Goal: Task Accomplishment & Management: Manage account settings

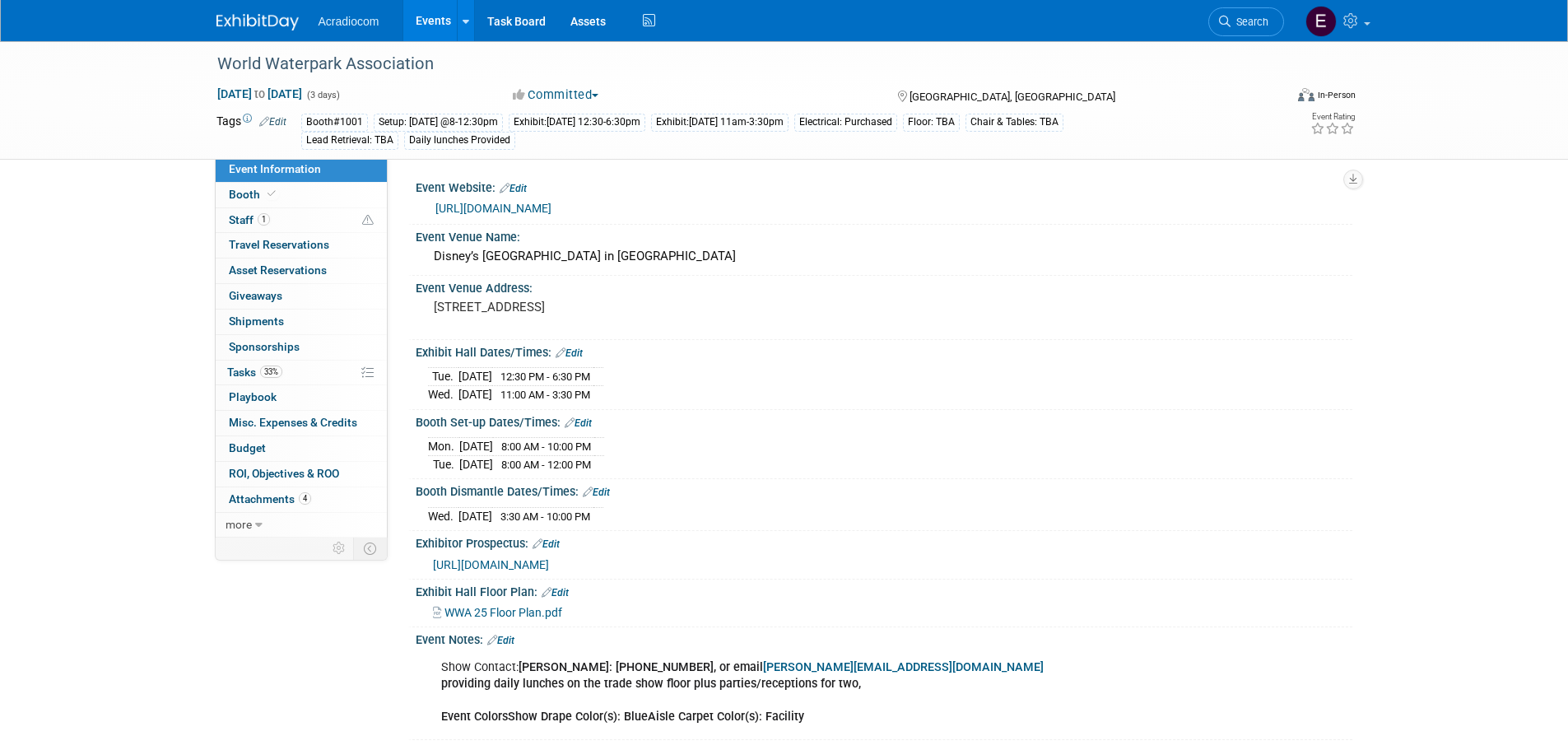
click at [237, 25] on img at bounding box center [257, 23] width 82 height 16
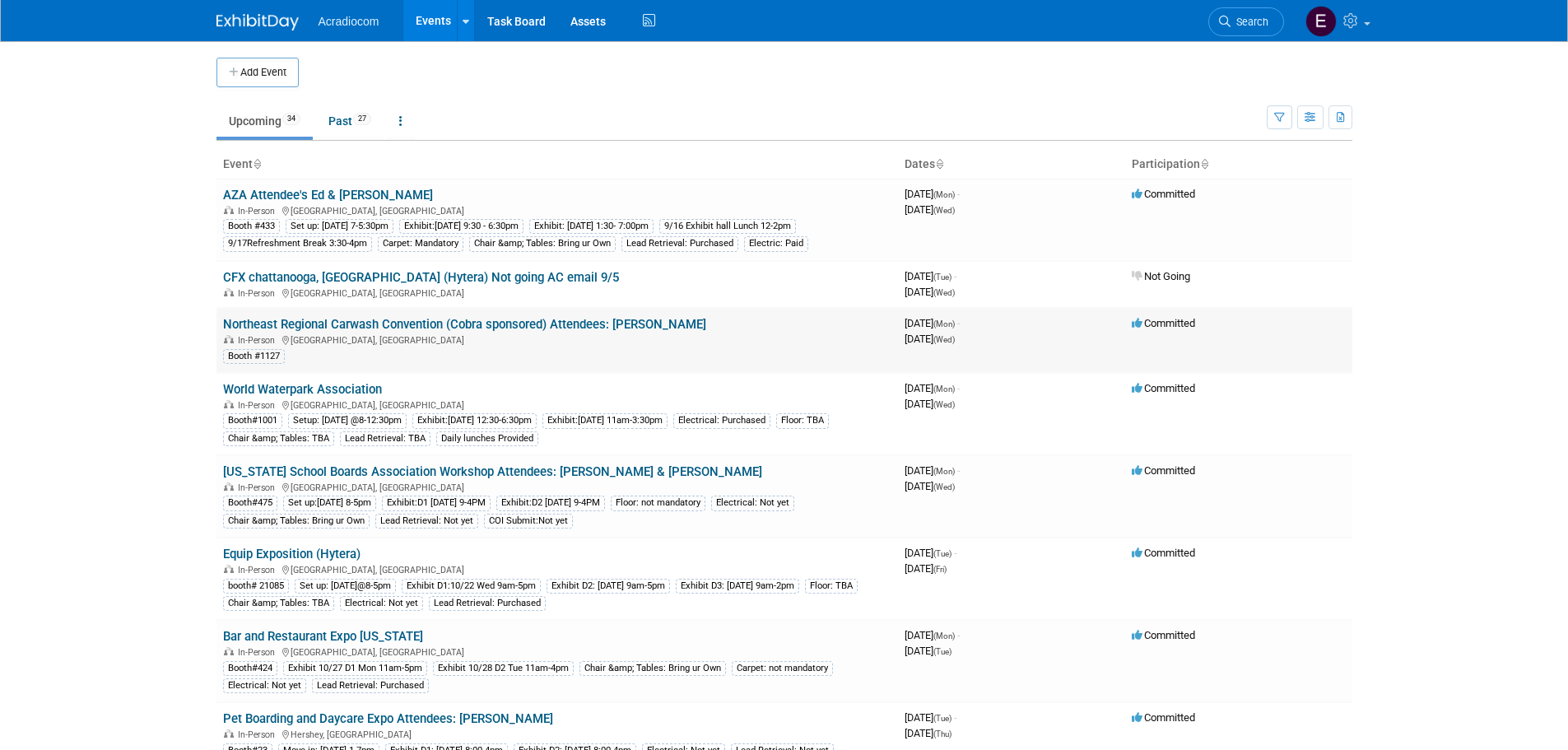
click at [489, 325] on link "Northeast Regional Carwash Convention (Cobra sponsored) Attendees: [PERSON_NAME]" at bounding box center [464, 324] width 483 height 14
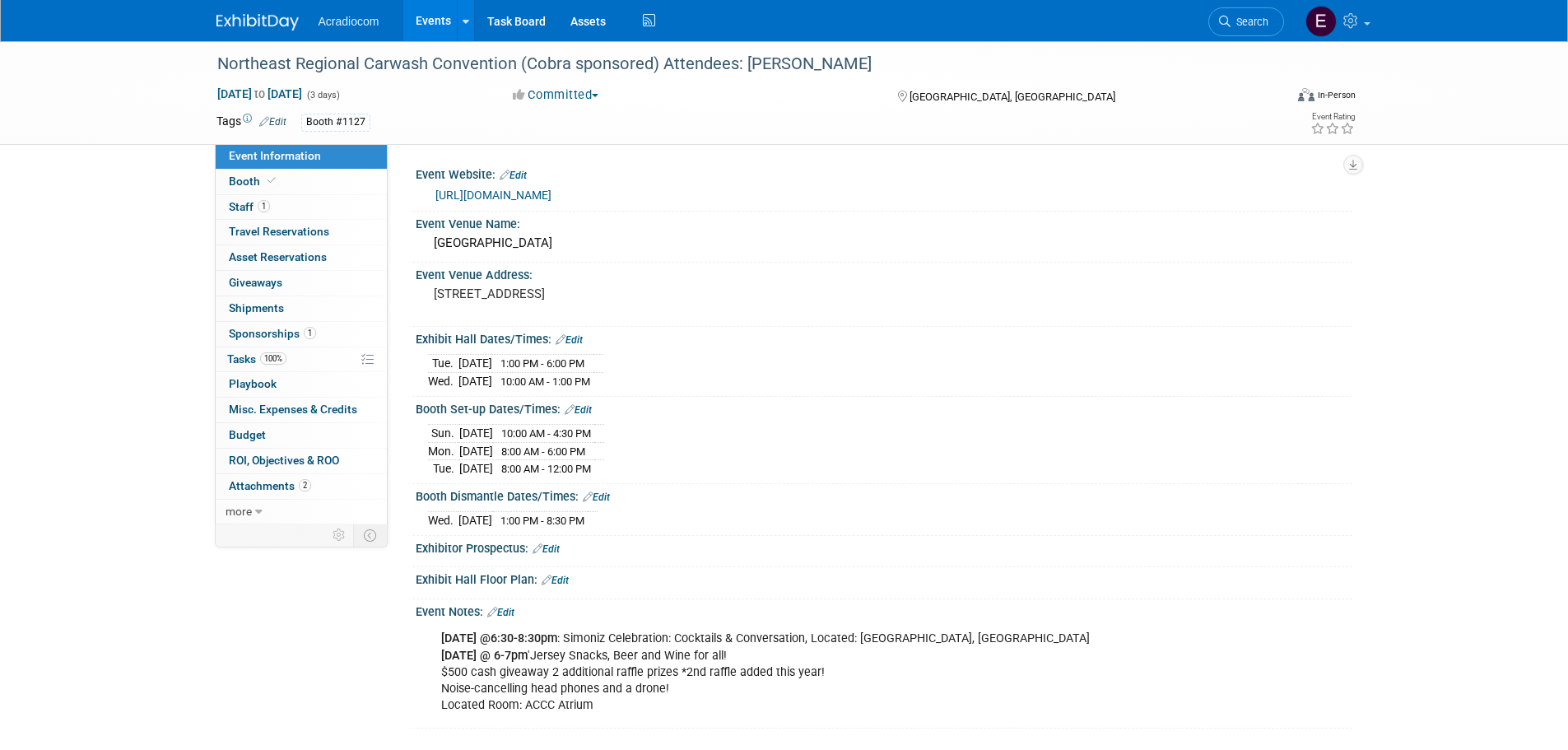
click at [274, 122] on link "Edit" at bounding box center [273, 122] width 27 height 12
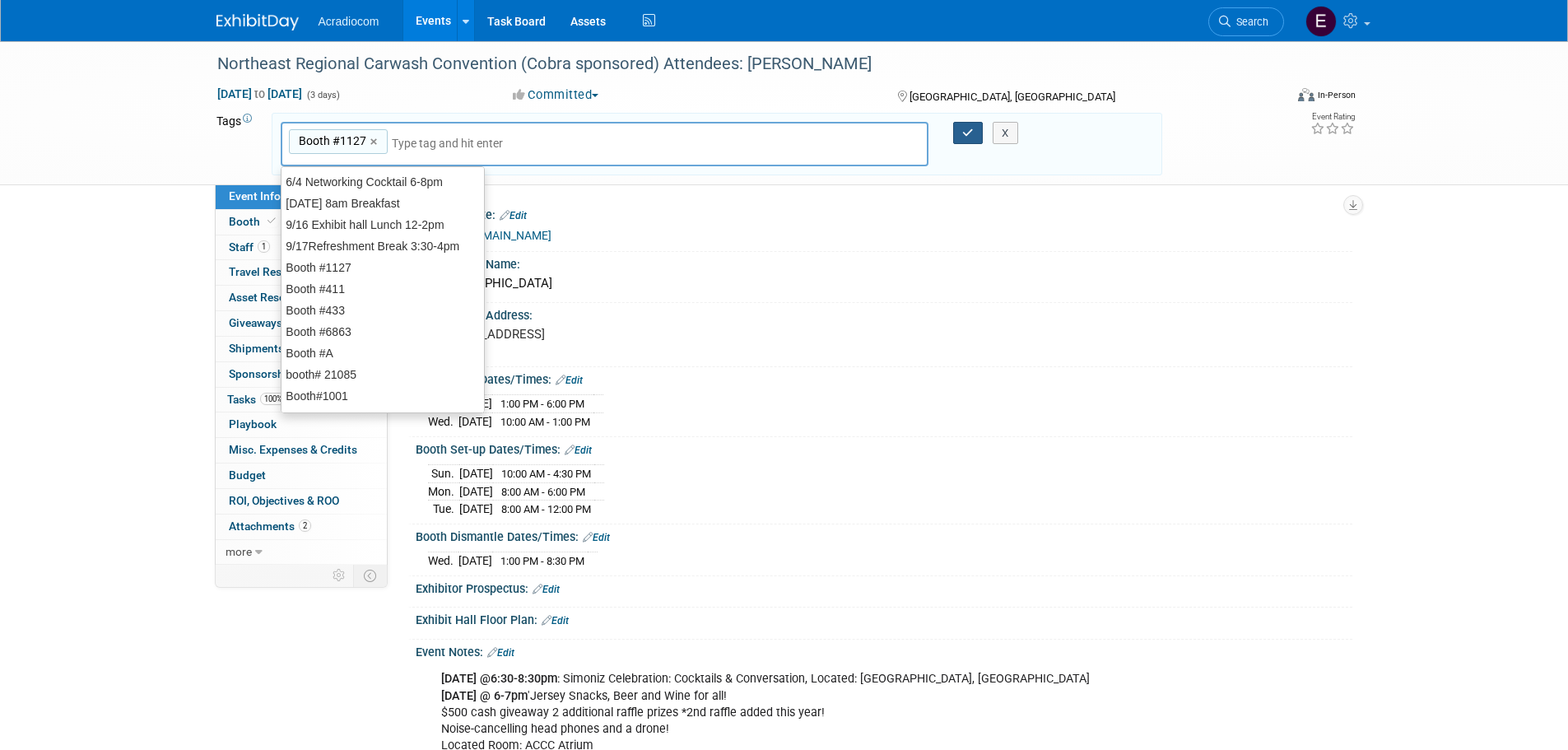
click at [961, 131] on button "button" at bounding box center [968, 133] width 30 height 23
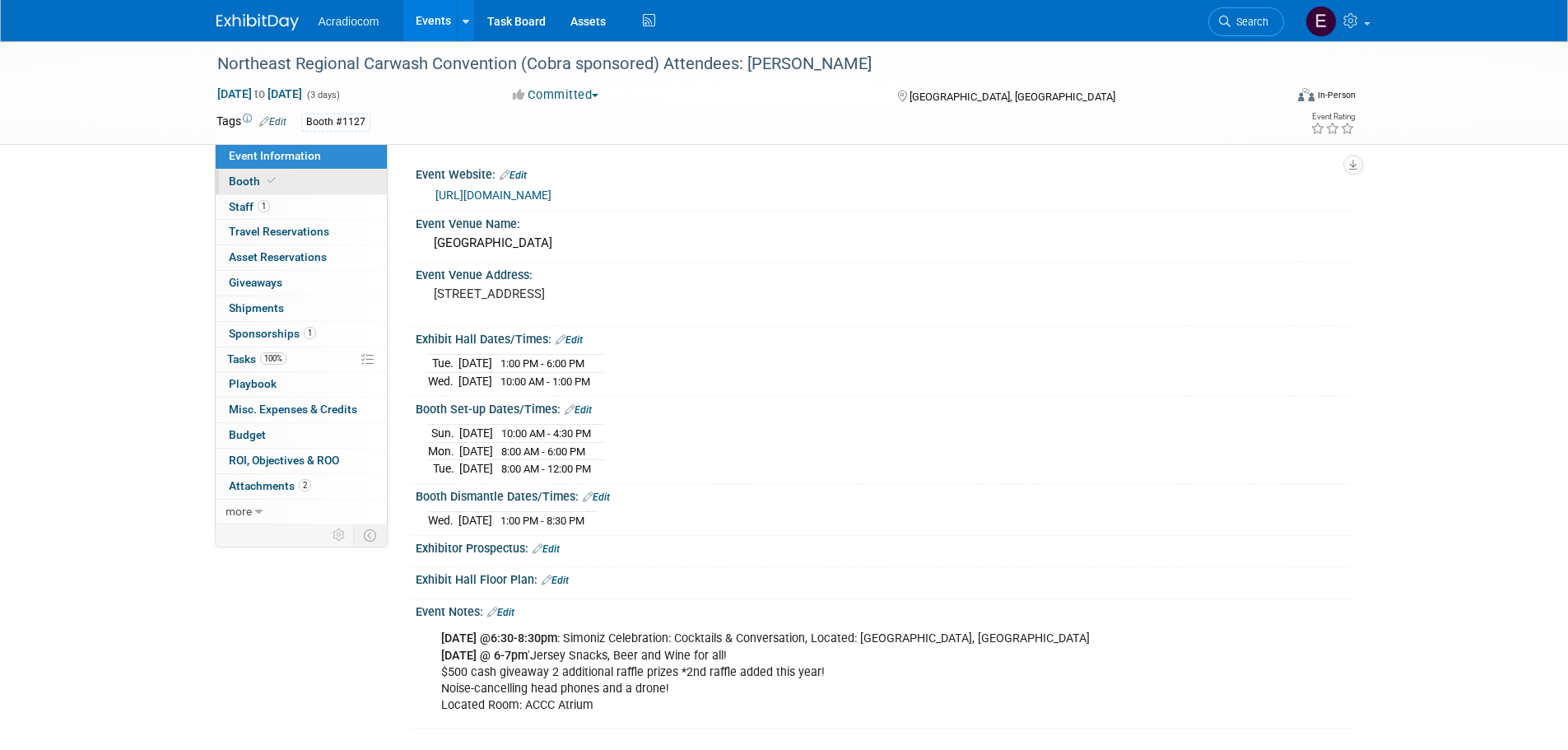
click at [322, 175] on link "Booth" at bounding box center [302, 181] width 171 height 24
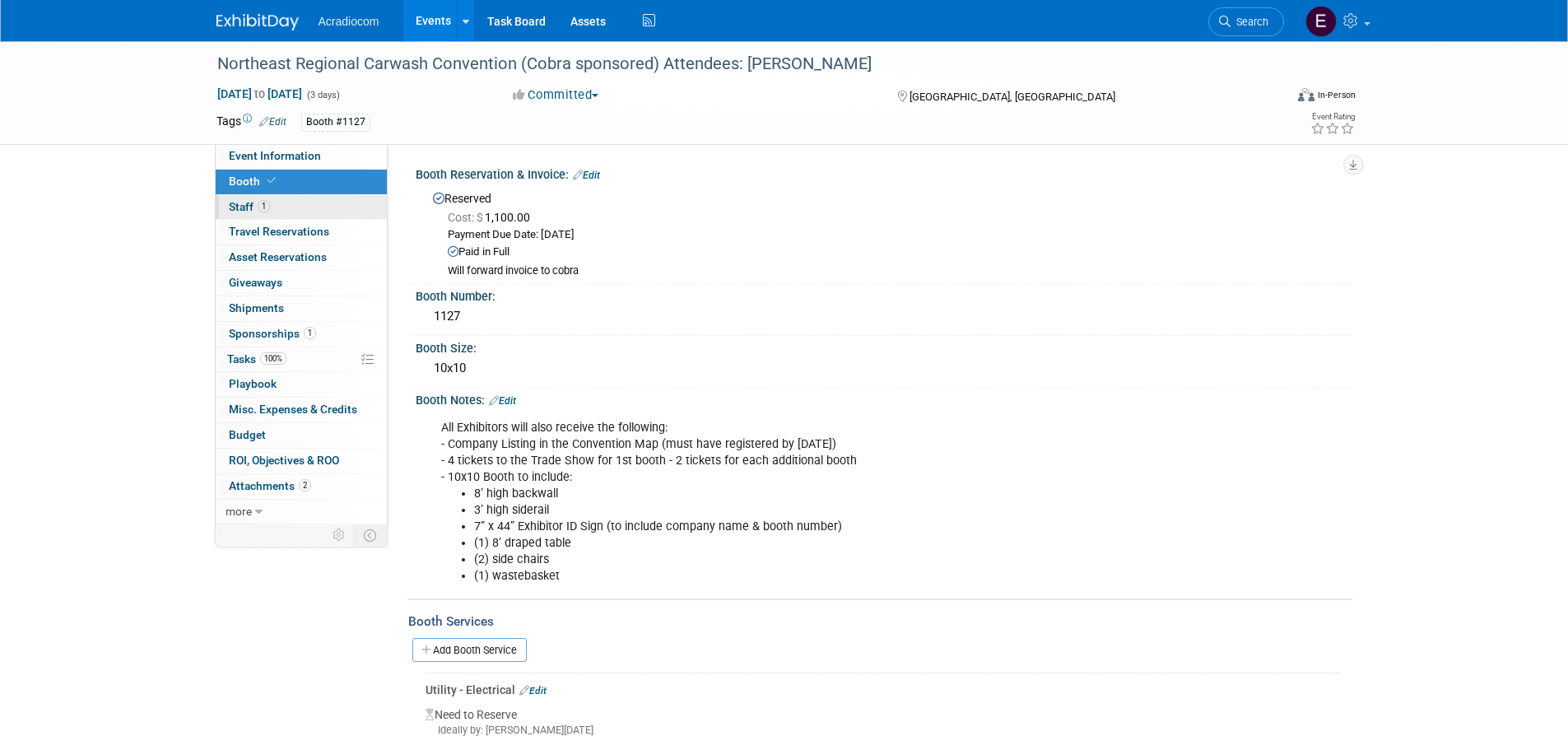
click at [256, 195] on link "1 Staff 1" at bounding box center [302, 207] width 171 height 24
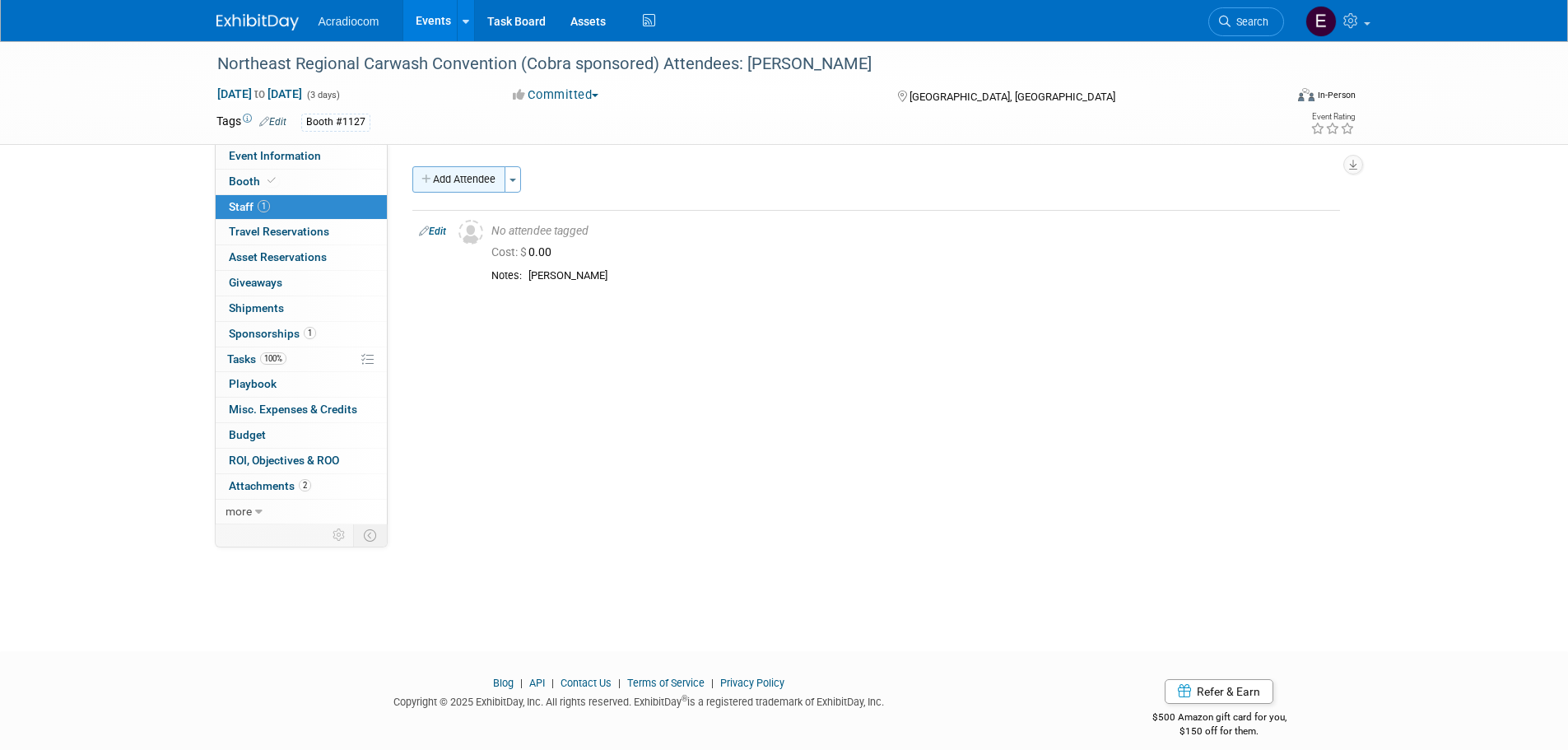
click at [482, 167] on button "Add Attendee" at bounding box center [458, 179] width 93 height 26
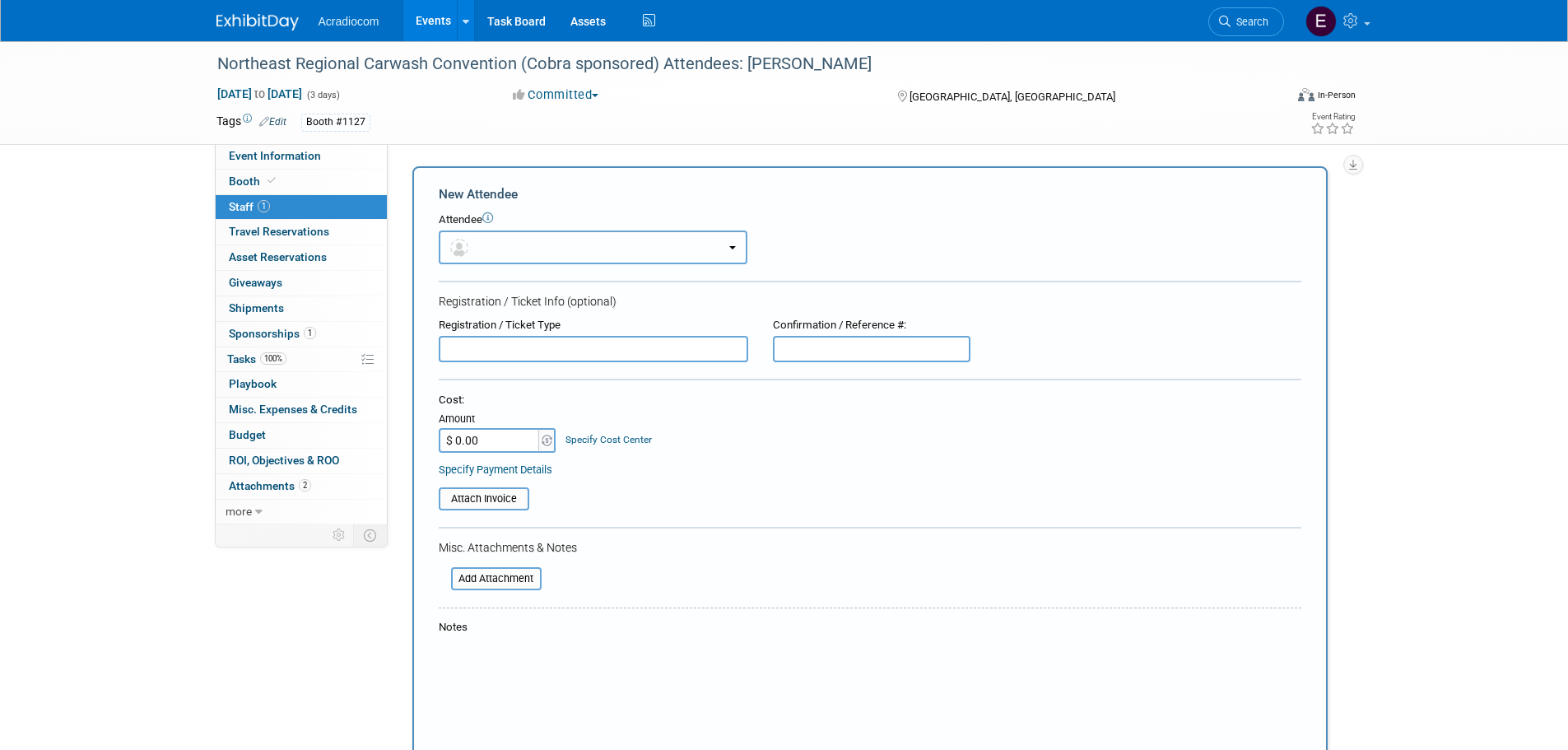
click at [539, 239] on button "button" at bounding box center [592, 247] width 309 height 33
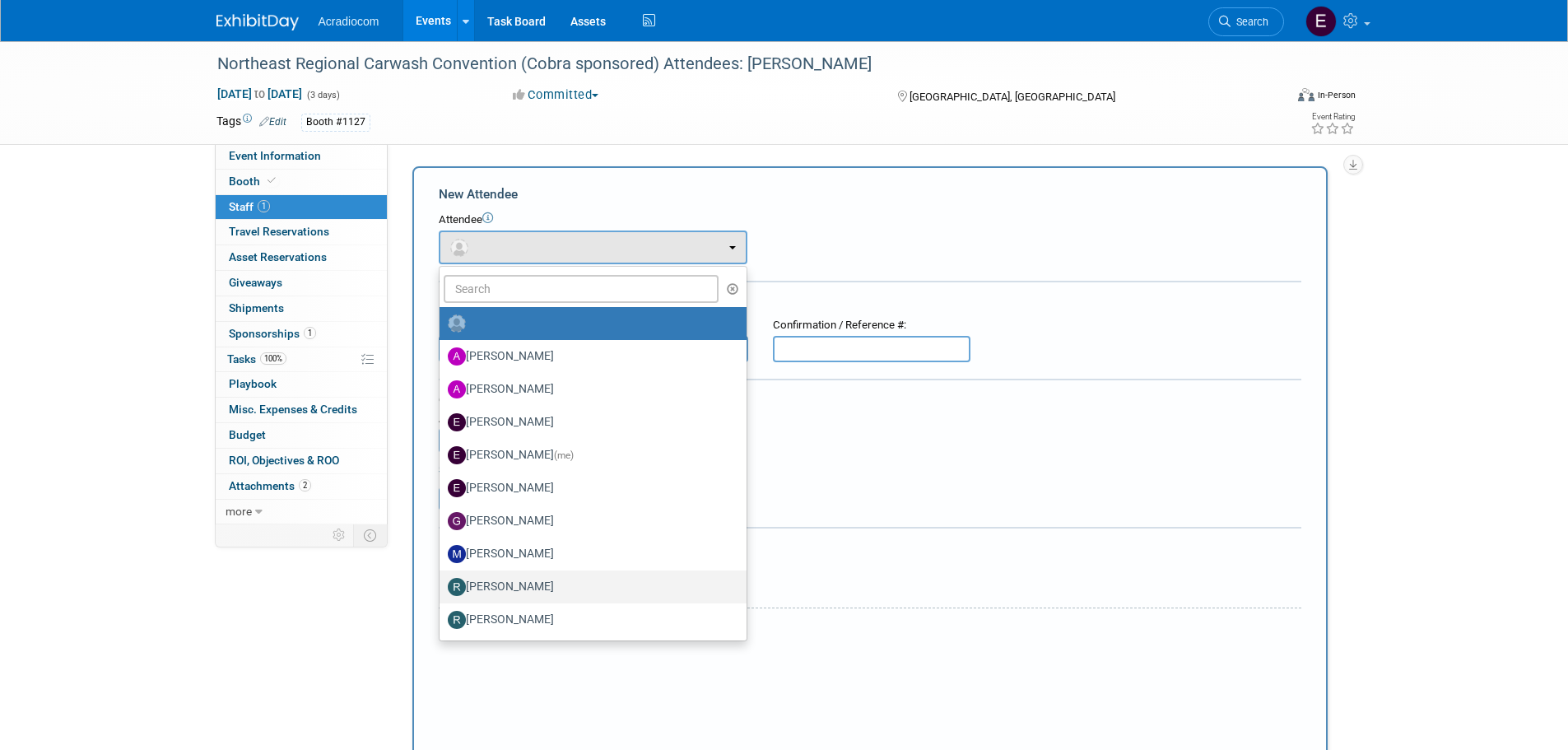
click at [550, 571] on link "[PERSON_NAME]" at bounding box center [592, 587] width 307 height 33
click at [561, 559] on label "[PERSON_NAME]" at bounding box center [589, 554] width 283 height 26
click at [442, 557] on input "[PERSON_NAME]" at bounding box center [437, 552] width 11 height 11
select select "5f2cbf7f-35e5-4fa4-8489-7bc72f42977b"
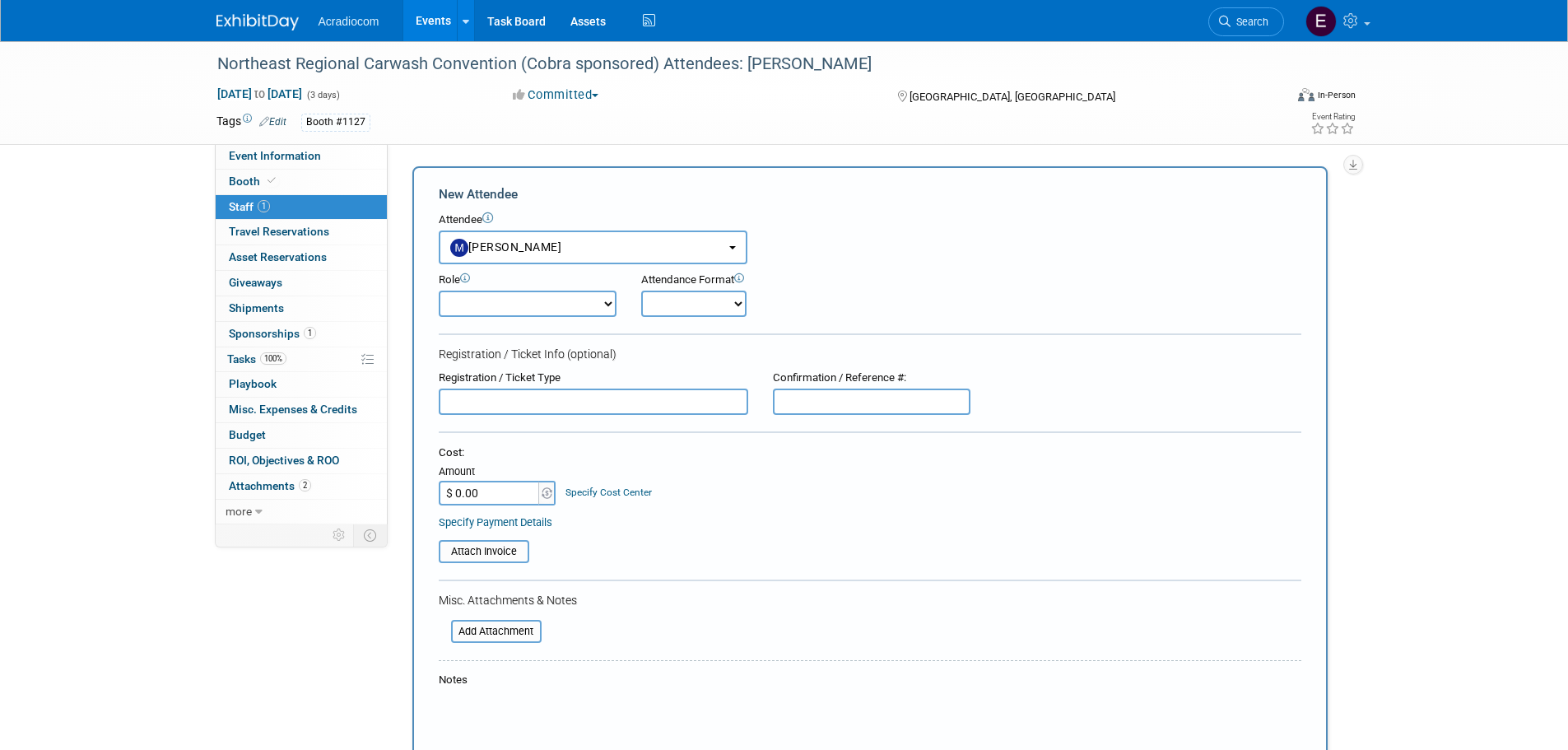
click at [532, 300] on select "Demonstrator Host Planner Presenter Sales Representative Set-up/Dismantle Crew …" at bounding box center [527, 303] width 177 height 26
select select "4"
click at [438, 291] on select "Demonstrator Host Planner Presenter Sales Representative Set-up/Dismantle Crew …" at bounding box center [527, 303] width 177 height 26
click at [671, 312] on select "Onsite Remote" at bounding box center [693, 303] width 105 height 26
select select "1"
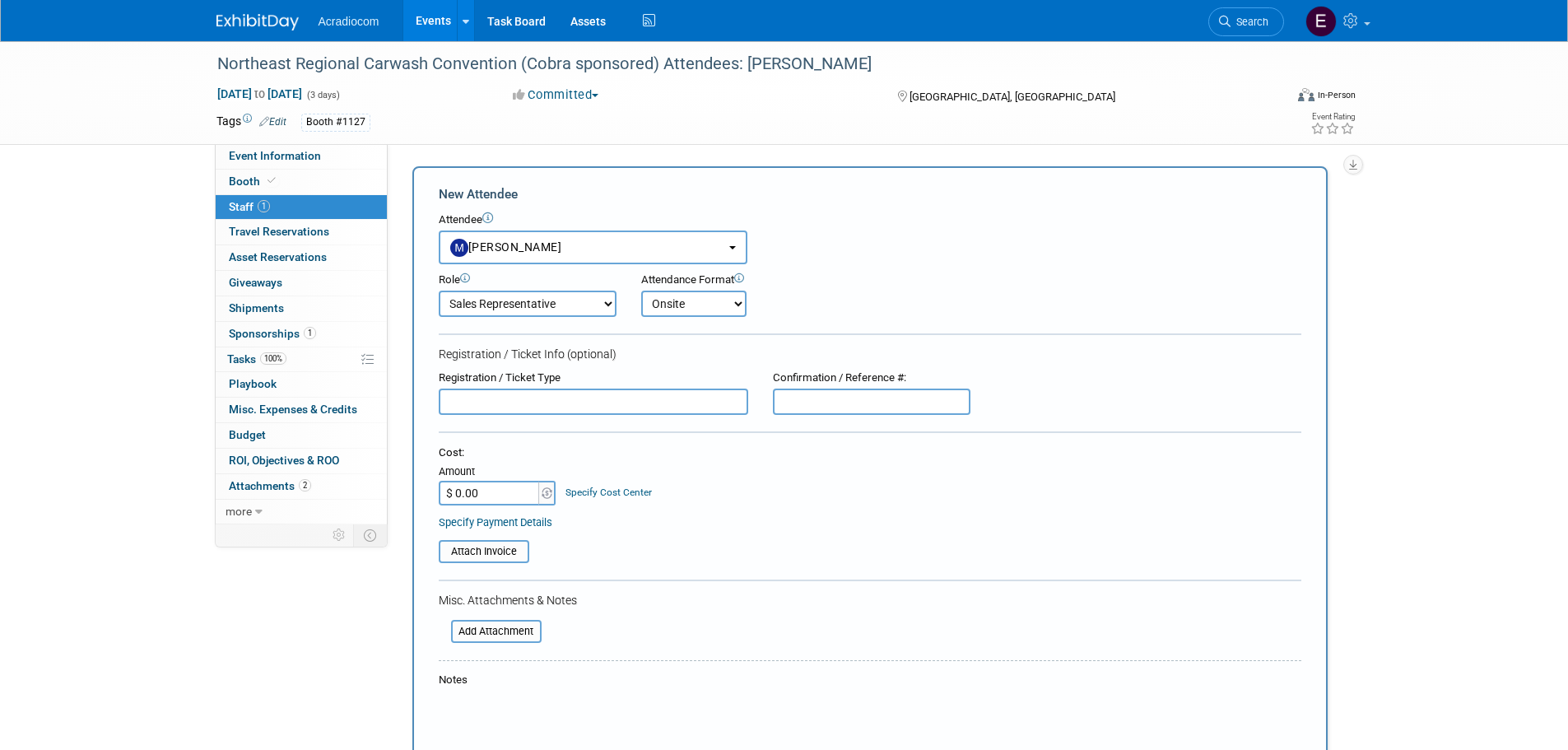
click at [641, 291] on select "Onsite Remote" at bounding box center [693, 303] width 105 height 26
click at [600, 396] on input "text" at bounding box center [593, 401] width 310 height 26
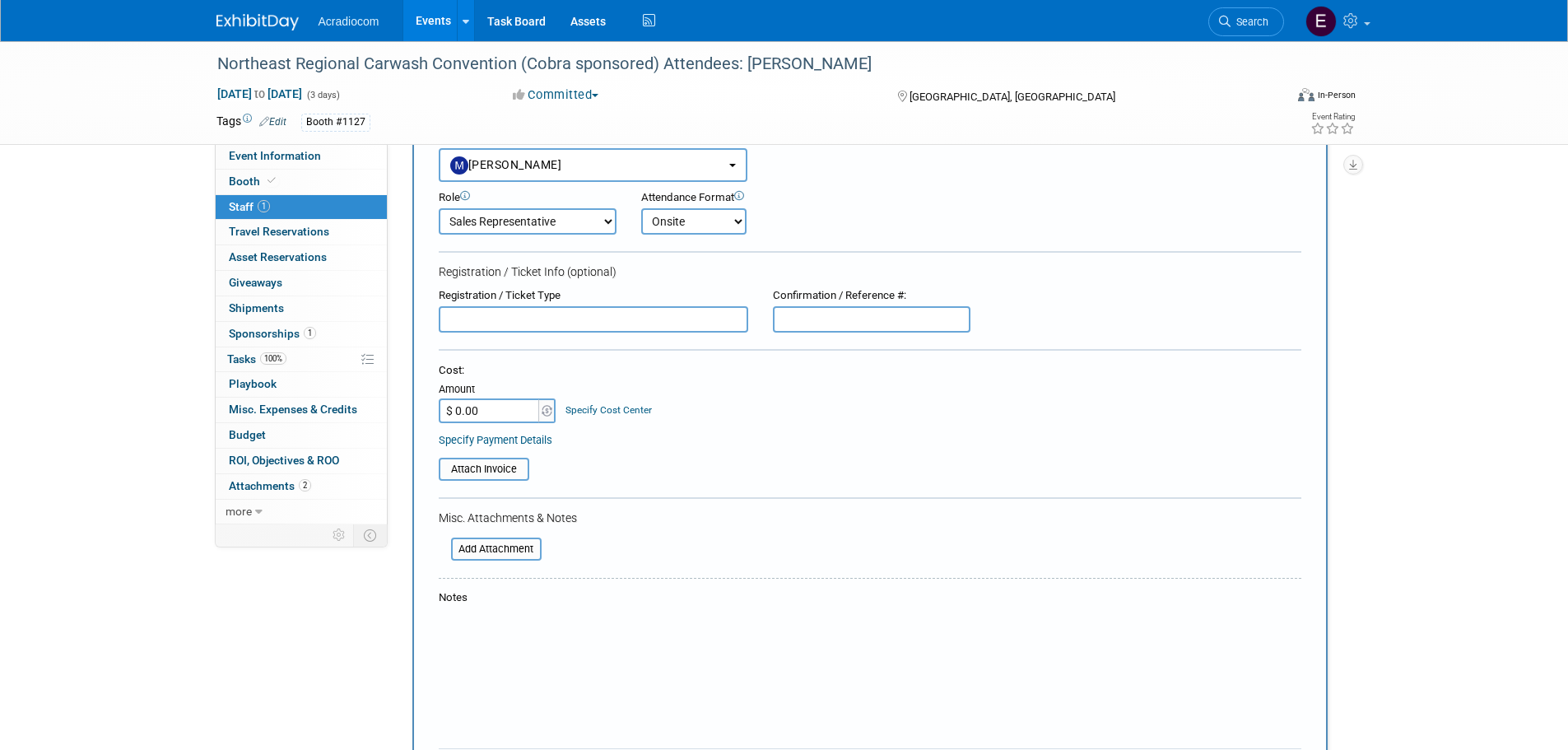
scroll to position [453, 0]
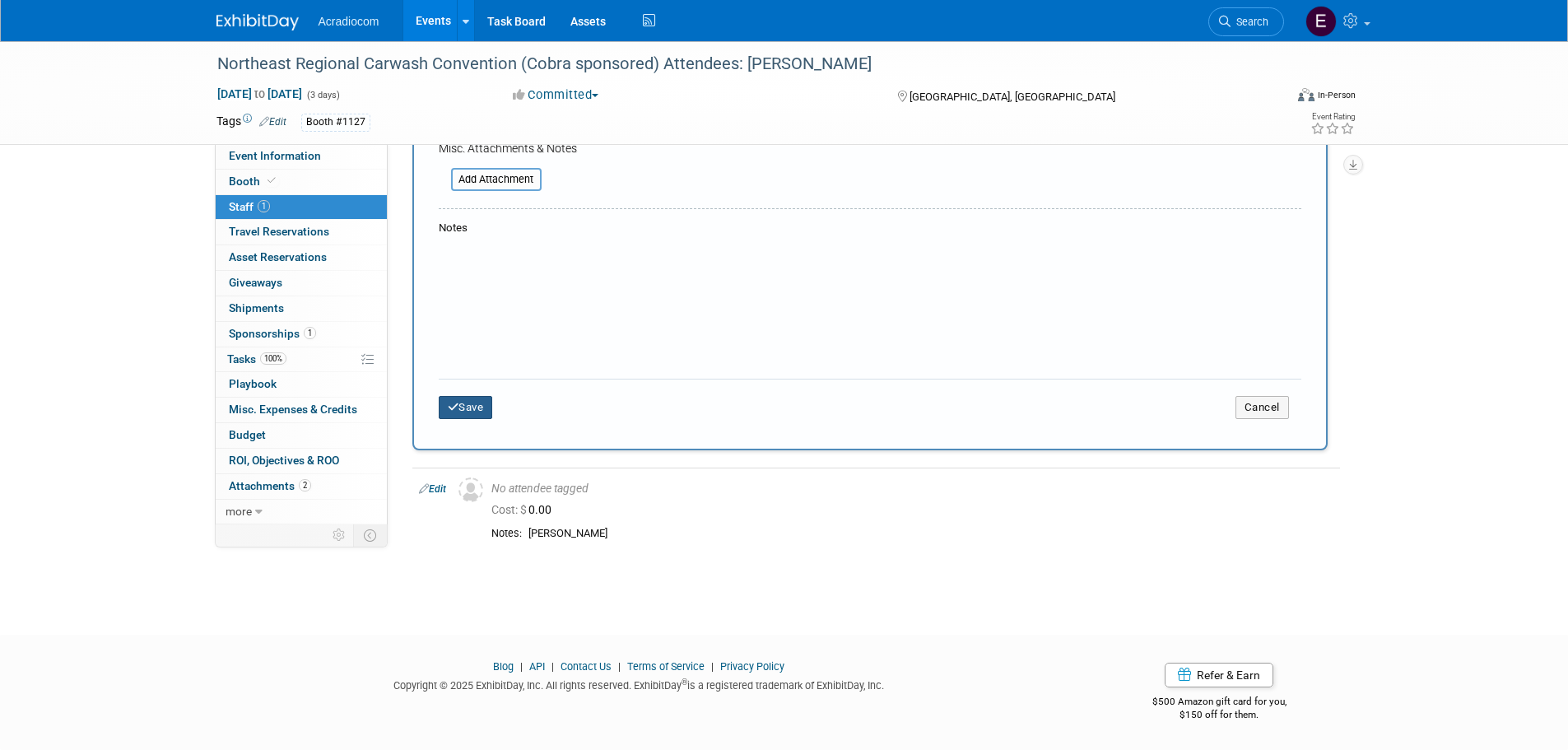
click at [476, 416] on button "Save" at bounding box center [465, 408] width 54 height 23
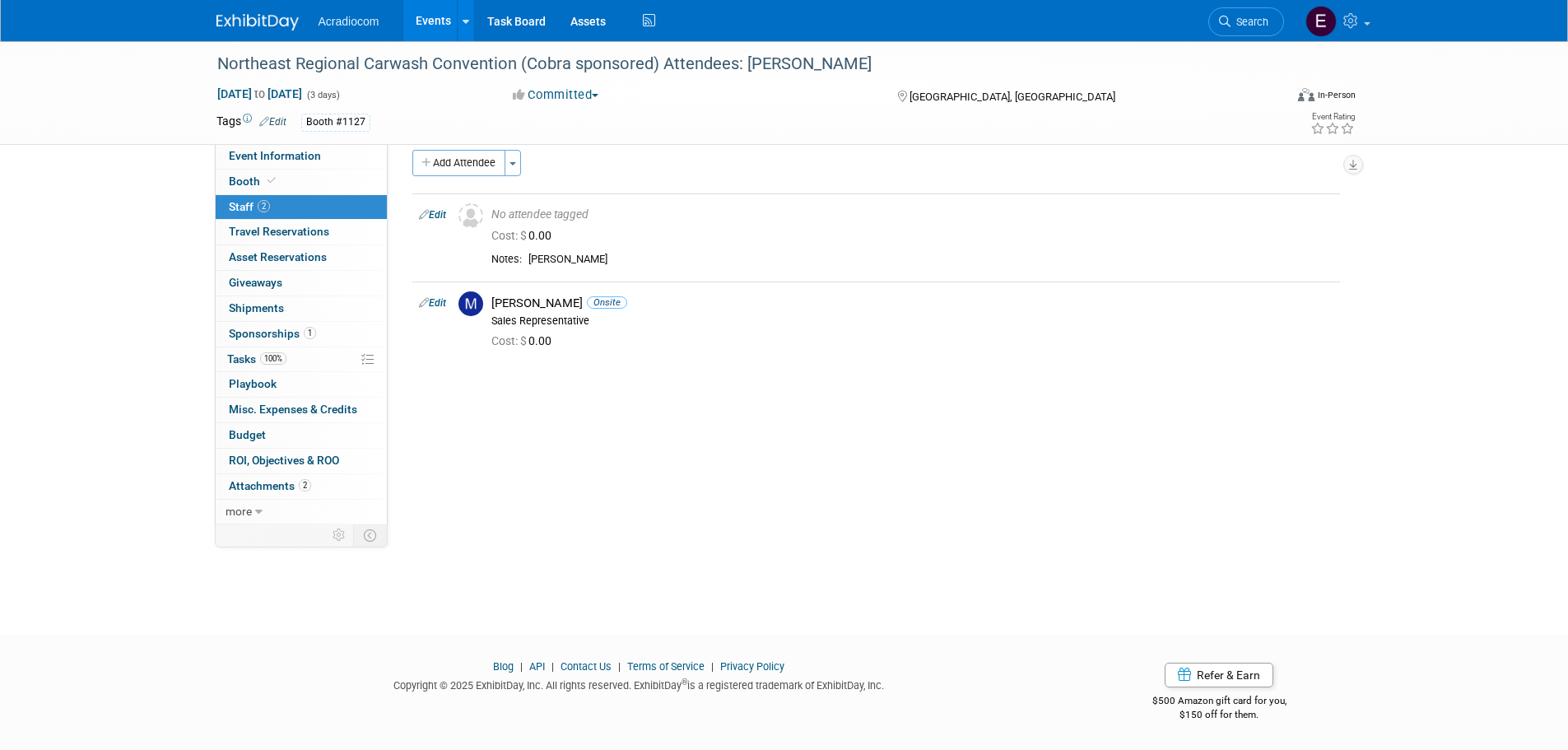
scroll to position [0, 0]
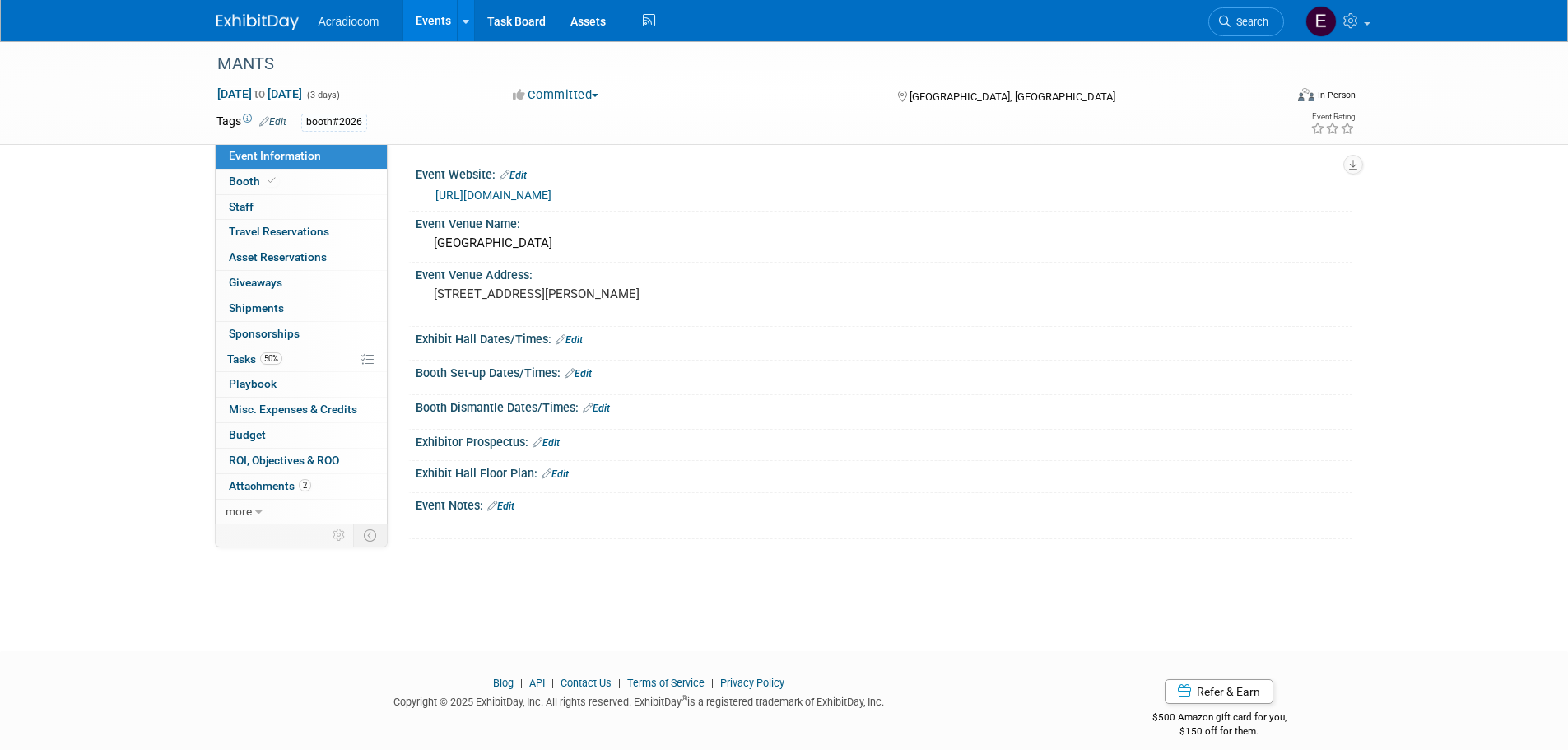
click at [238, 22] on img at bounding box center [257, 23] width 82 height 16
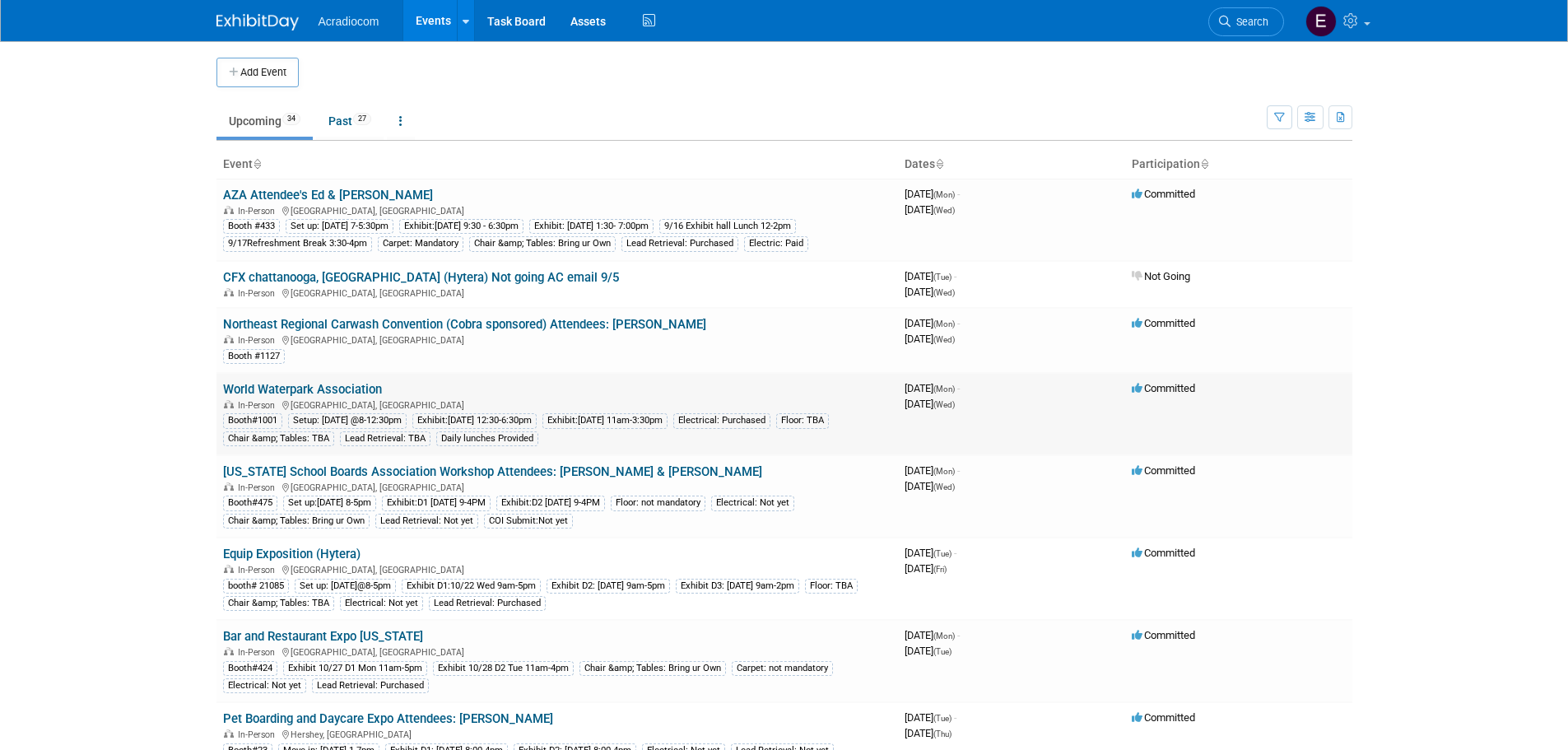
scroll to position [82, 0]
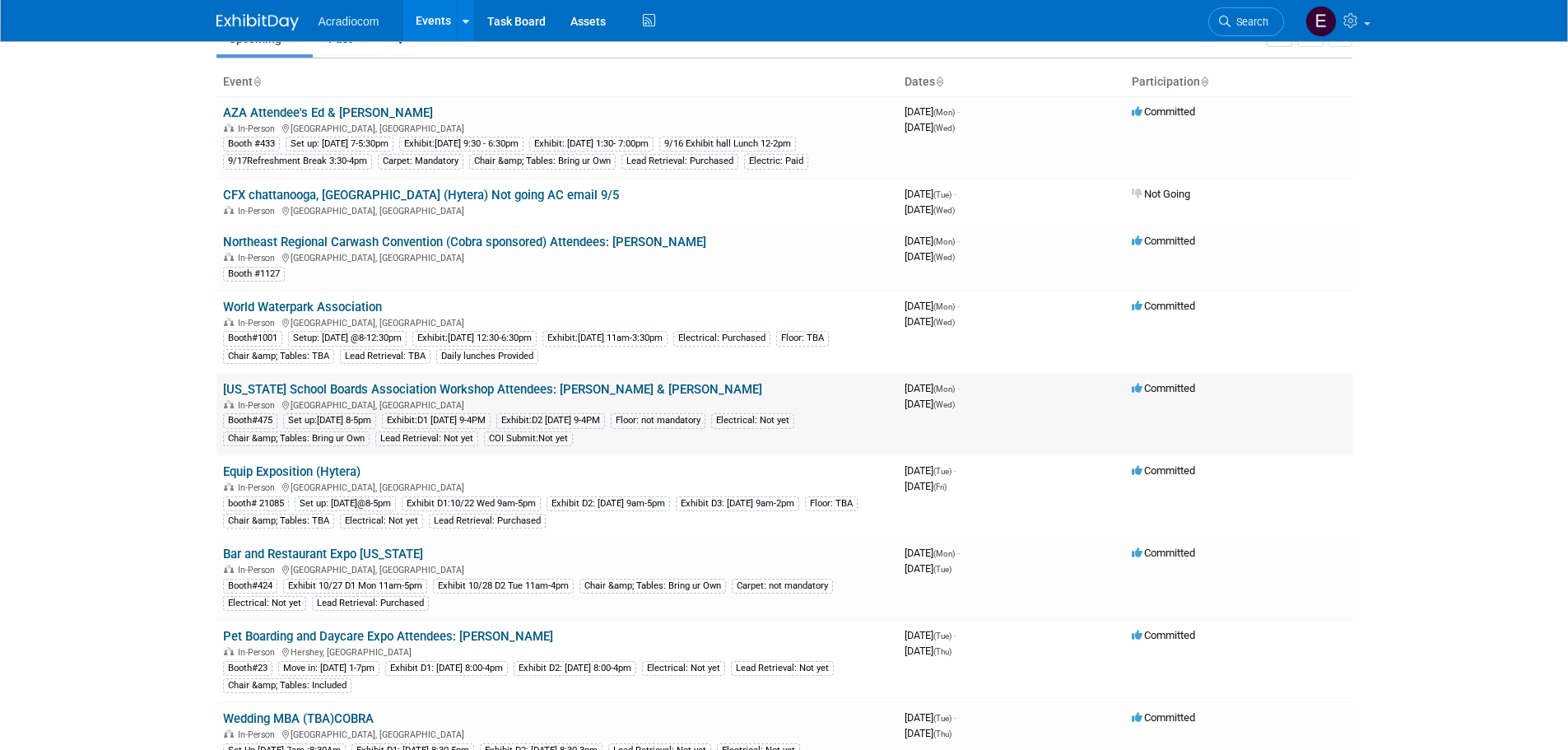
click at [417, 388] on link "[US_STATE] School Boards Association Workshop Attendees: [PERSON_NAME] & [PERSO…" at bounding box center [492, 389] width 539 height 14
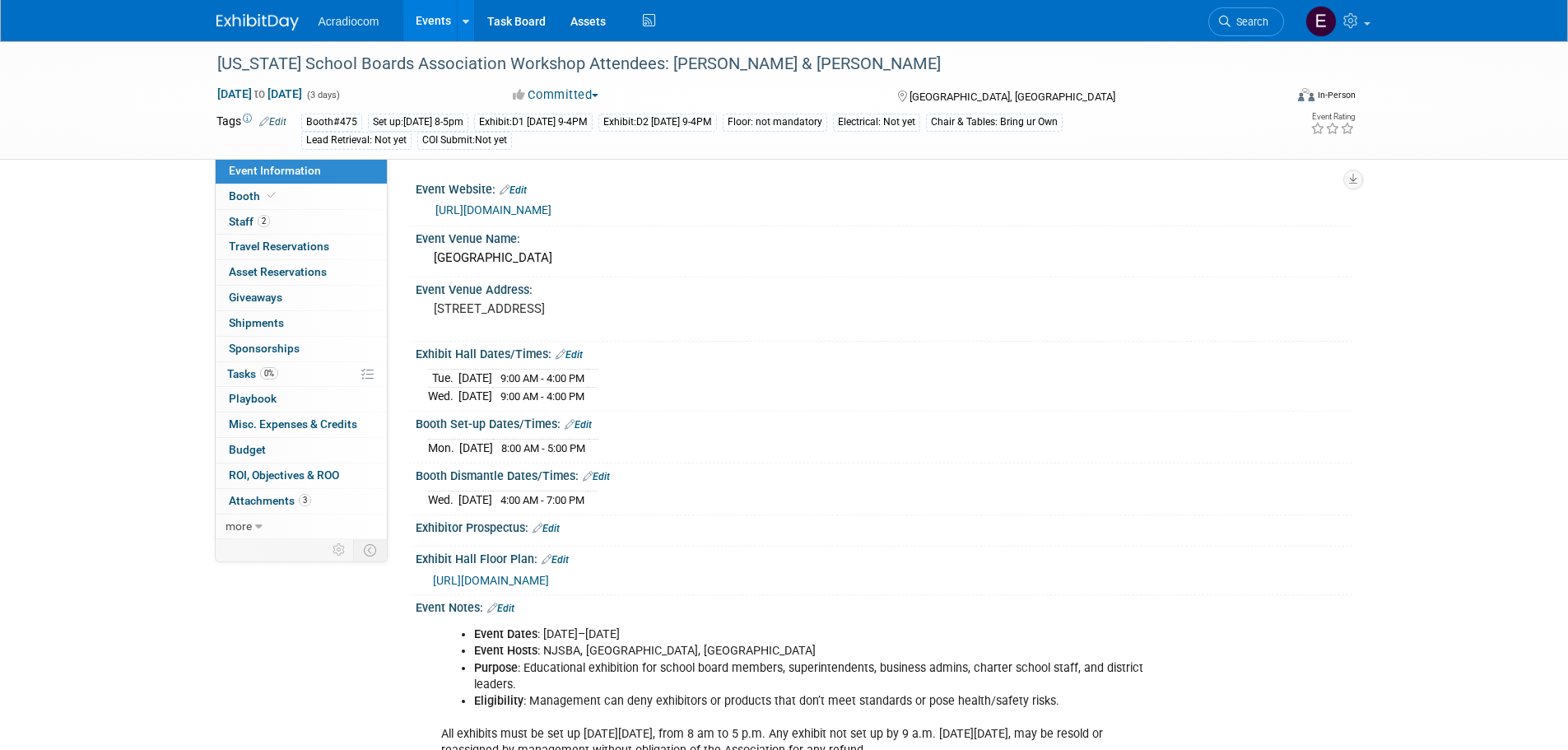
click at [252, 23] on img at bounding box center [257, 23] width 82 height 16
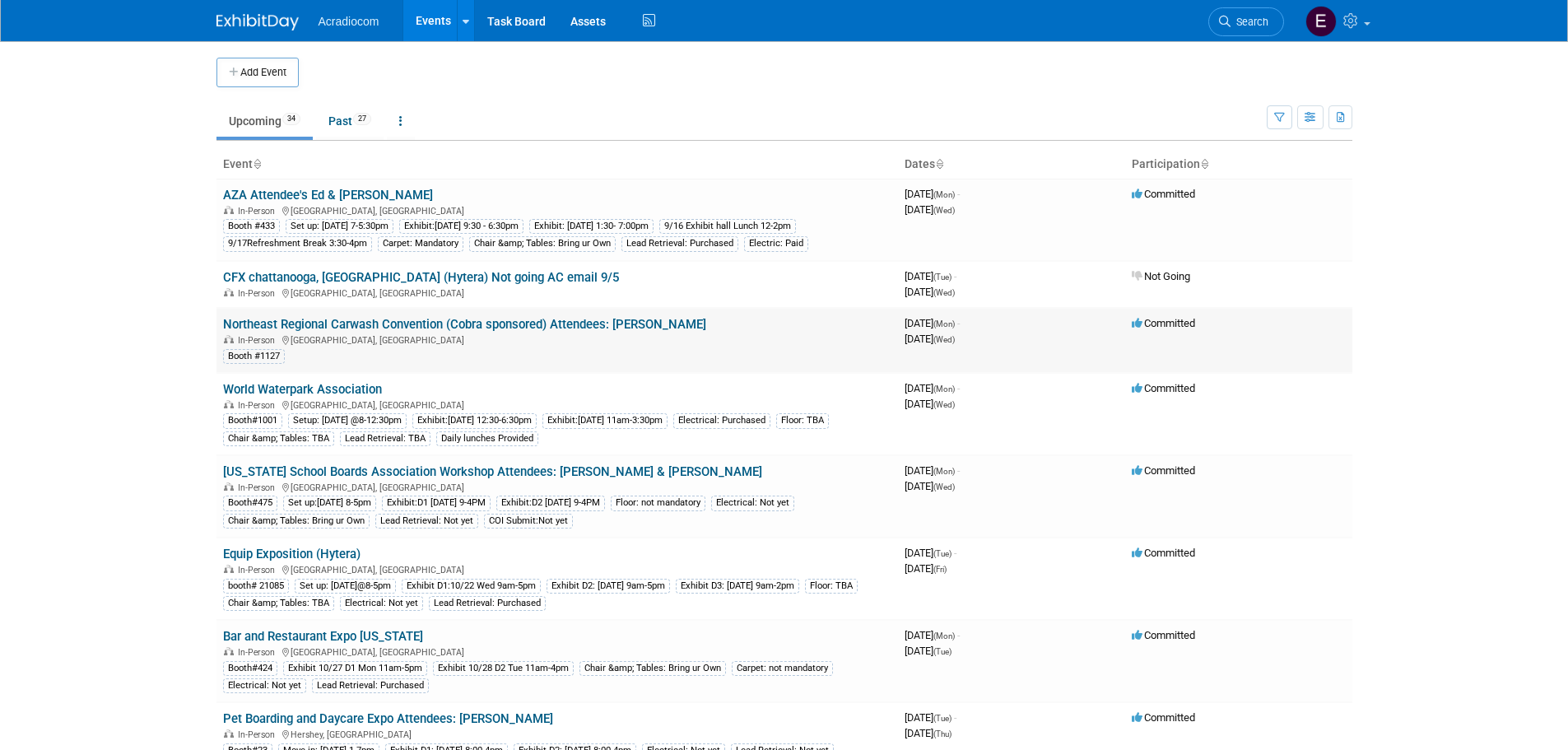
click at [365, 327] on link "Northeast Regional Carwash Convention (Cobra sponsored) Attendees: [PERSON_NAME]" at bounding box center [464, 324] width 483 height 14
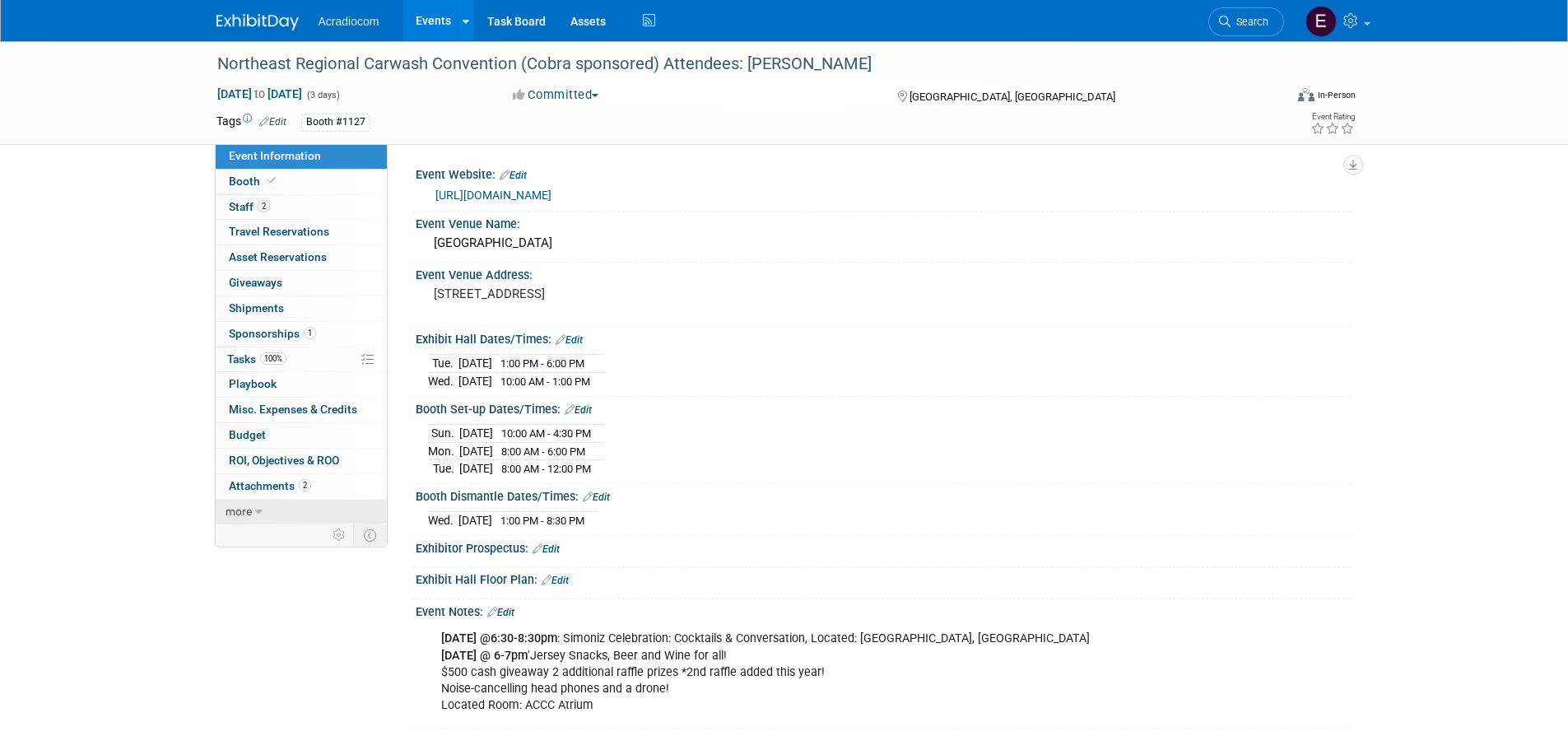
click at [269, 512] on link "more" at bounding box center [302, 511] width 171 height 24
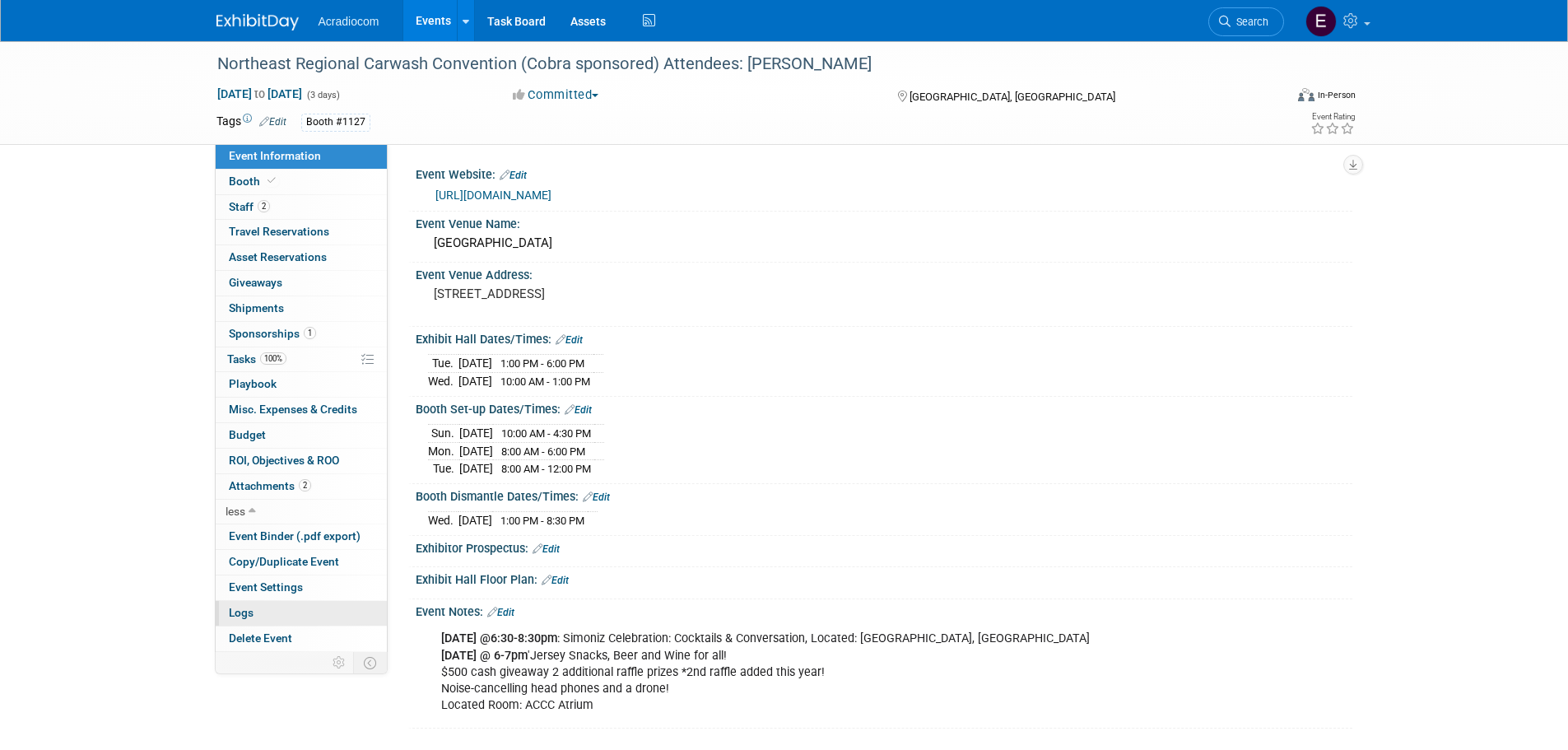
click at [258, 603] on link "Logs" at bounding box center [302, 612] width 171 height 24
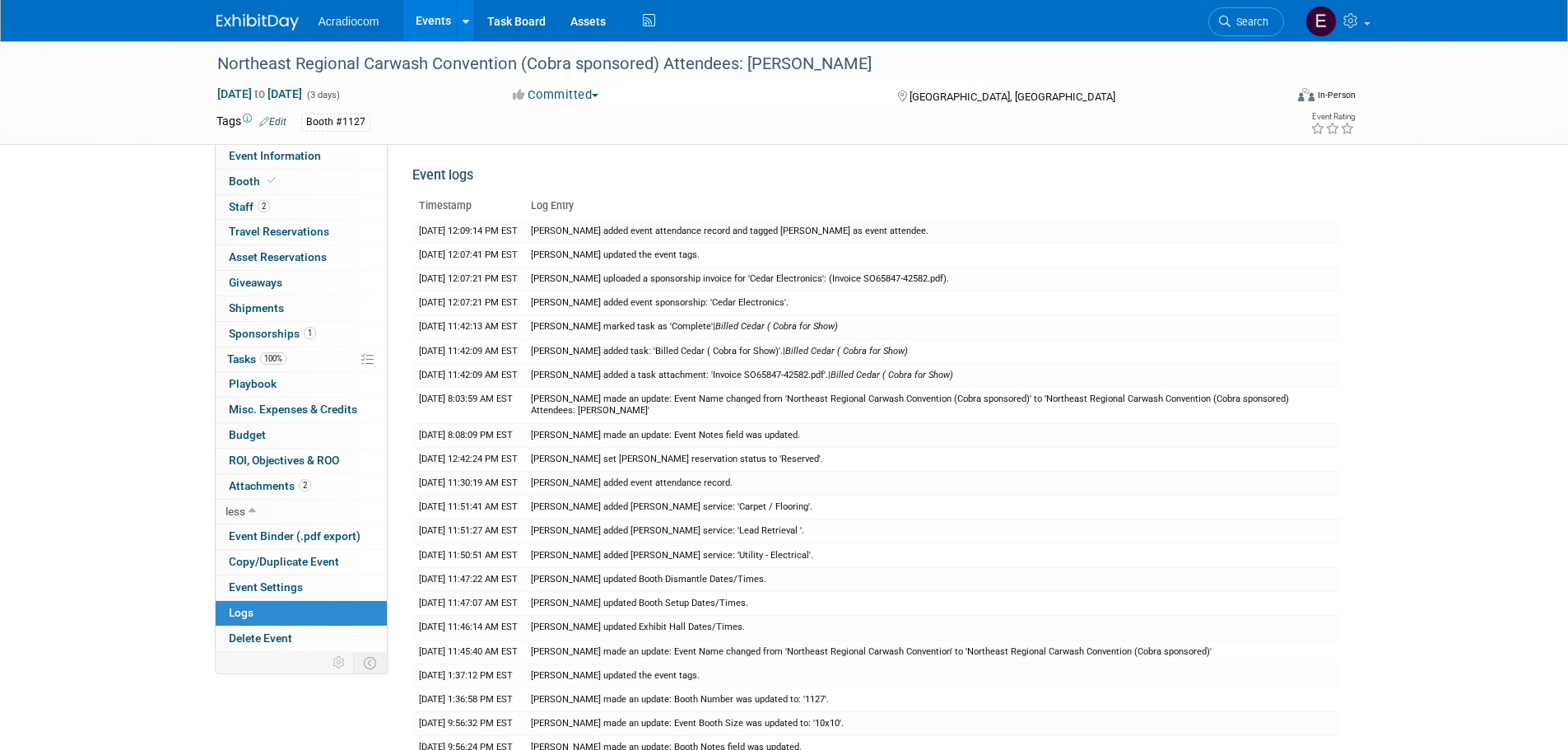
click at [236, 17] on img at bounding box center [257, 23] width 82 height 16
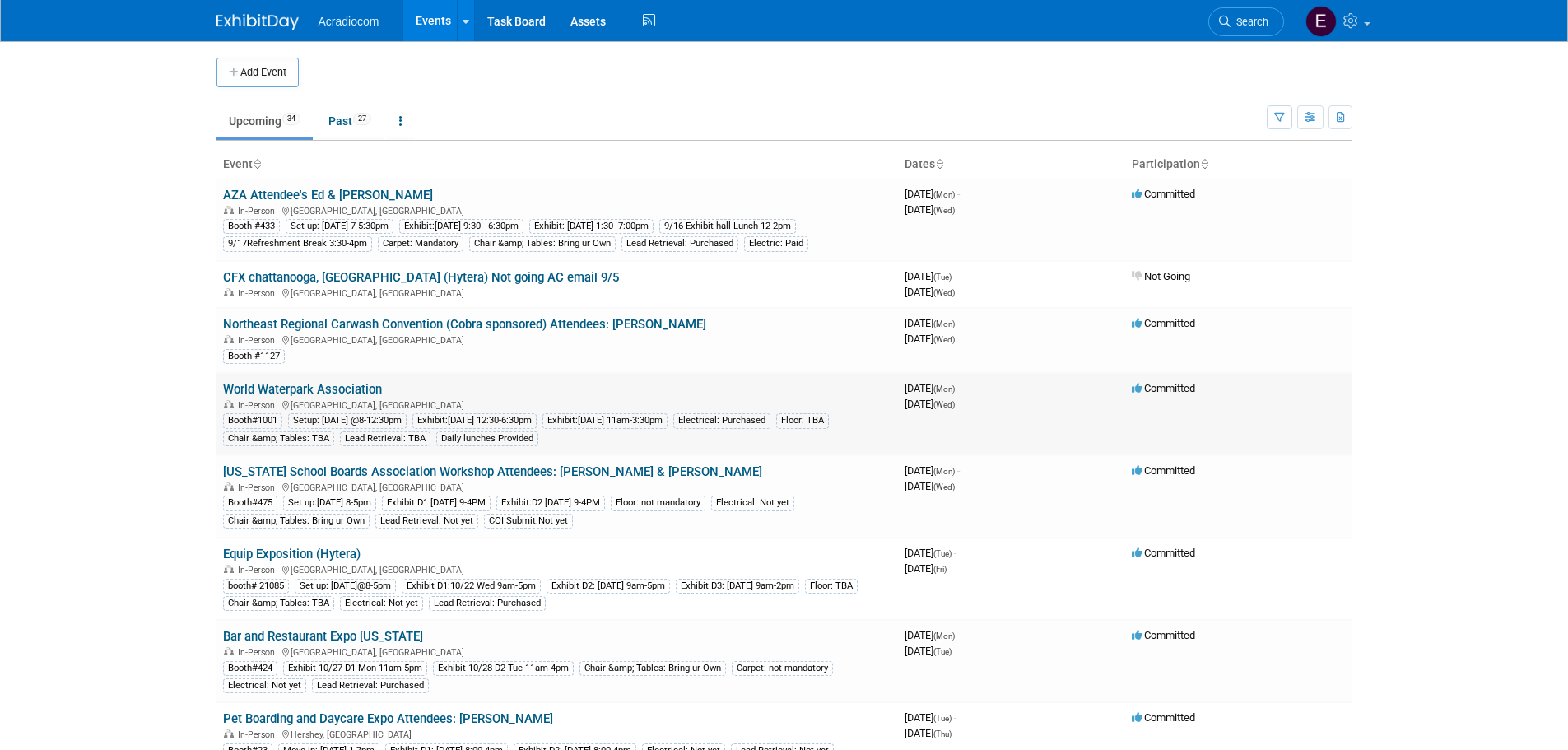
click at [340, 389] on link "World Waterpark Association" at bounding box center [302, 389] width 158 height 14
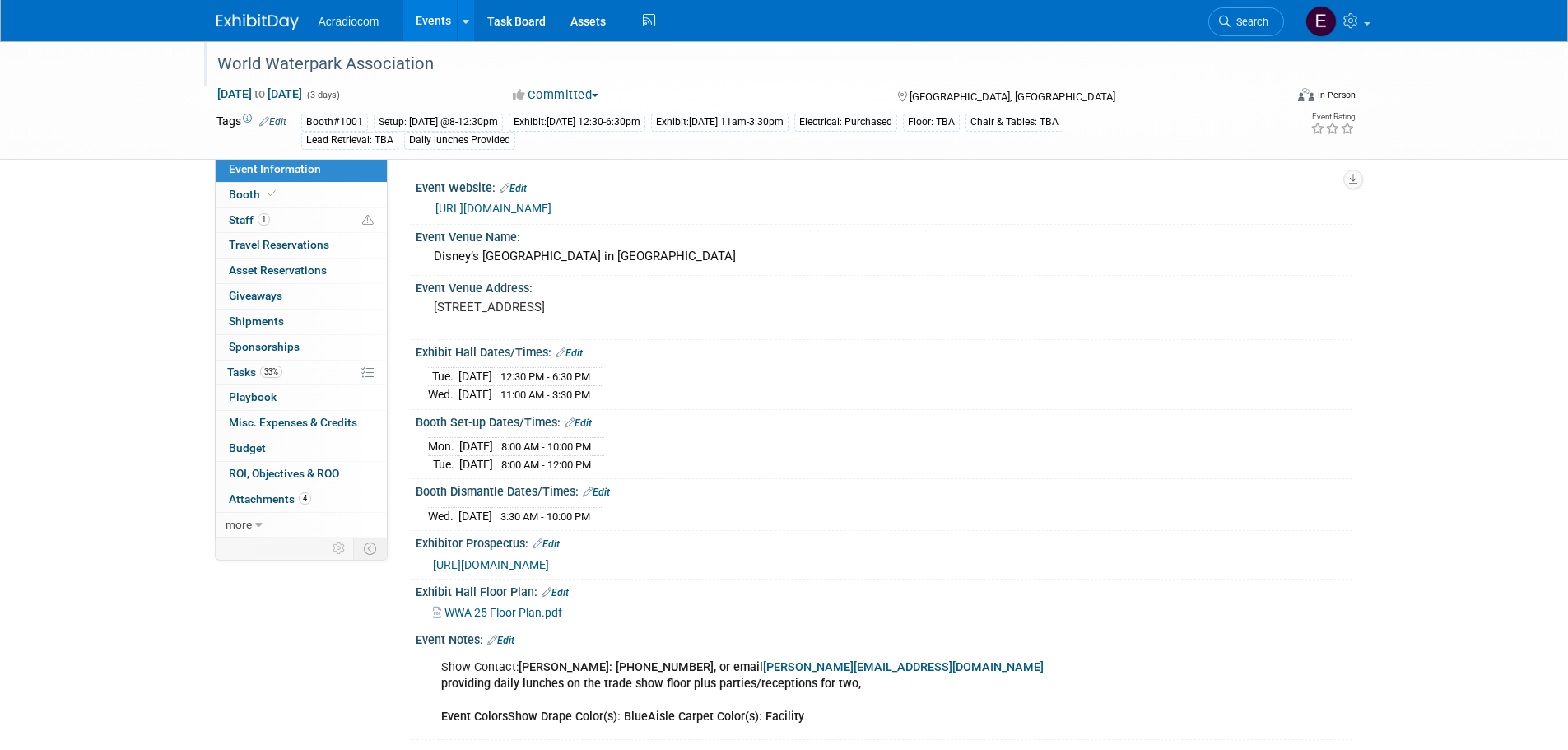
click at [483, 66] on div "World Waterpark Association" at bounding box center [735, 64] width 1048 height 30
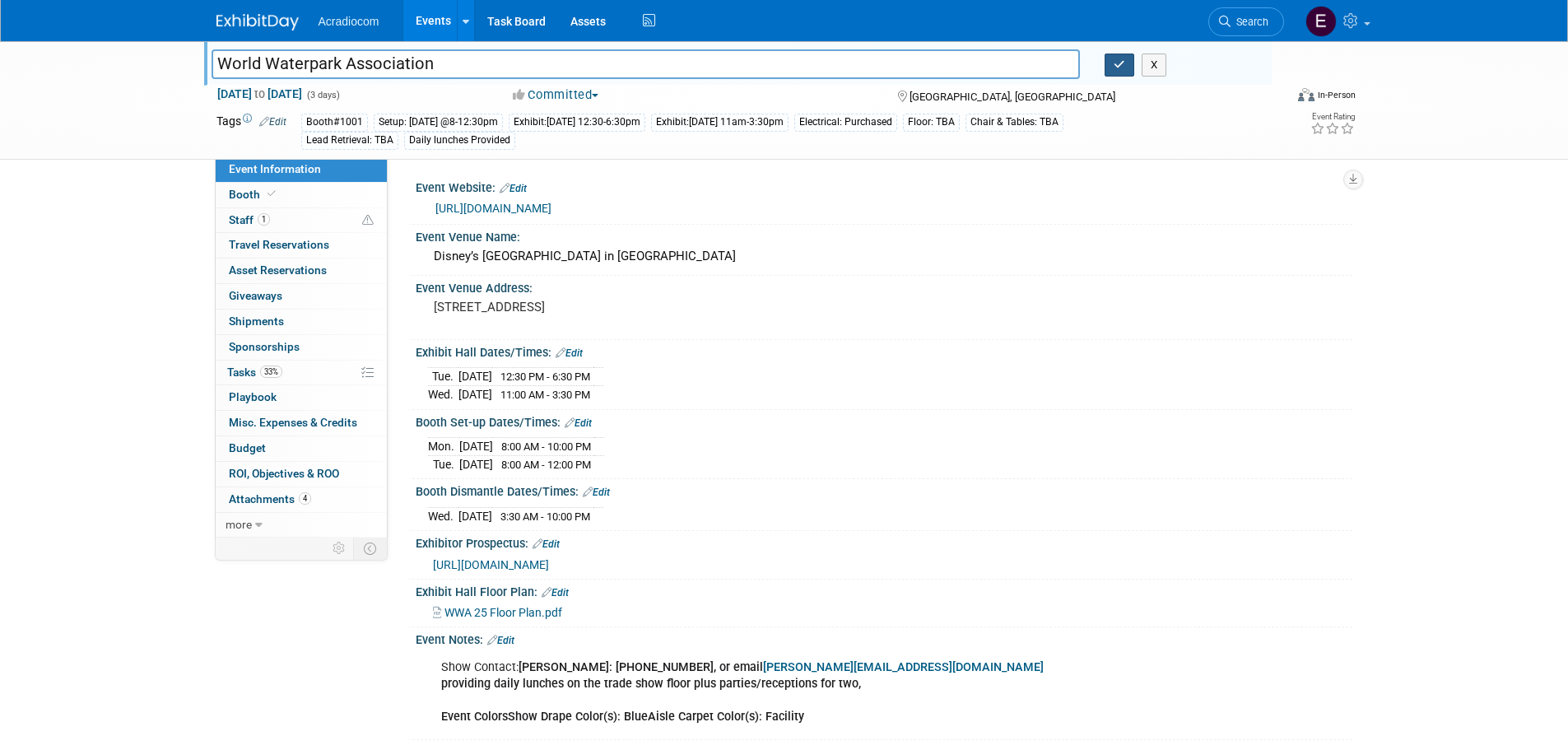
click at [1109, 61] on button "button" at bounding box center [1119, 65] width 30 height 23
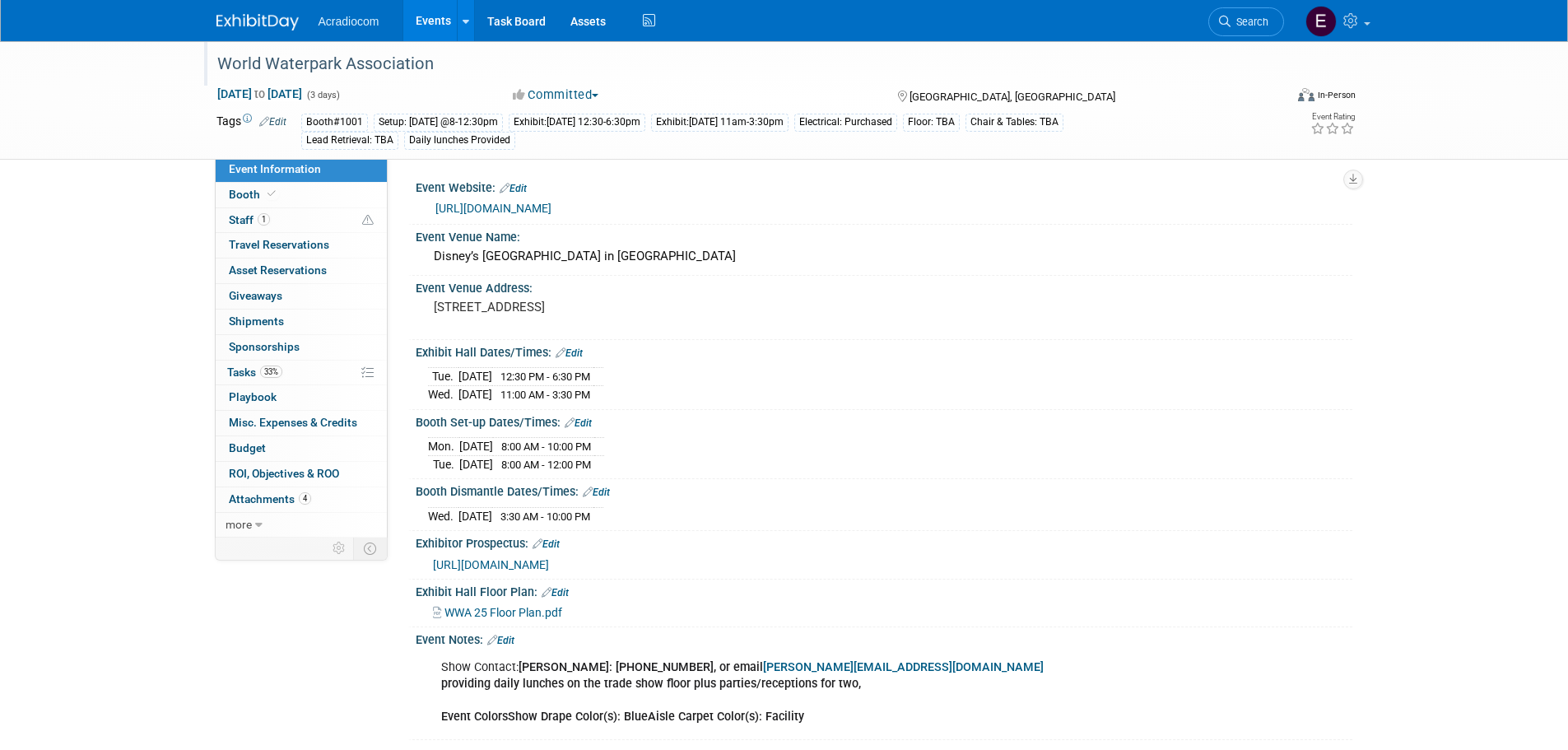
click at [291, 24] on img at bounding box center [257, 23] width 82 height 16
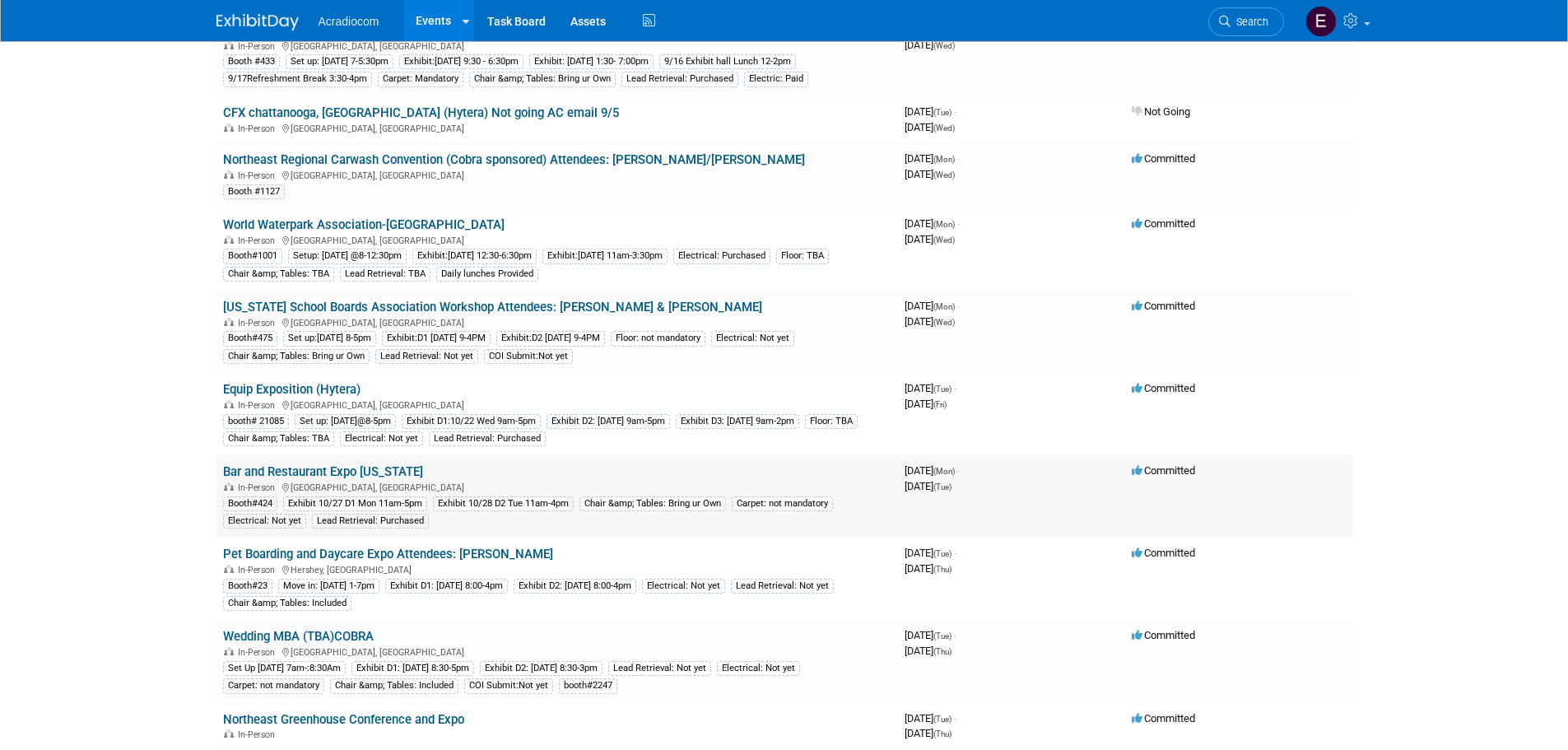
scroll to position [247, 0]
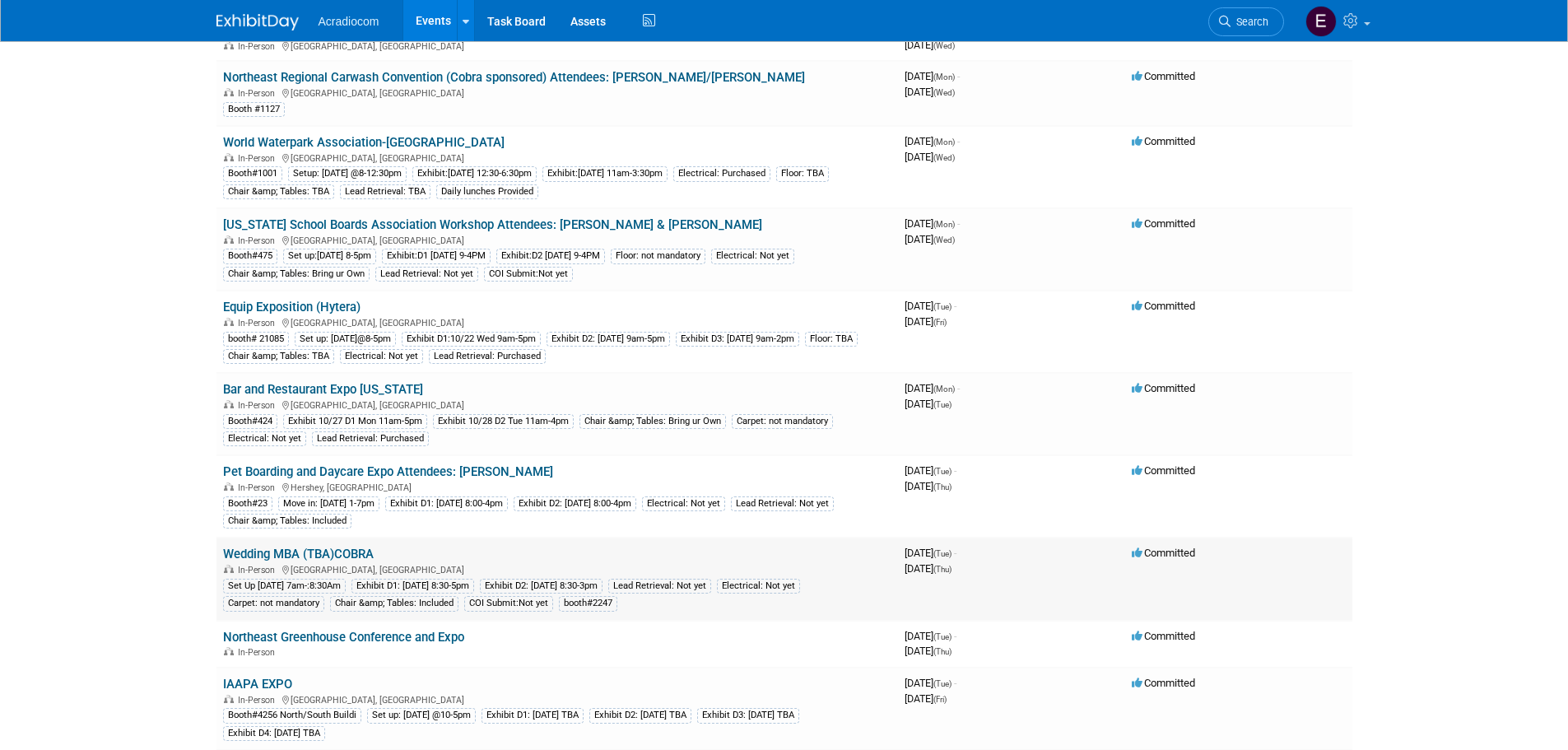
click at [711, 580] on div "Lead Retrieval: Not yet" at bounding box center [660, 586] width 103 height 14
click at [709, 590] on div "Lead Retrieval: Not yet" at bounding box center [660, 586] width 103 height 14
click at [335, 539] on td "Wedding MBA (TBA)COBRA In-Person [GEOGRAPHIC_DATA], [GEOGRAPHIC_DATA] Set Up [D…" at bounding box center [556, 578] width 681 height 82
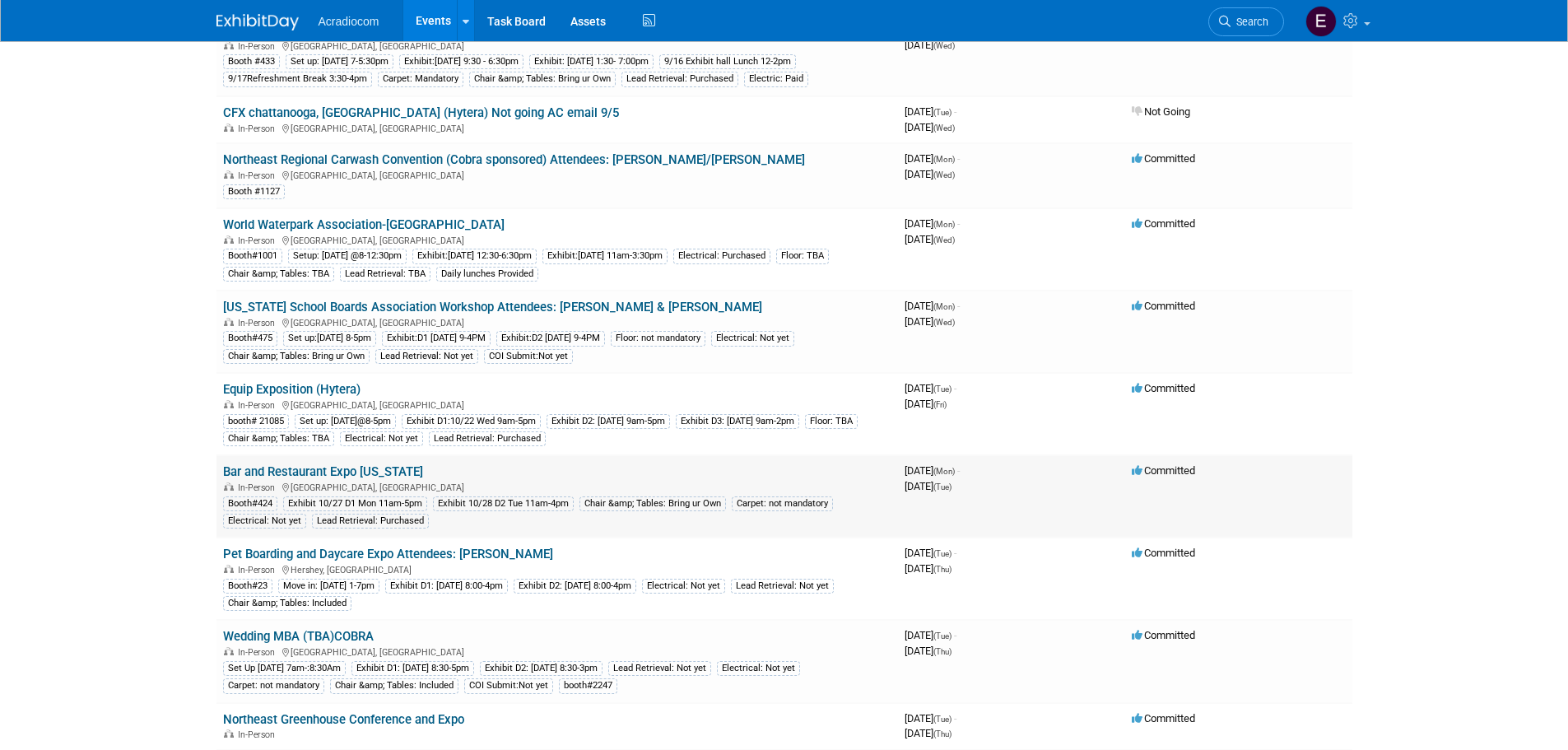
click at [363, 479] on link "Bar and Restaurant Expo [US_STATE]" at bounding box center [323, 472] width 200 height 14
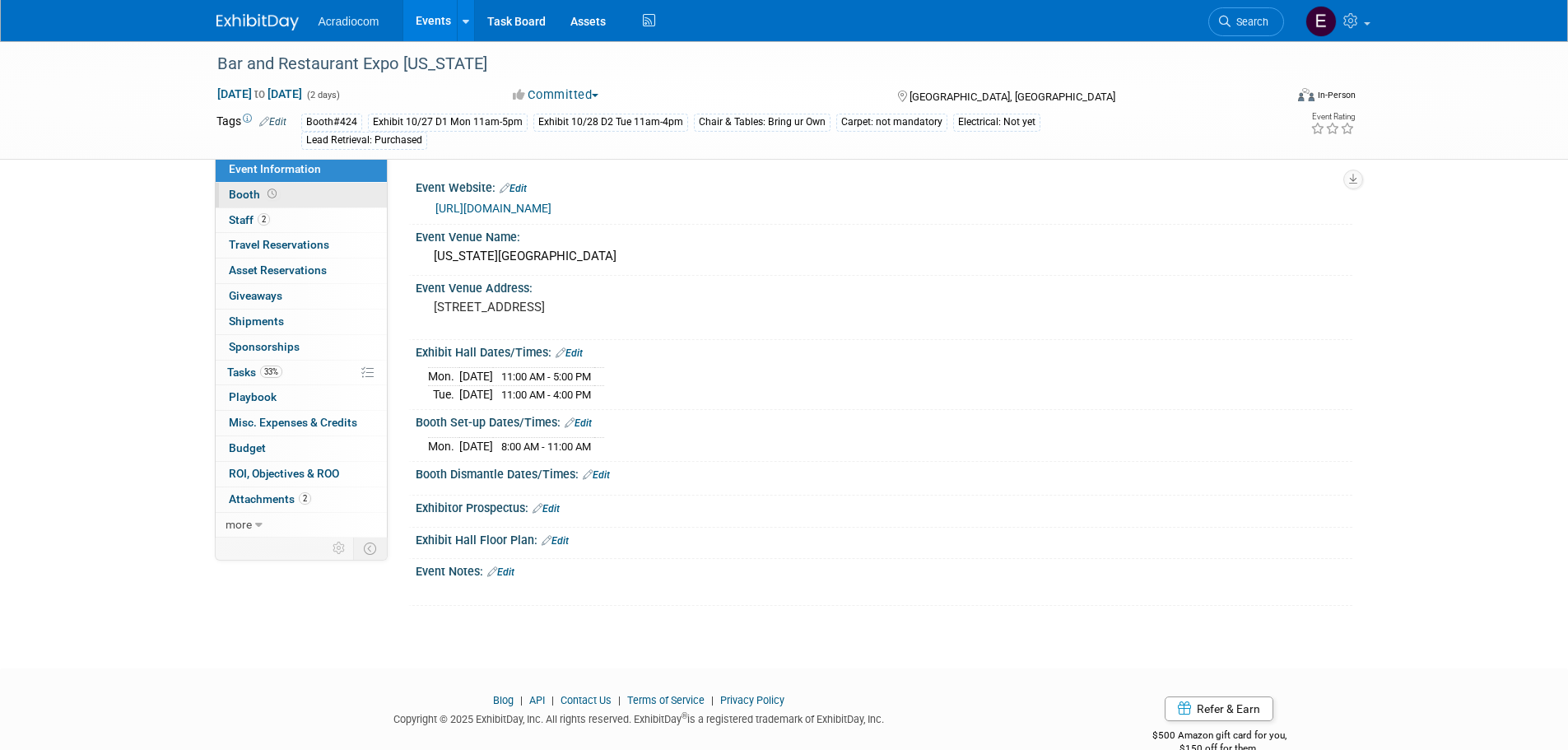
click at [325, 197] on link "Booth" at bounding box center [302, 194] width 171 height 24
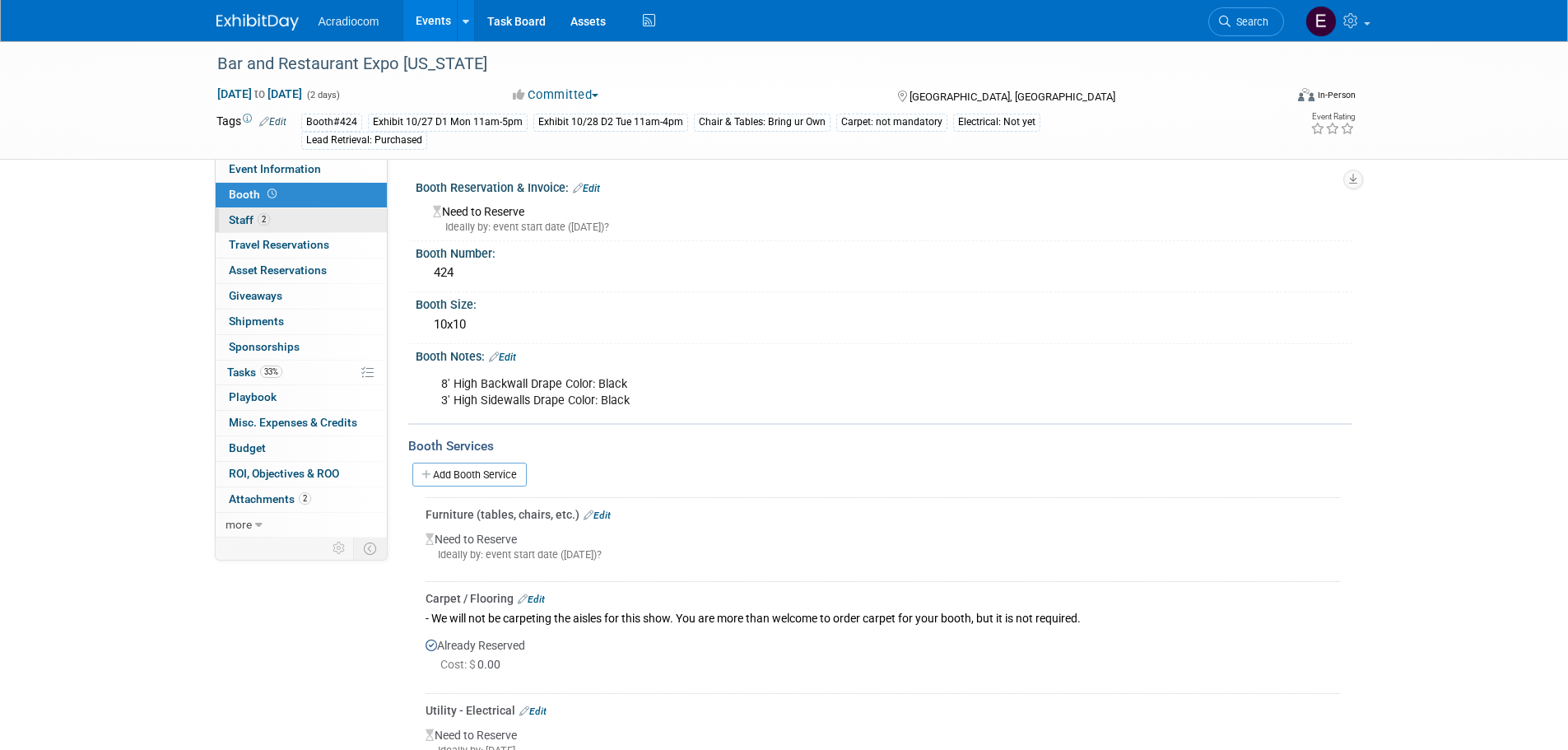
click at [321, 227] on link "2 Staff 2" at bounding box center [302, 220] width 171 height 24
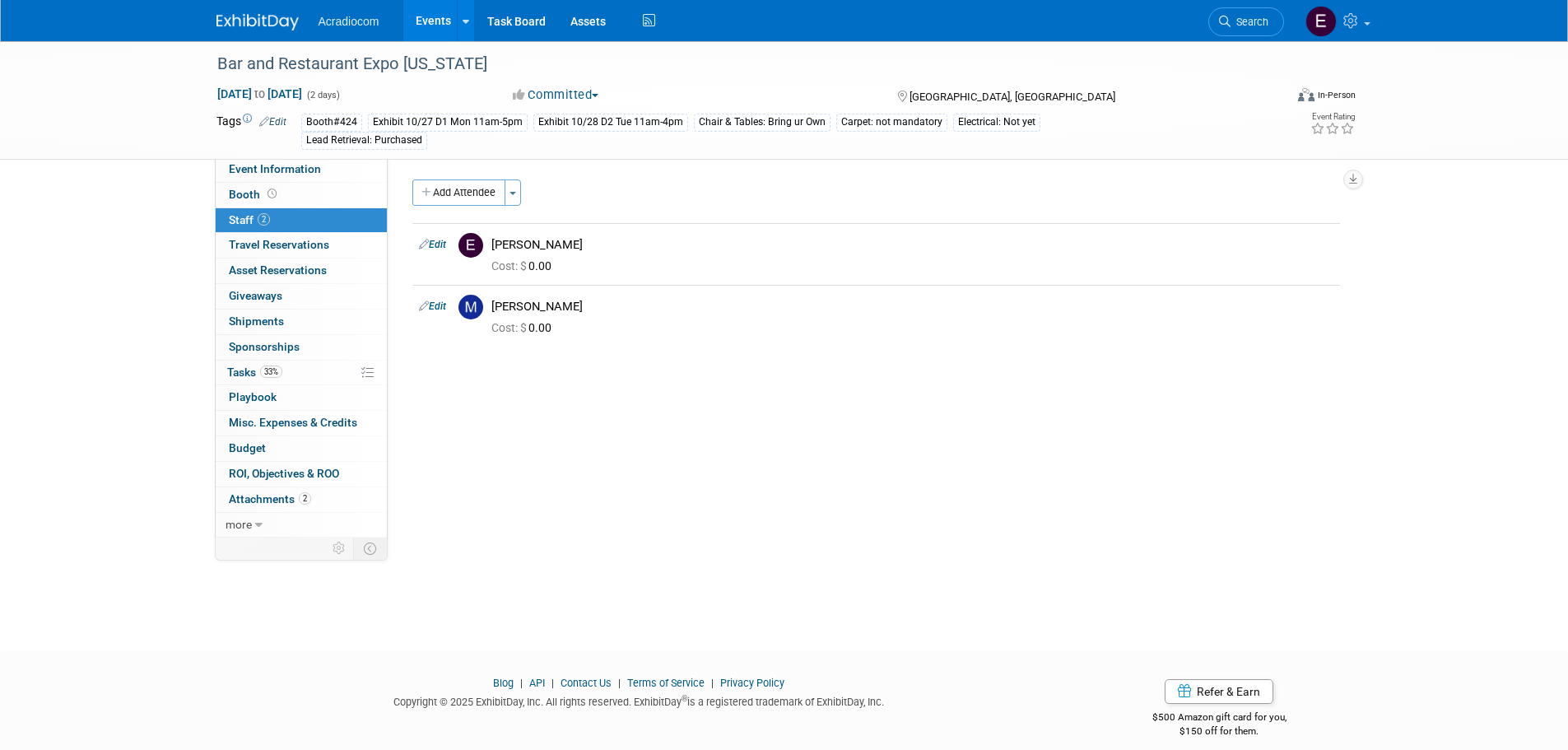
click at [249, 26] on img at bounding box center [257, 23] width 82 height 16
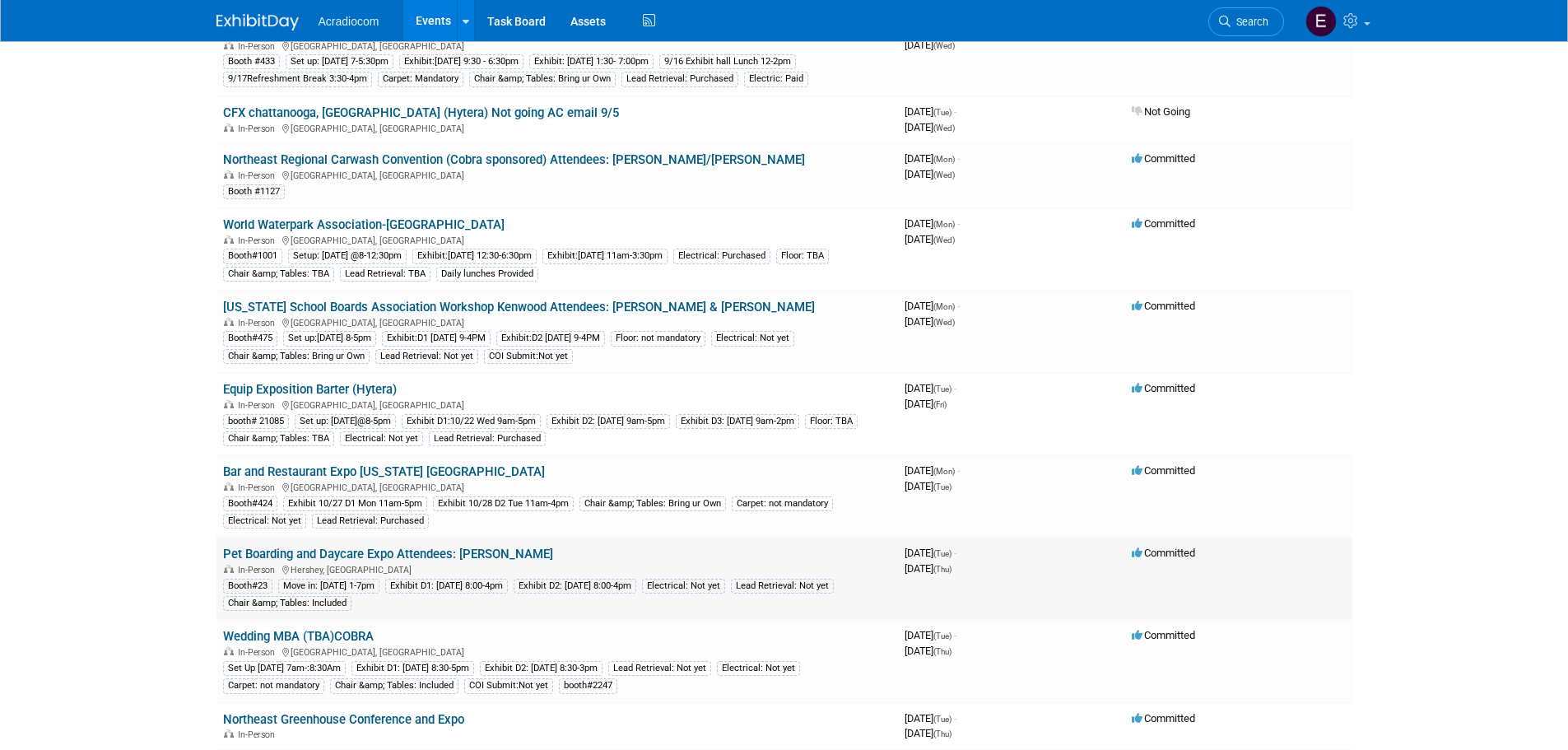
scroll to position [247, 0]
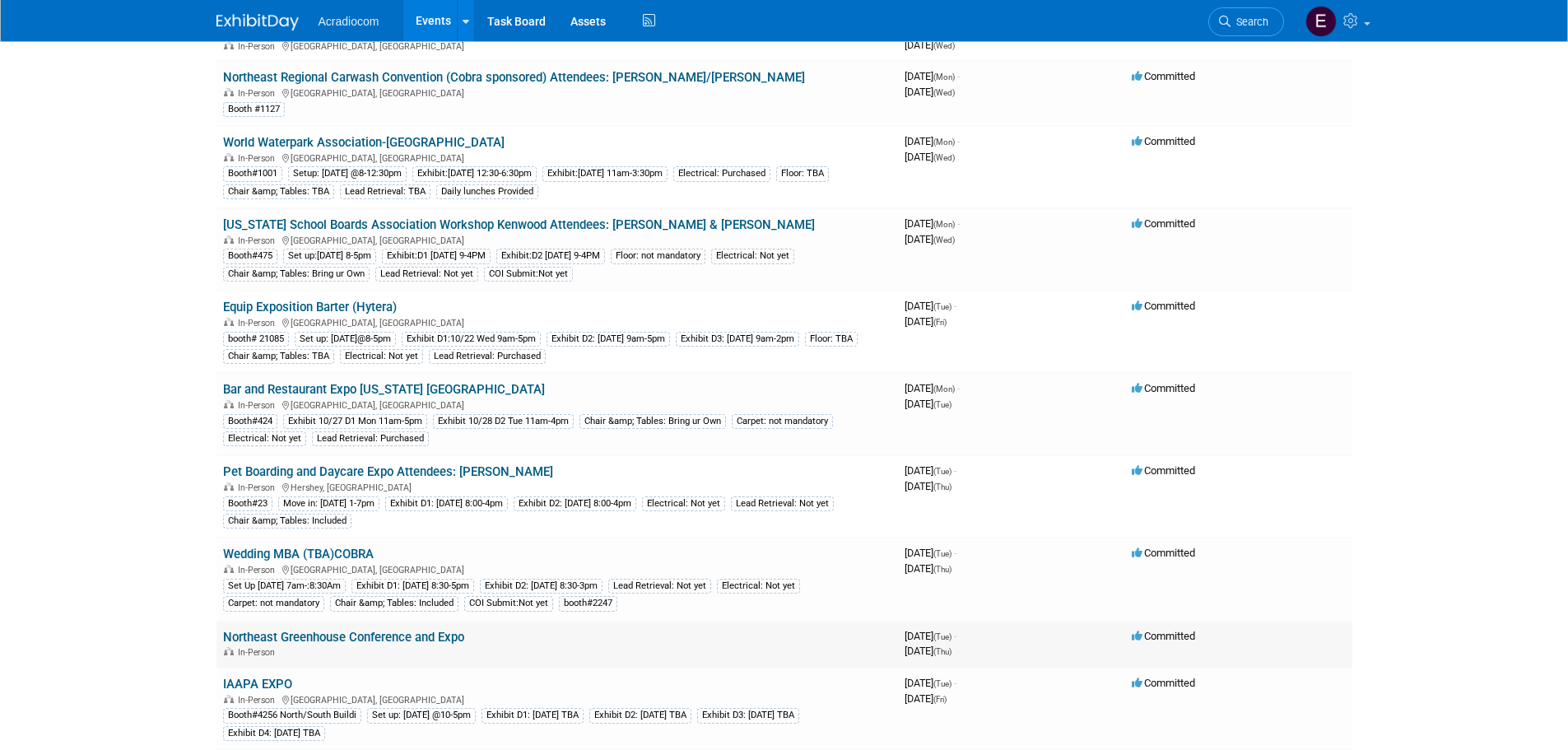
click at [448, 640] on link "Northeast Greenhouse Conference and Expo" at bounding box center [344, 637] width 241 height 14
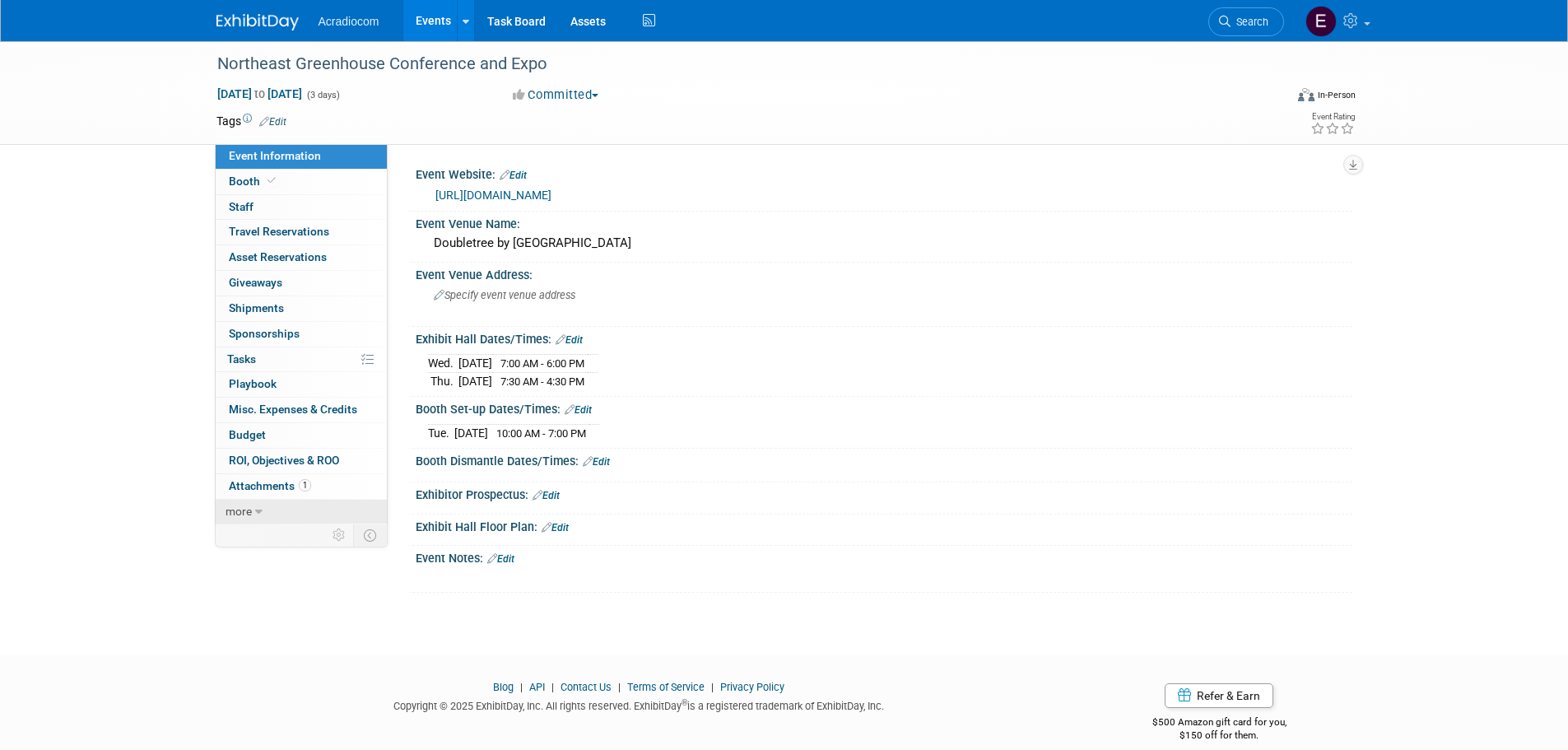
click at [267, 503] on link "more" at bounding box center [302, 511] width 171 height 24
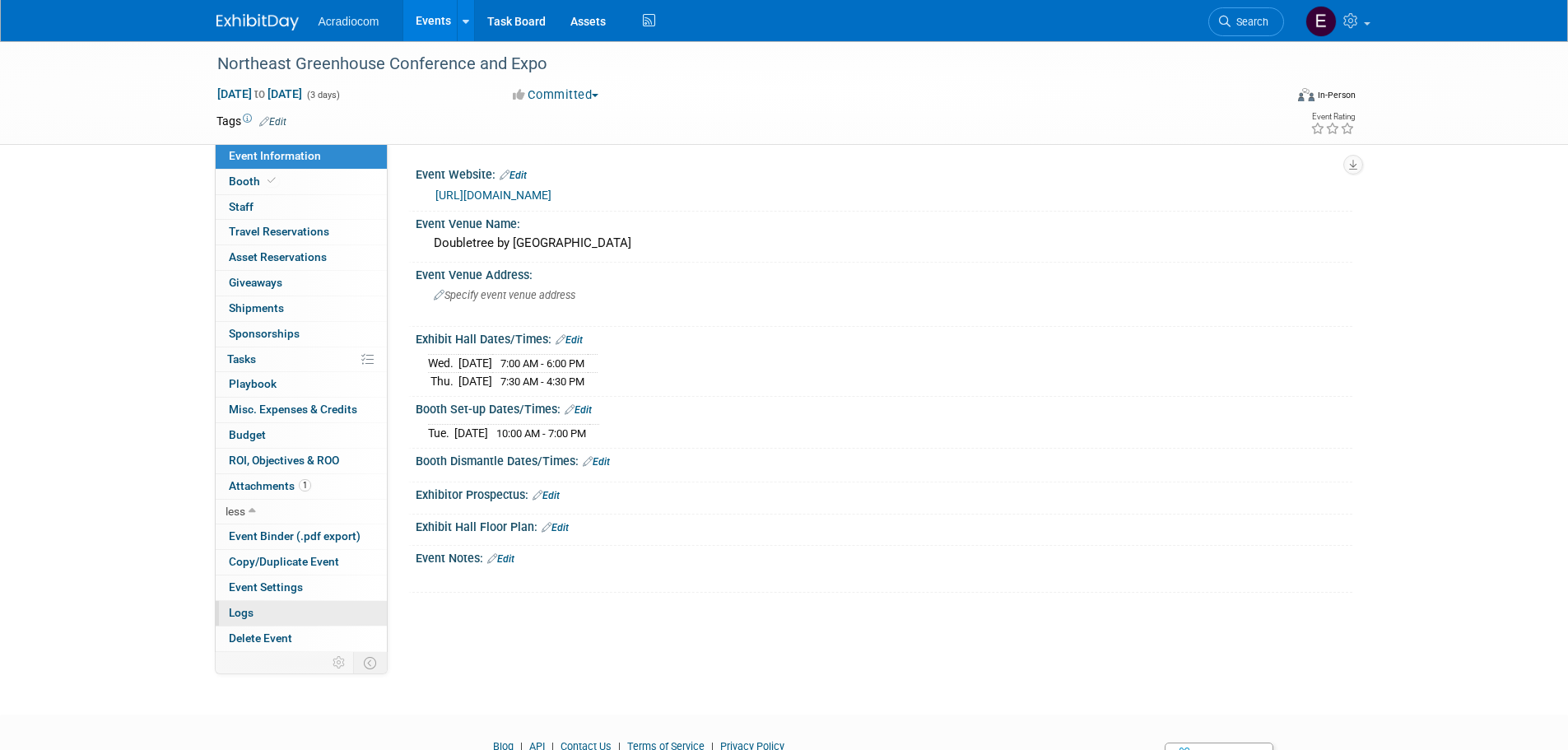
click at [272, 601] on link "Logs" at bounding box center [302, 612] width 171 height 24
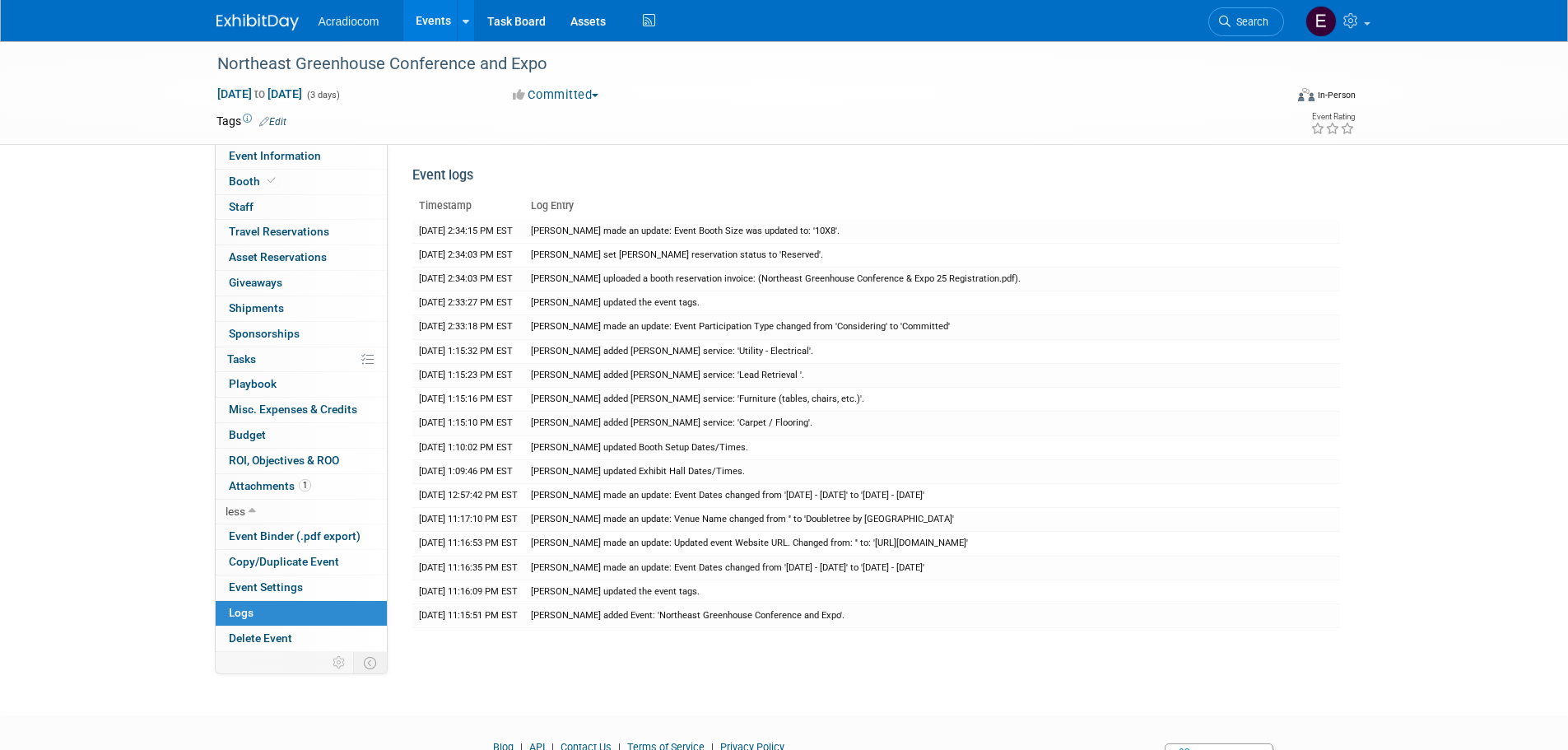
click at [260, 7] on link at bounding box center [266, 14] width 102 height 14
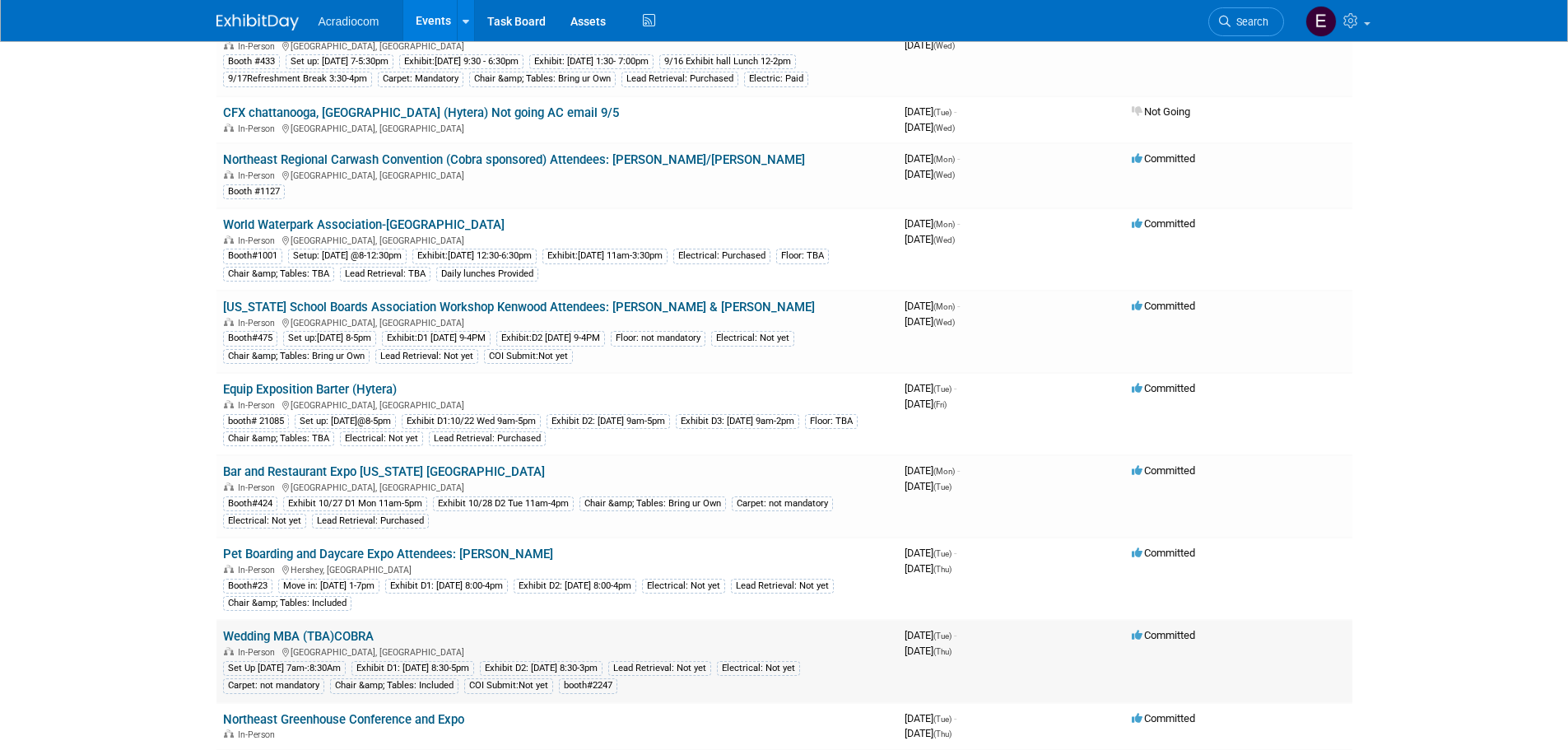
scroll to position [330, 0]
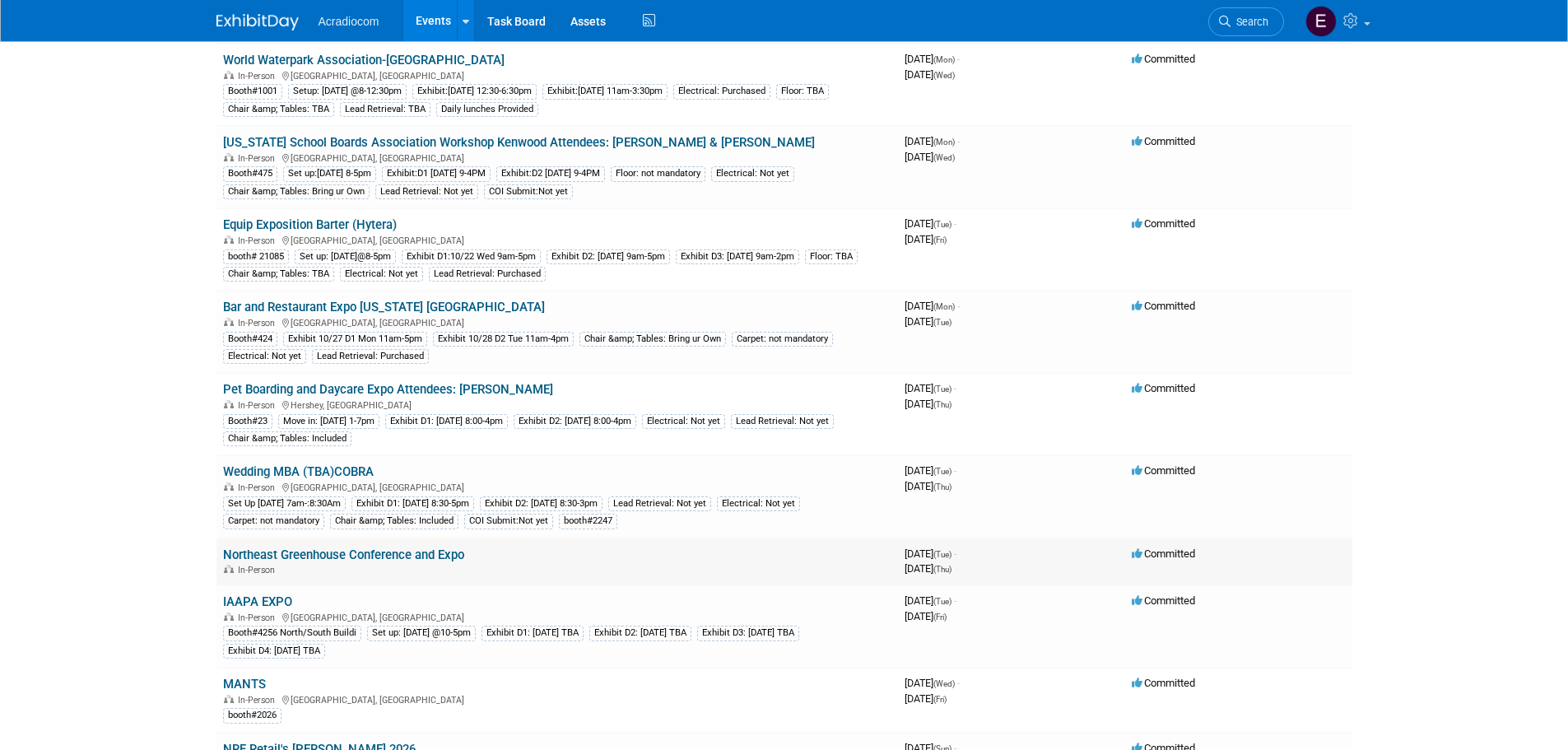
click at [318, 550] on link "Northeast Greenhouse Conference and Expo" at bounding box center [344, 555] width 241 height 14
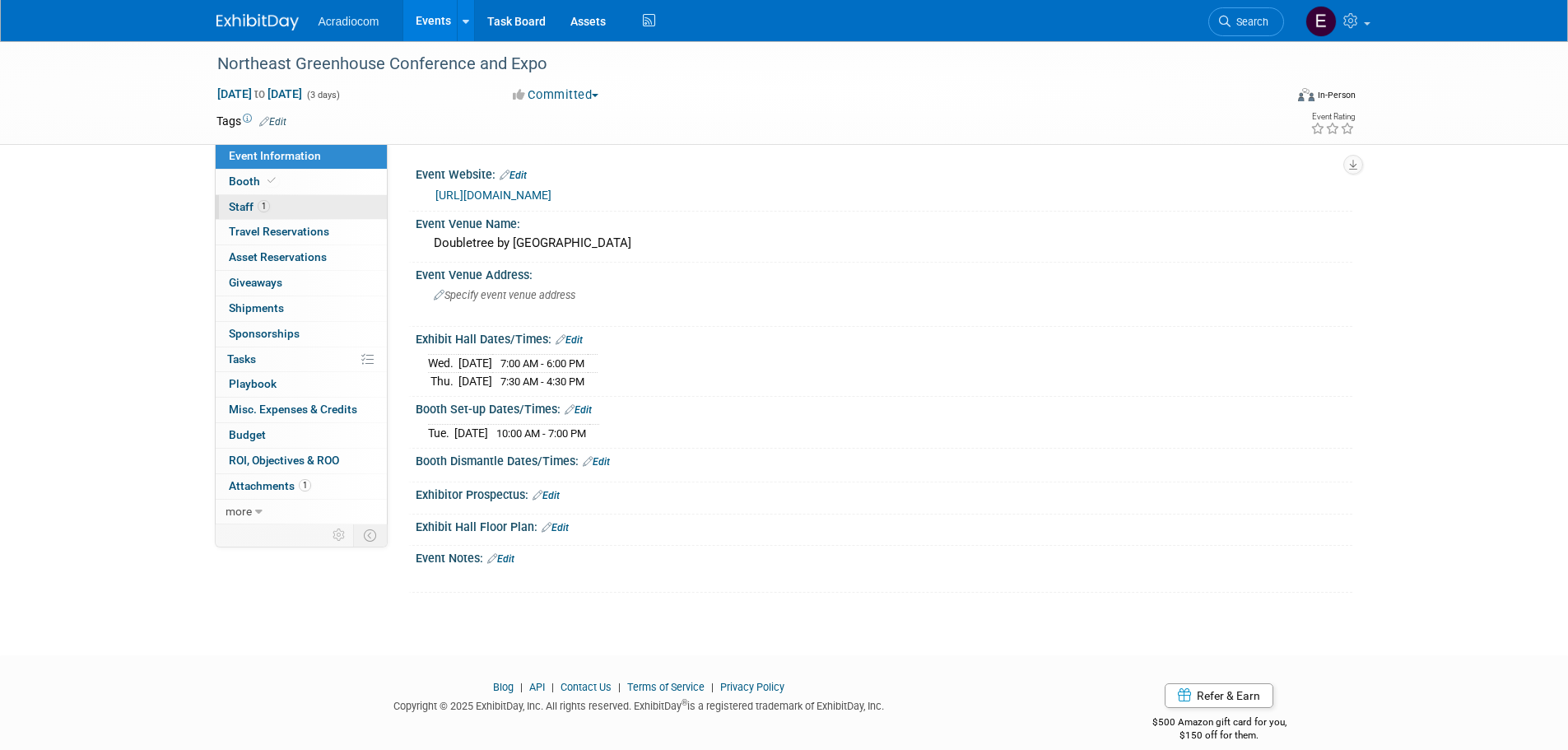
click at [343, 203] on link "1 Staff 1" at bounding box center [302, 207] width 171 height 24
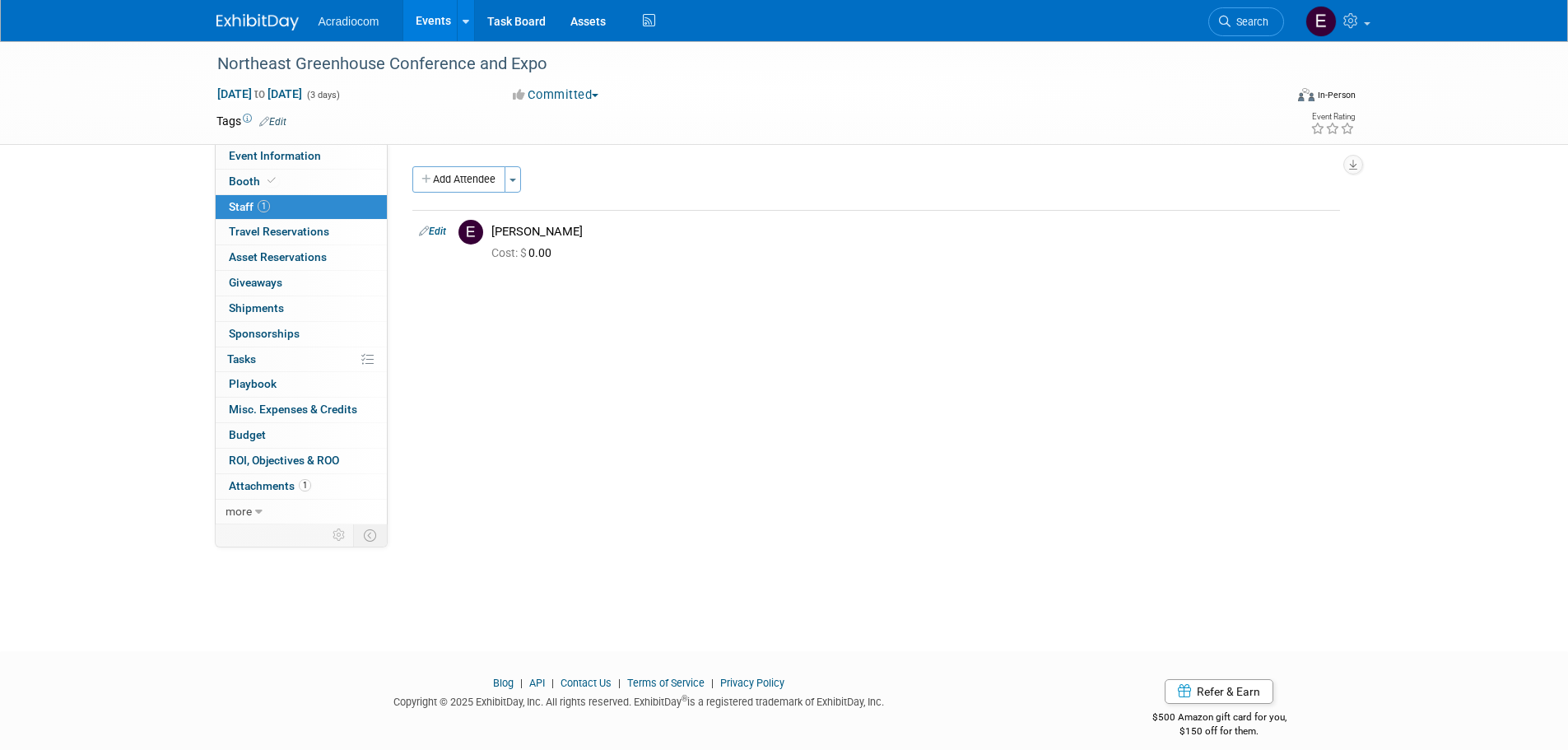
click at [254, 33] on div "Acradiocom Events Add Event Bulk Upload Events Shareable Event Boards Recently …" at bounding box center [784, 21] width 1136 height 41
click at [274, 18] on img at bounding box center [257, 23] width 82 height 16
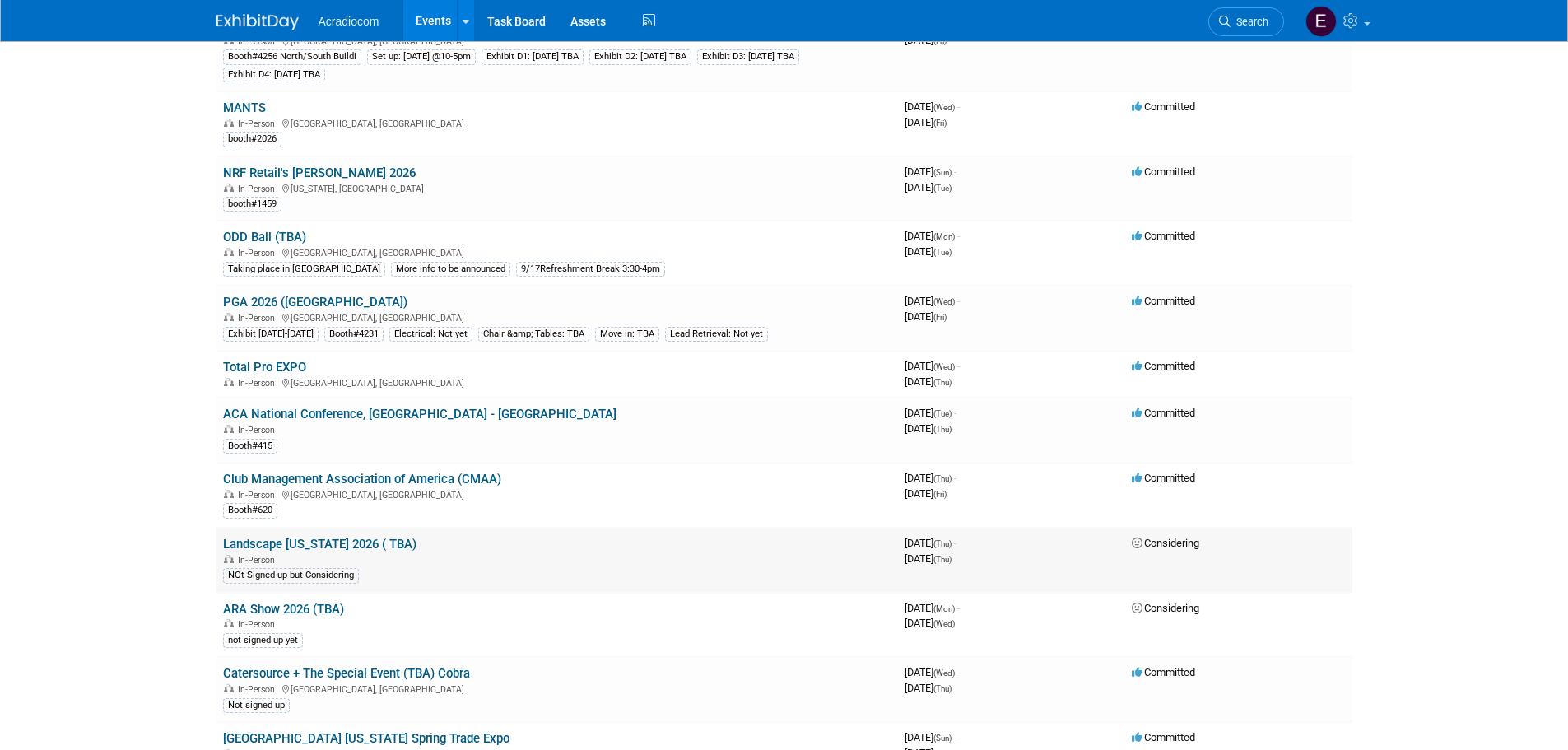
scroll to position [741, 0]
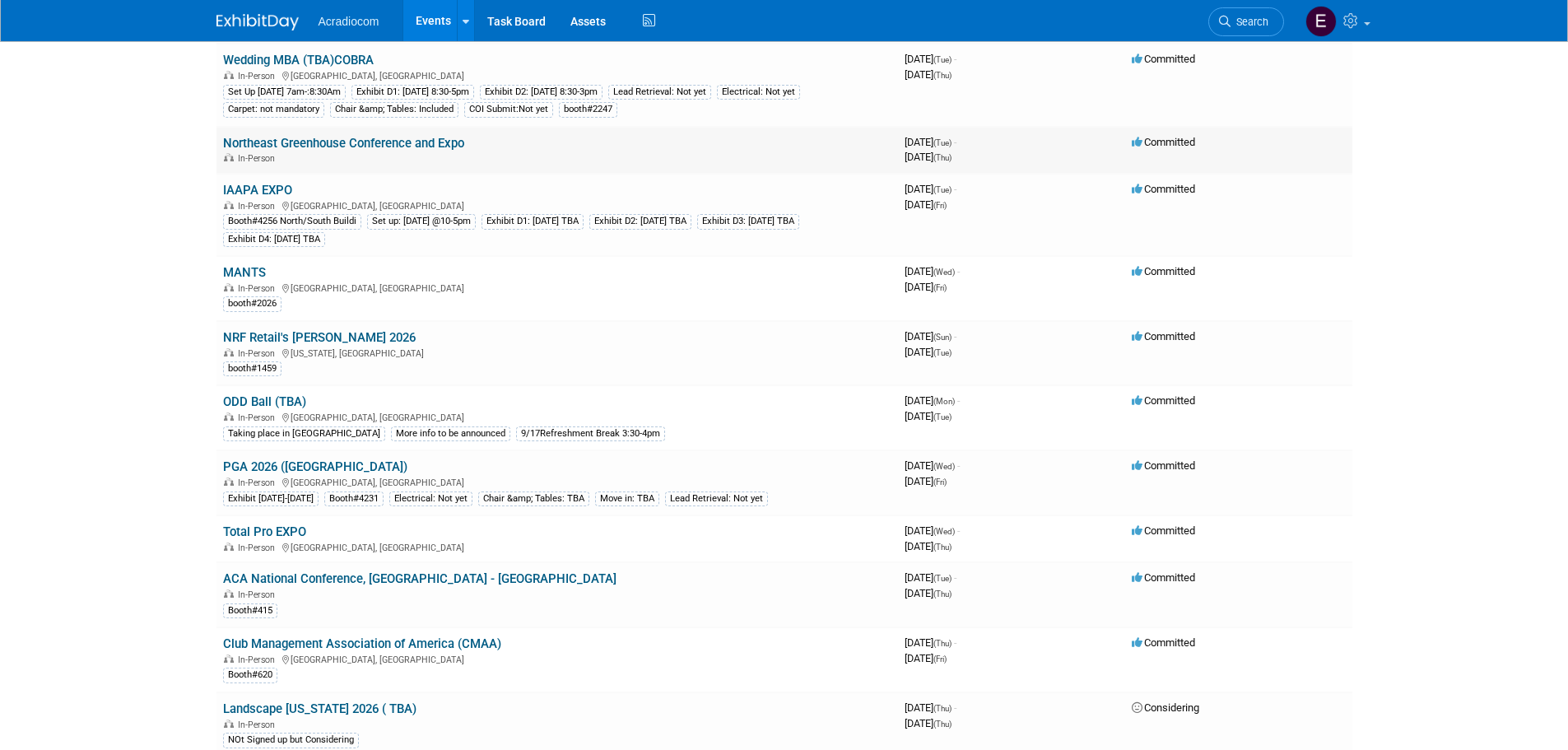
click at [398, 137] on link "Northeast Greenhouse Conference and Expo" at bounding box center [344, 143] width 241 height 14
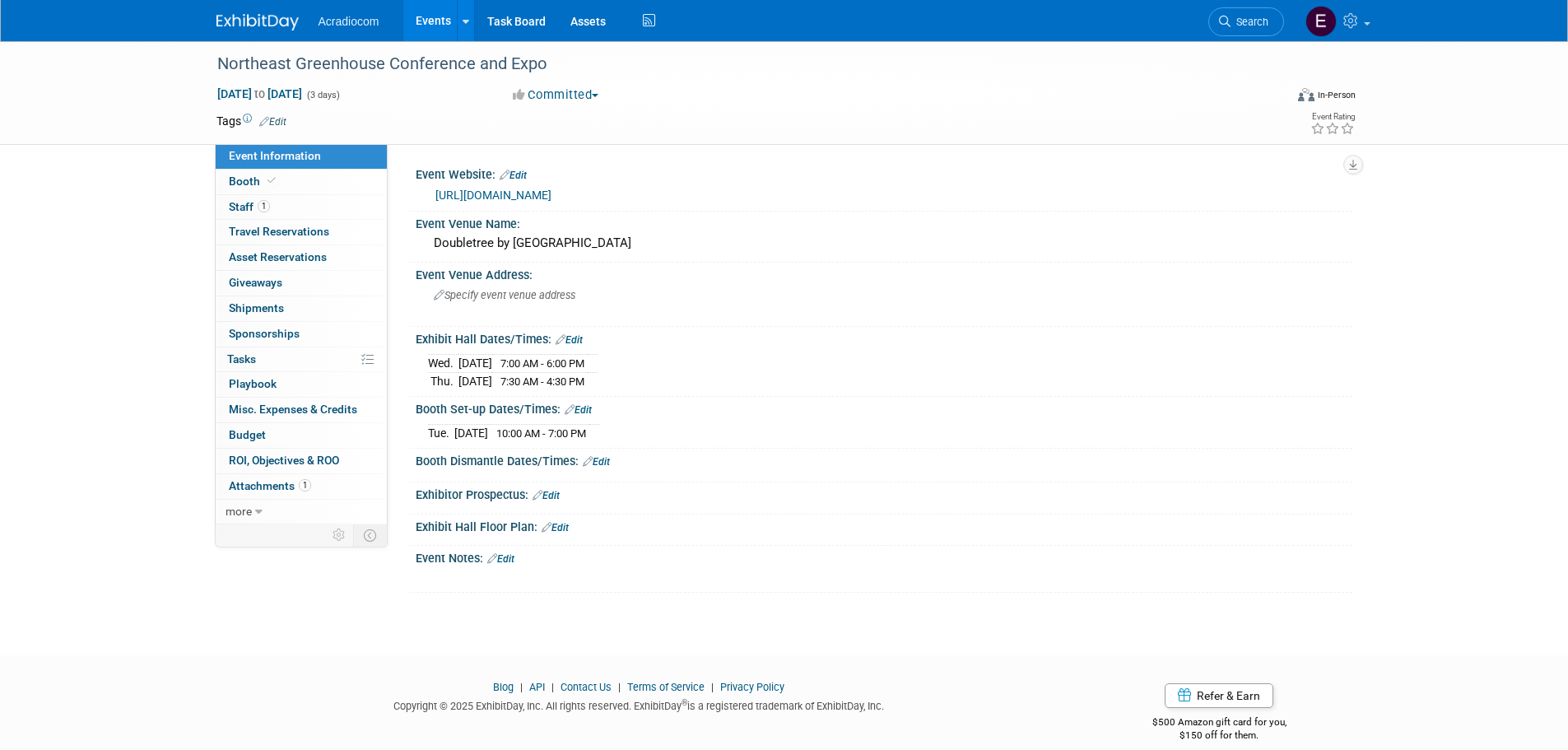
click at [281, 27] on img at bounding box center [257, 23] width 82 height 16
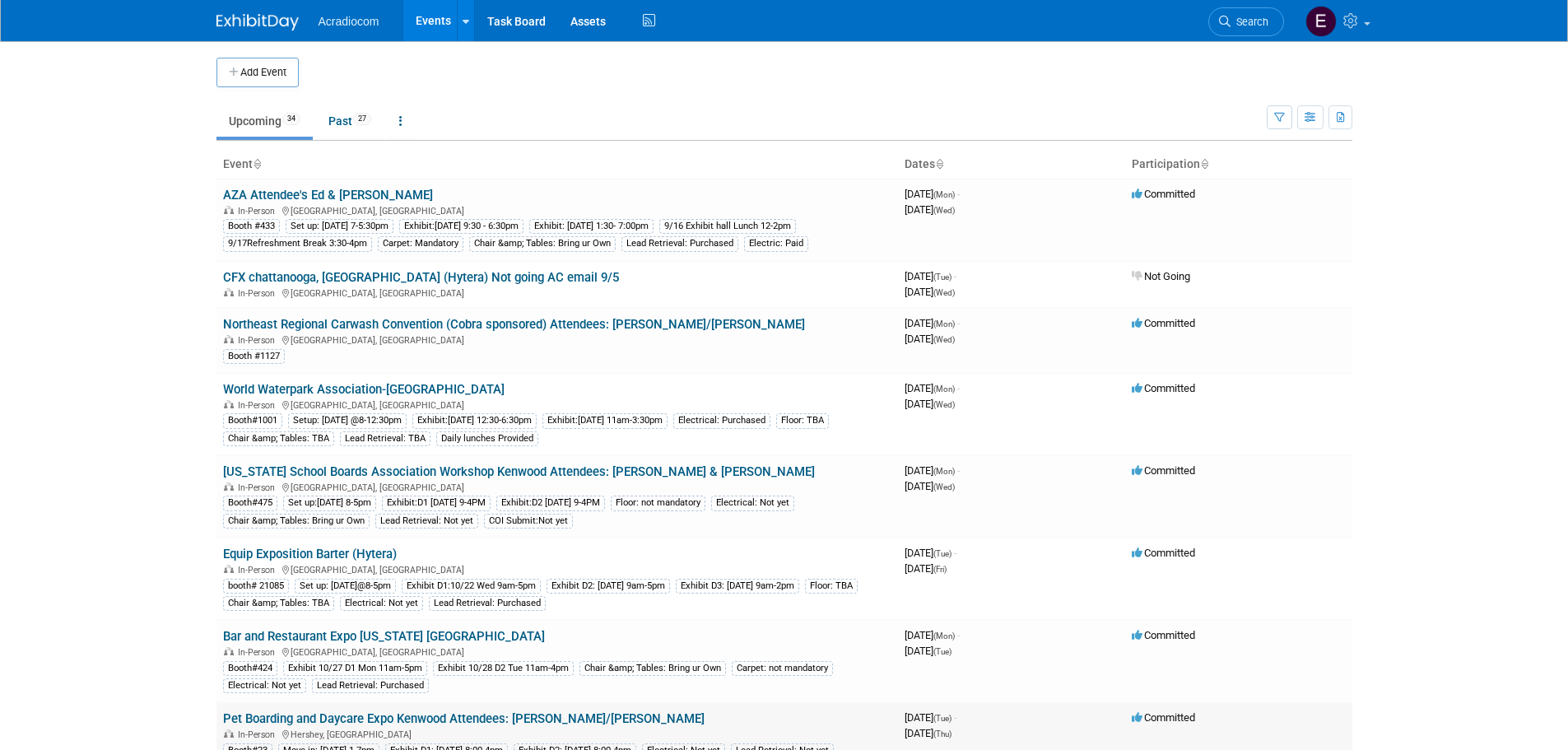
scroll to position [411, 0]
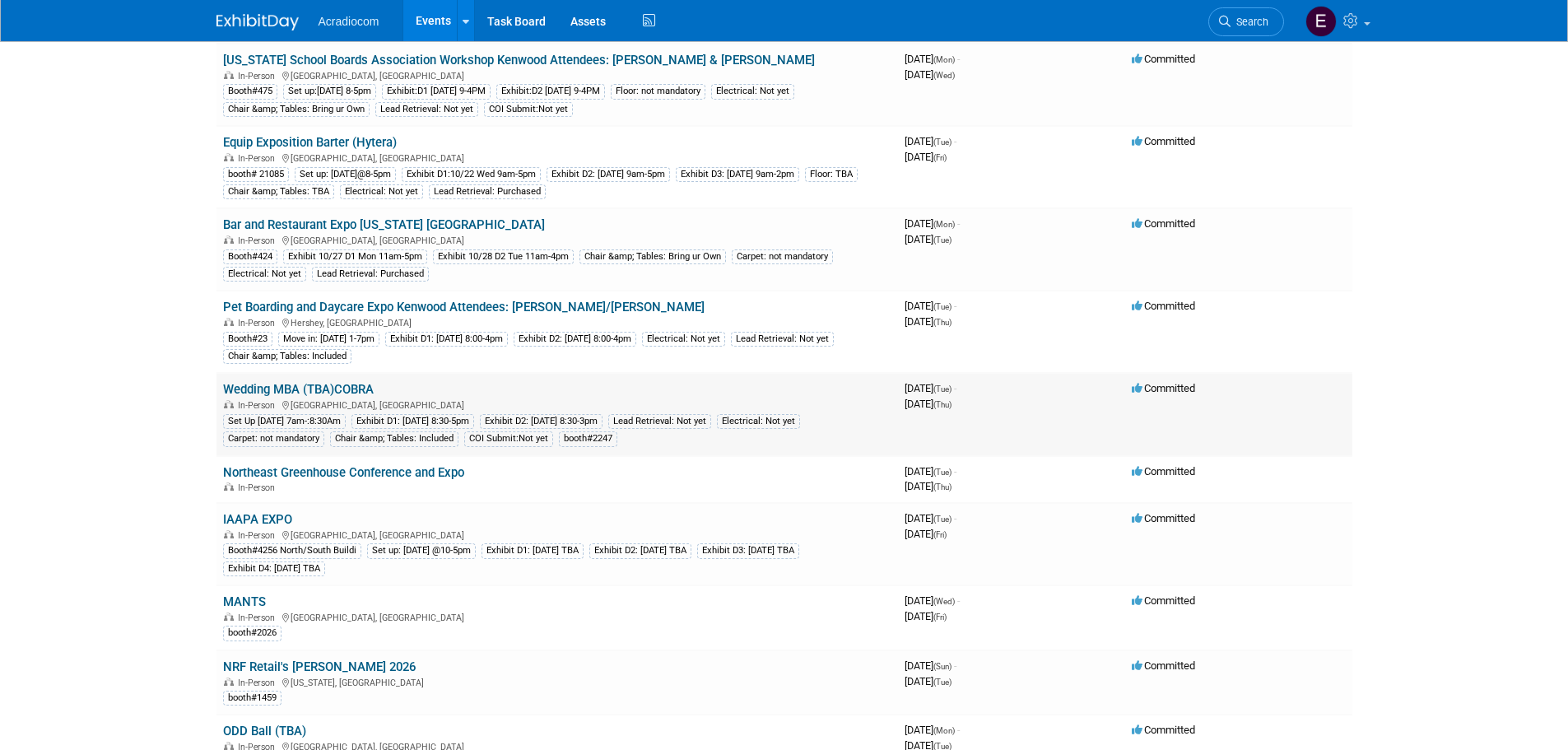
click at [320, 390] on link "Wedding MBA (TBA)COBRA" at bounding box center [298, 389] width 150 height 14
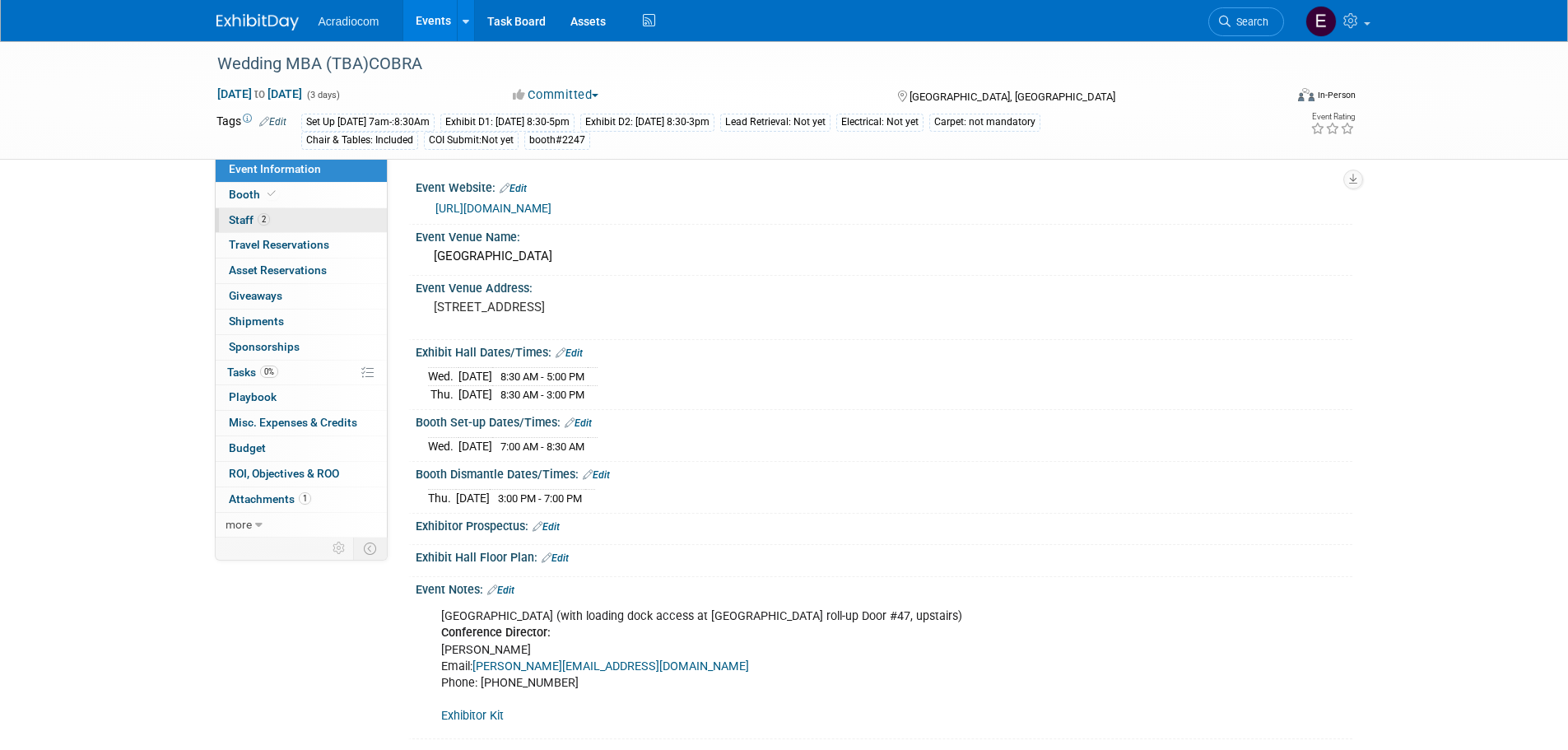
click at [293, 215] on link "2 Staff 2" at bounding box center [302, 220] width 171 height 24
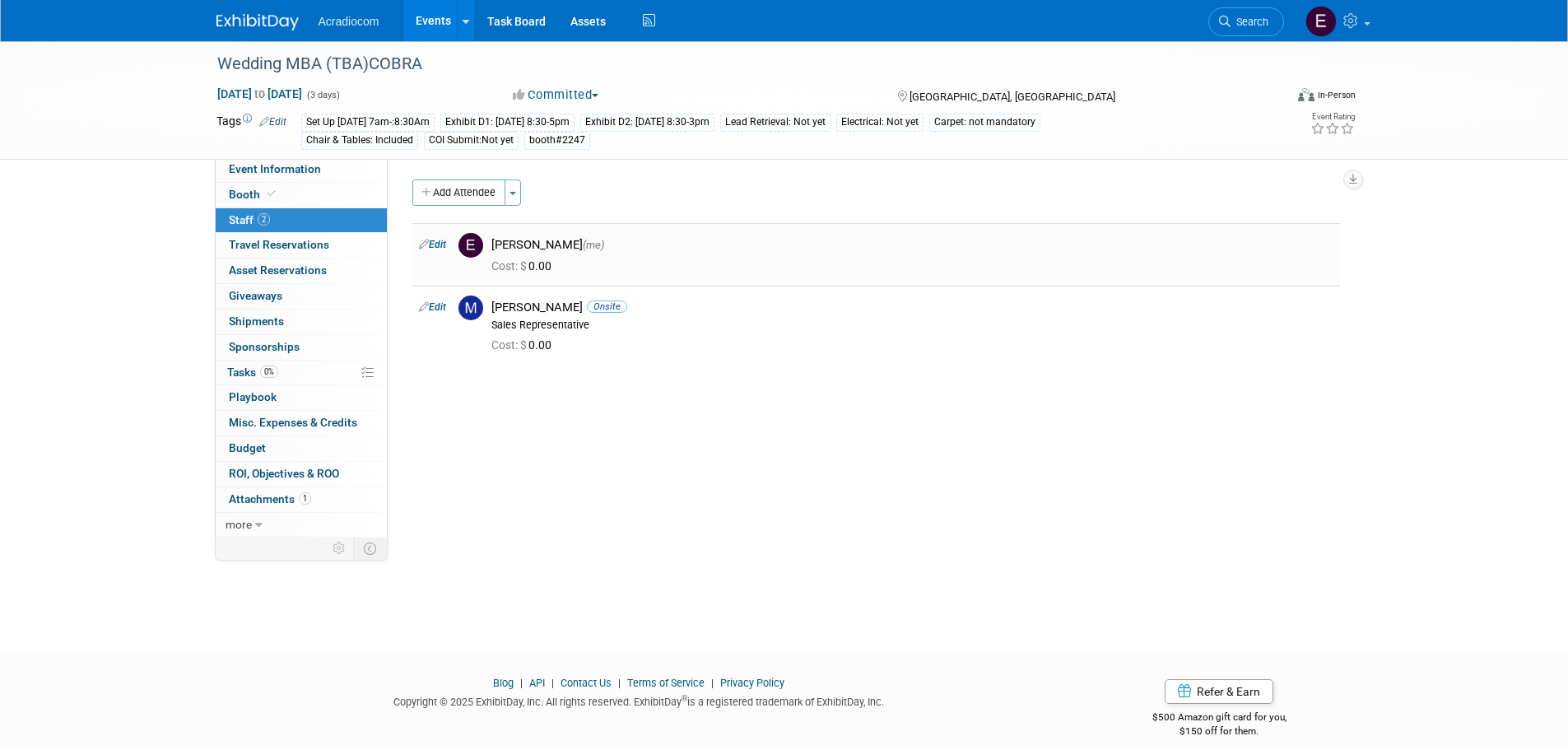
click at [433, 244] on link "Edit" at bounding box center [432, 244] width 27 height 12
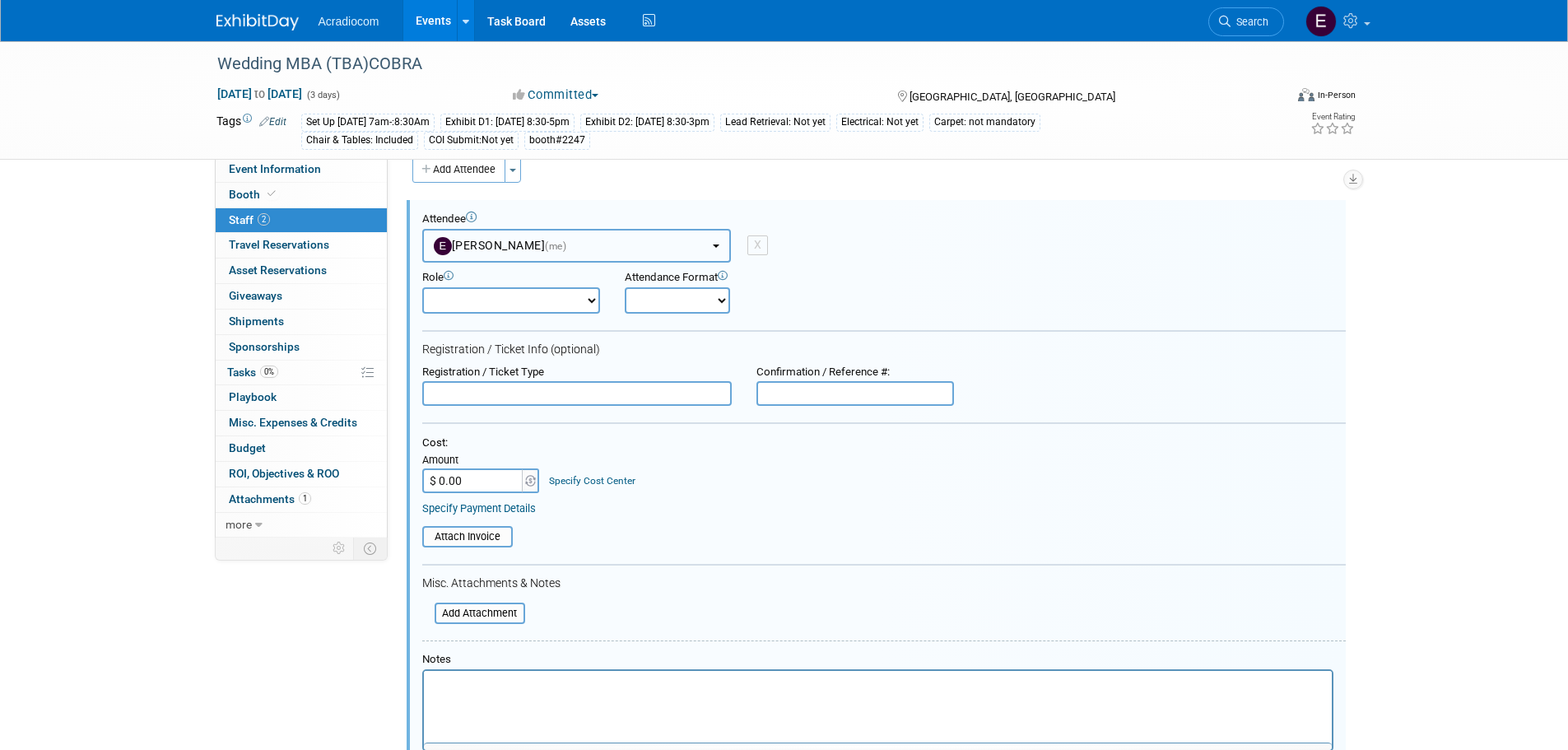
click at [559, 237] on button "Elizabeth Martinez (me)" at bounding box center [576, 245] width 309 height 33
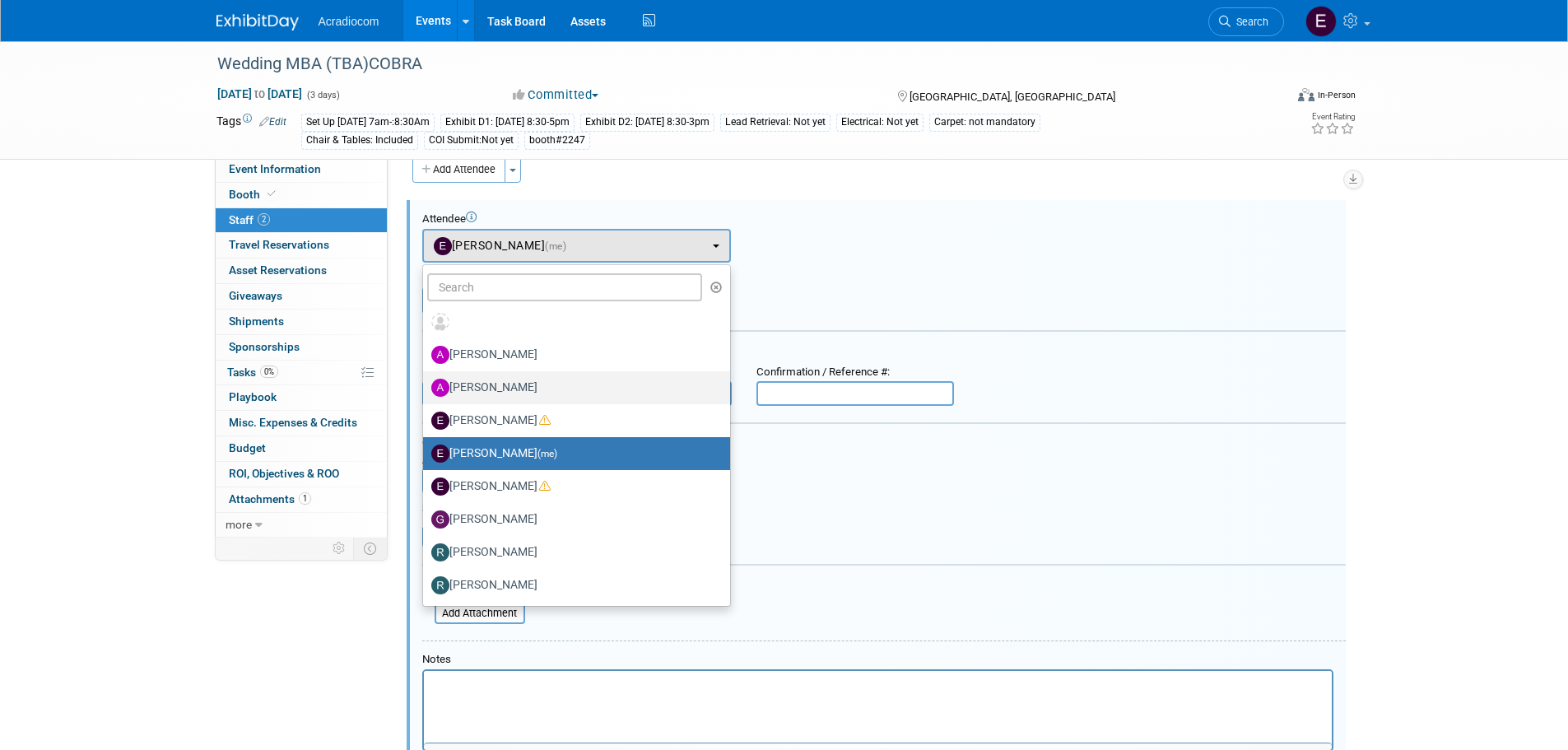
click at [536, 385] on label "Anthony Cataldo" at bounding box center [572, 387] width 283 height 26
click at [426, 385] on input "Anthony Cataldo" at bounding box center [420, 385] width 11 height 11
select select "14dd37f1-005a-4d60-9927-acbb83db71c4"
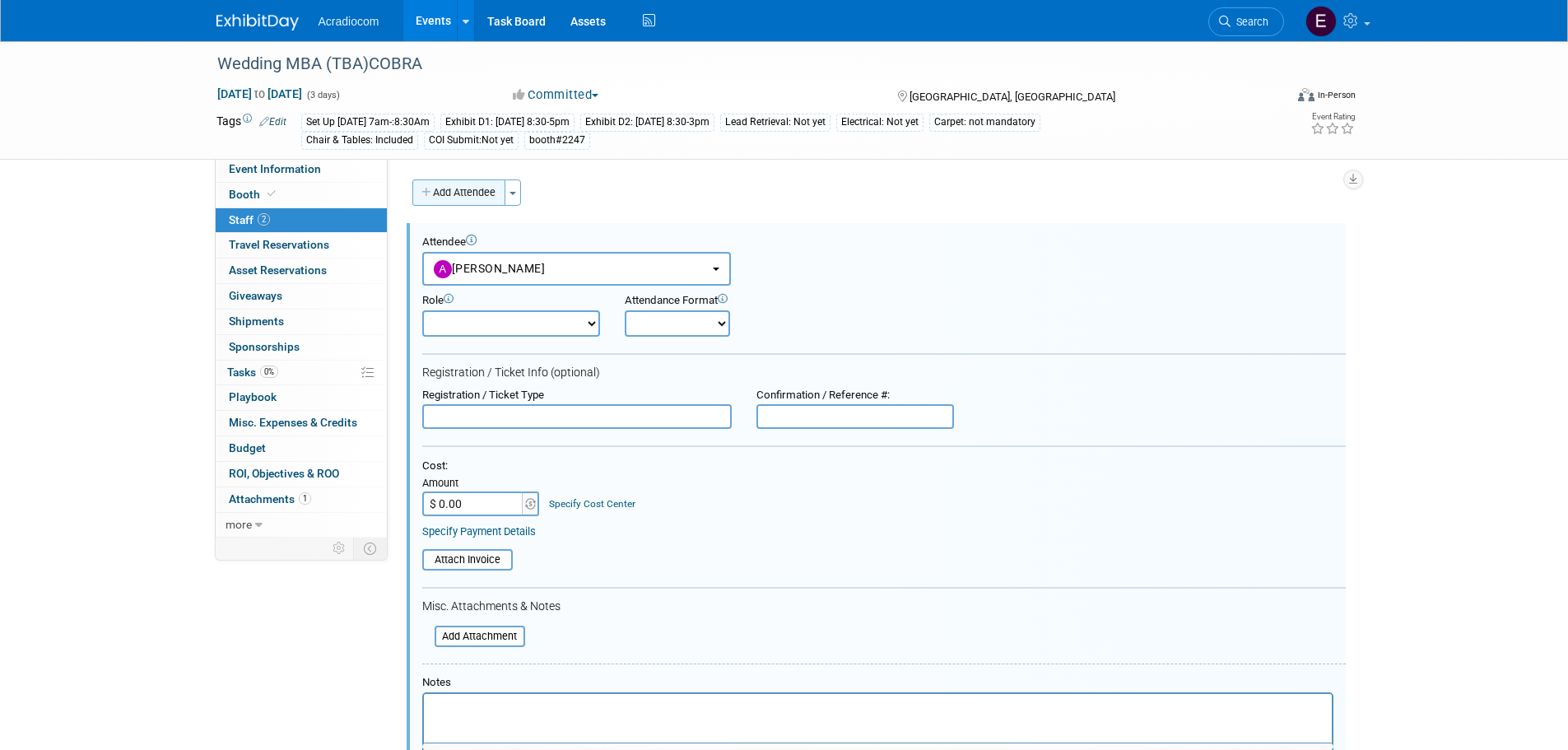
click at [459, 203] on button "Add Attendee" at bounding box center [458, 192] width 93 height 26
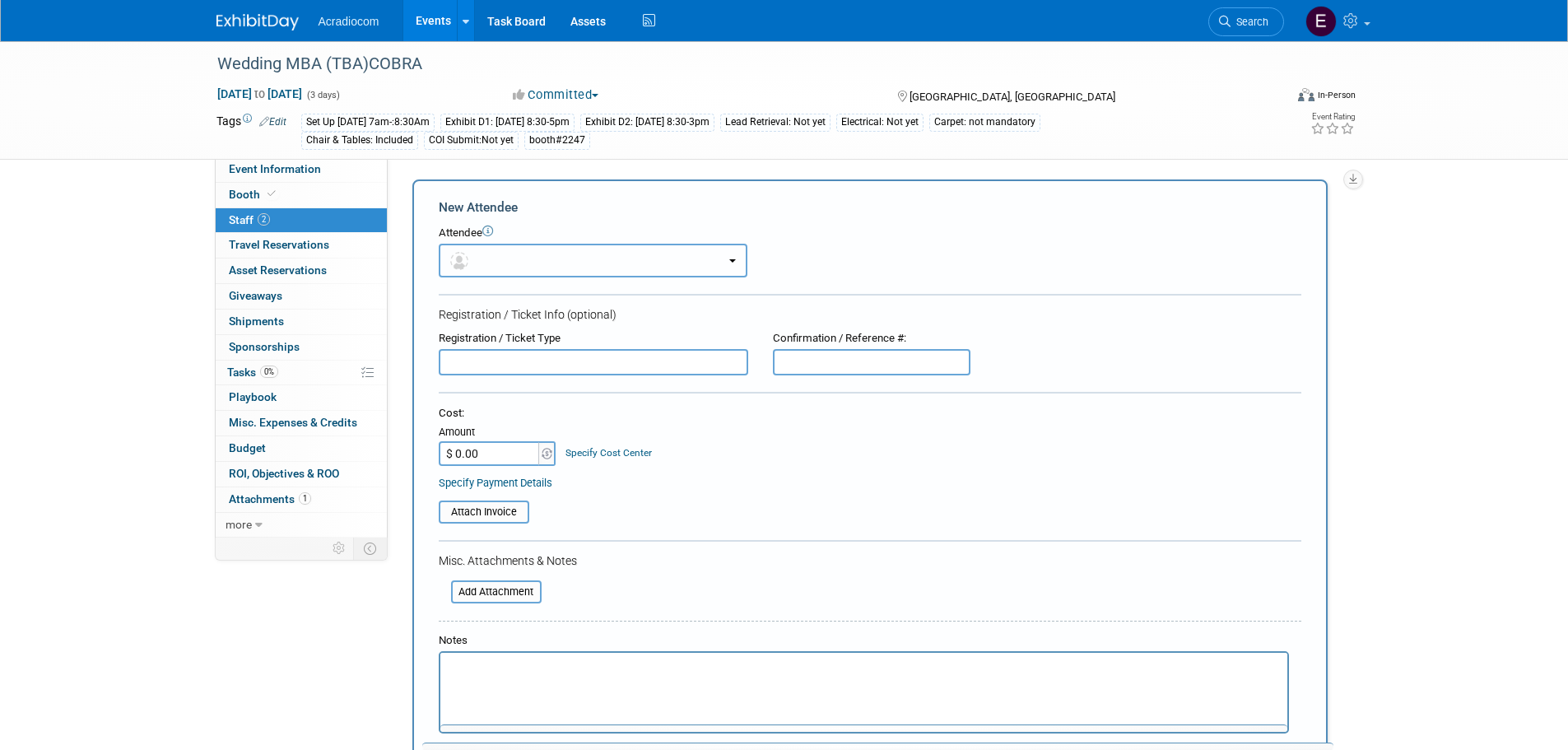
click at [490, 270] on button "button" at bounding box center [592, 260] width 309 height 33
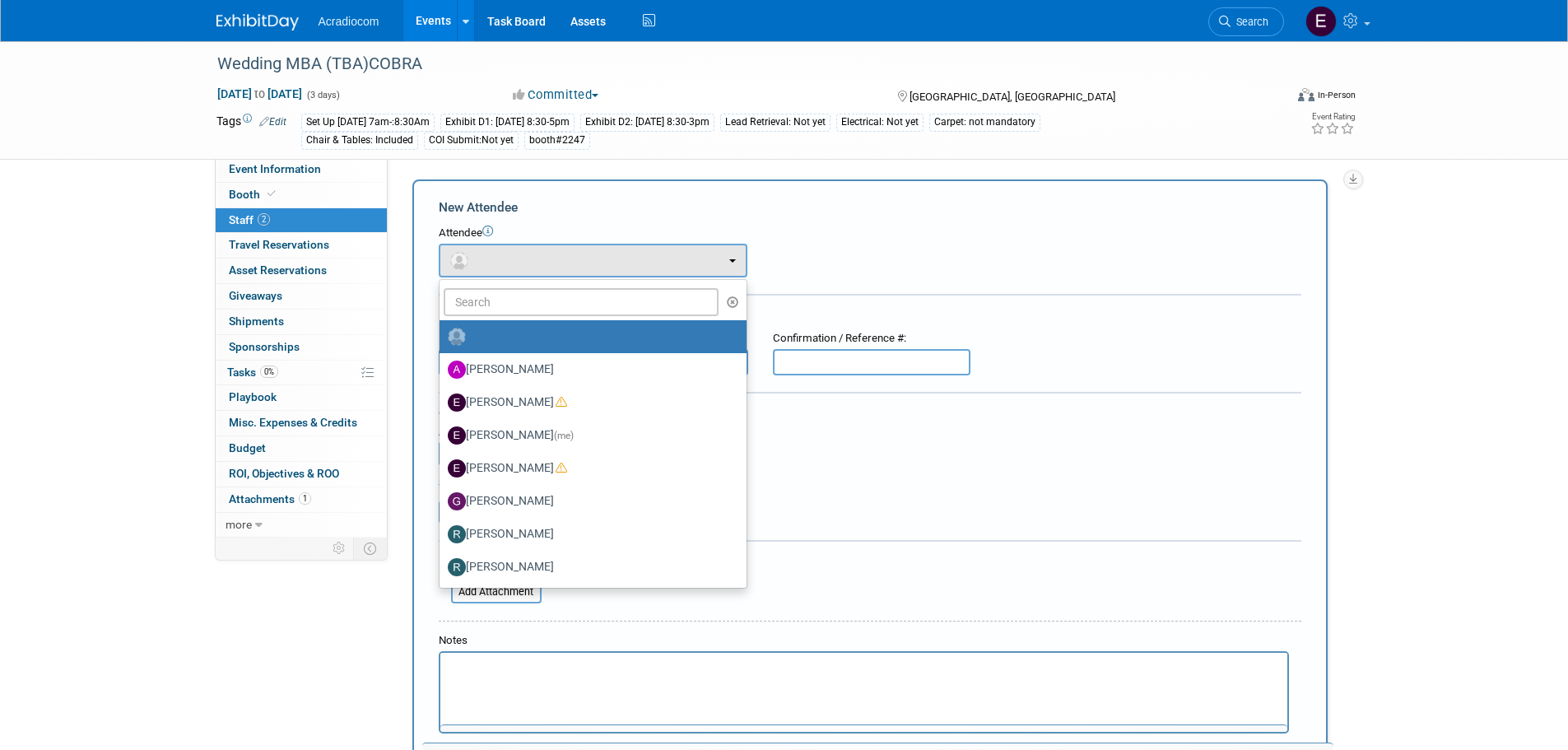
click at [484, 222] on form "New Attendee Attendee <img src="https://www.exhibitday.com/Images/Unassigned-Us…" at bounding box center [870, 500] width 862 height 604
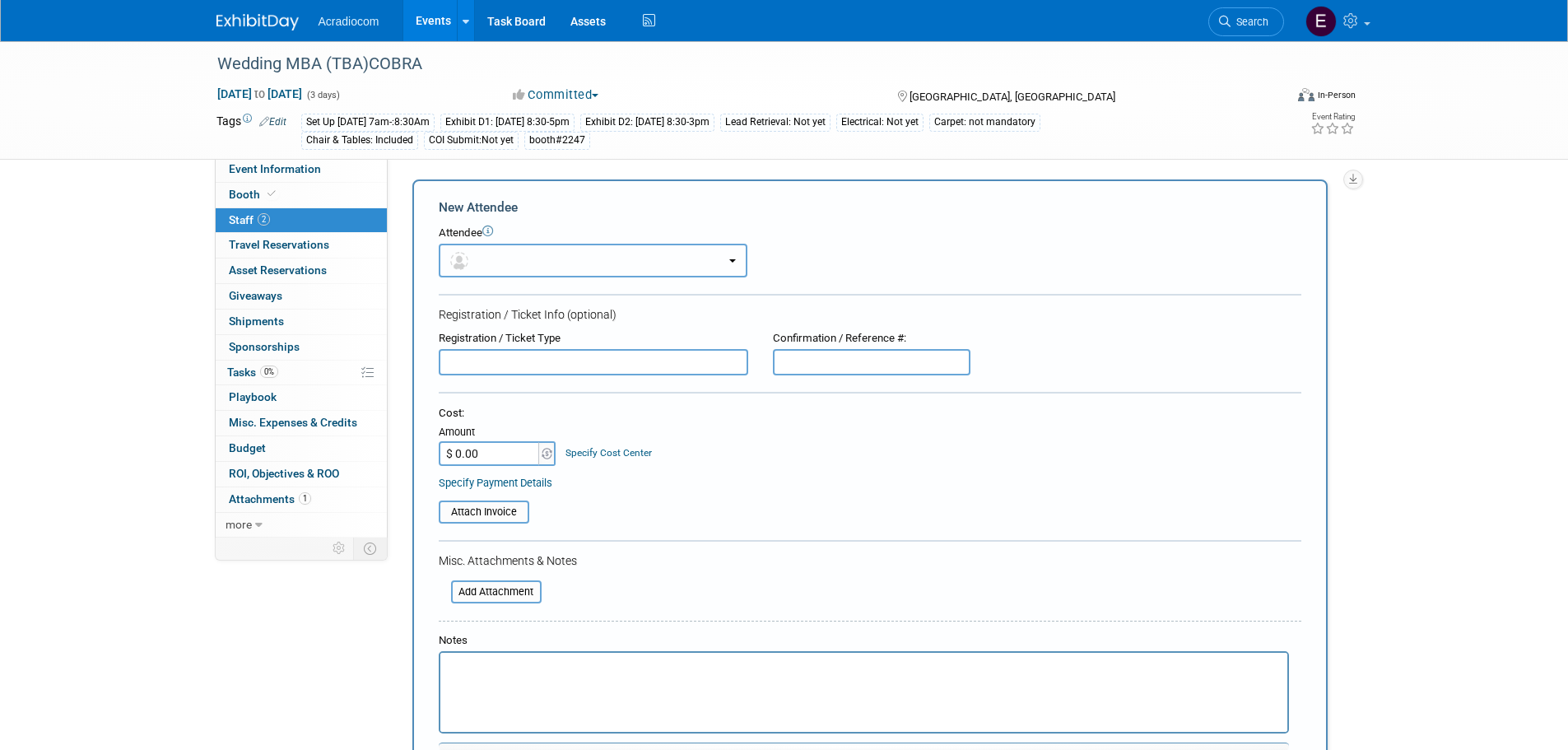
click at [579, 261] on button "button" at bounding box center [592, 260] width 309 height 33
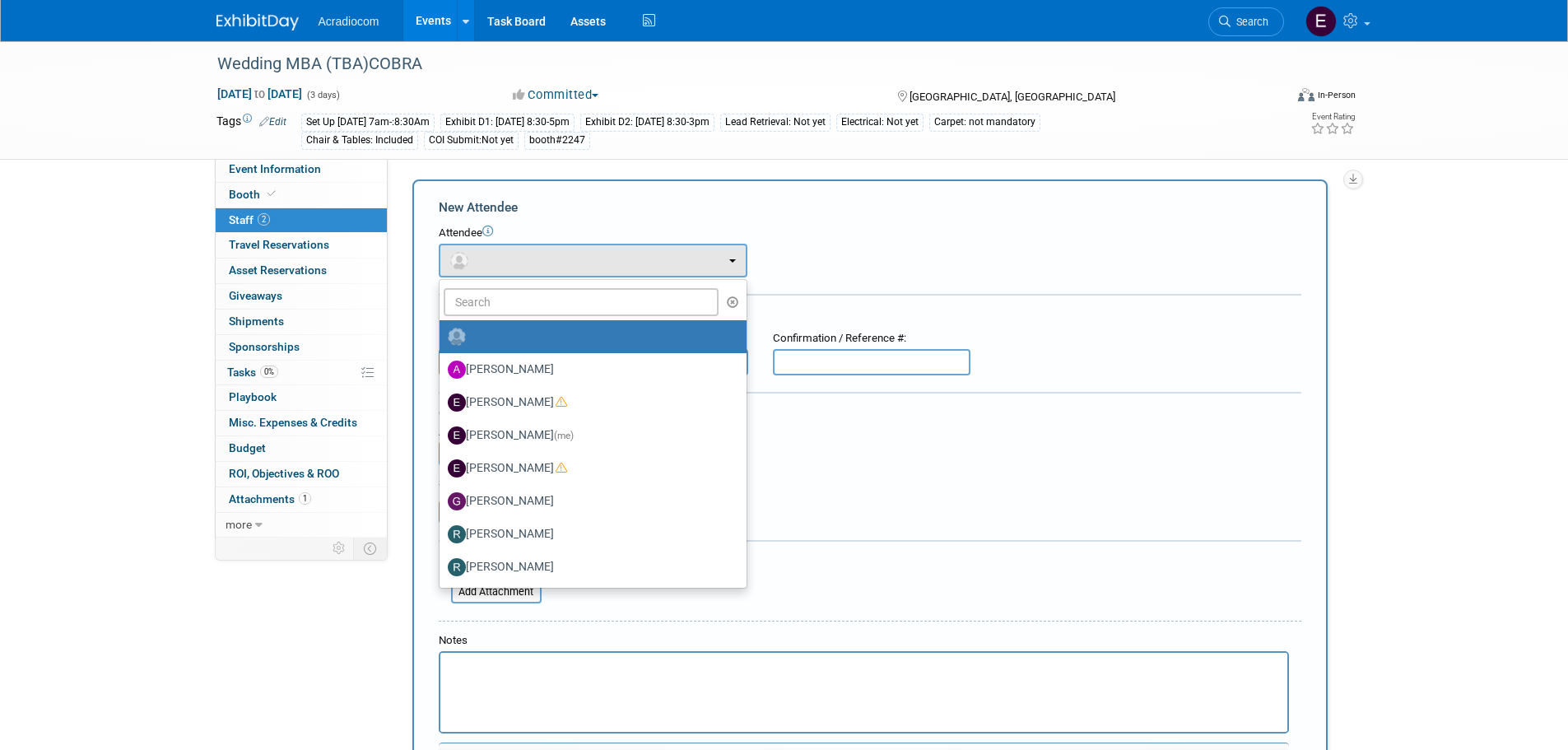
click at [1146, 246] on div "Attendee <img src="https://www.exhibitday.com/Images/Unassigned-User-Icon.png" …" at bounding box center [870, 251] width 862 height 52
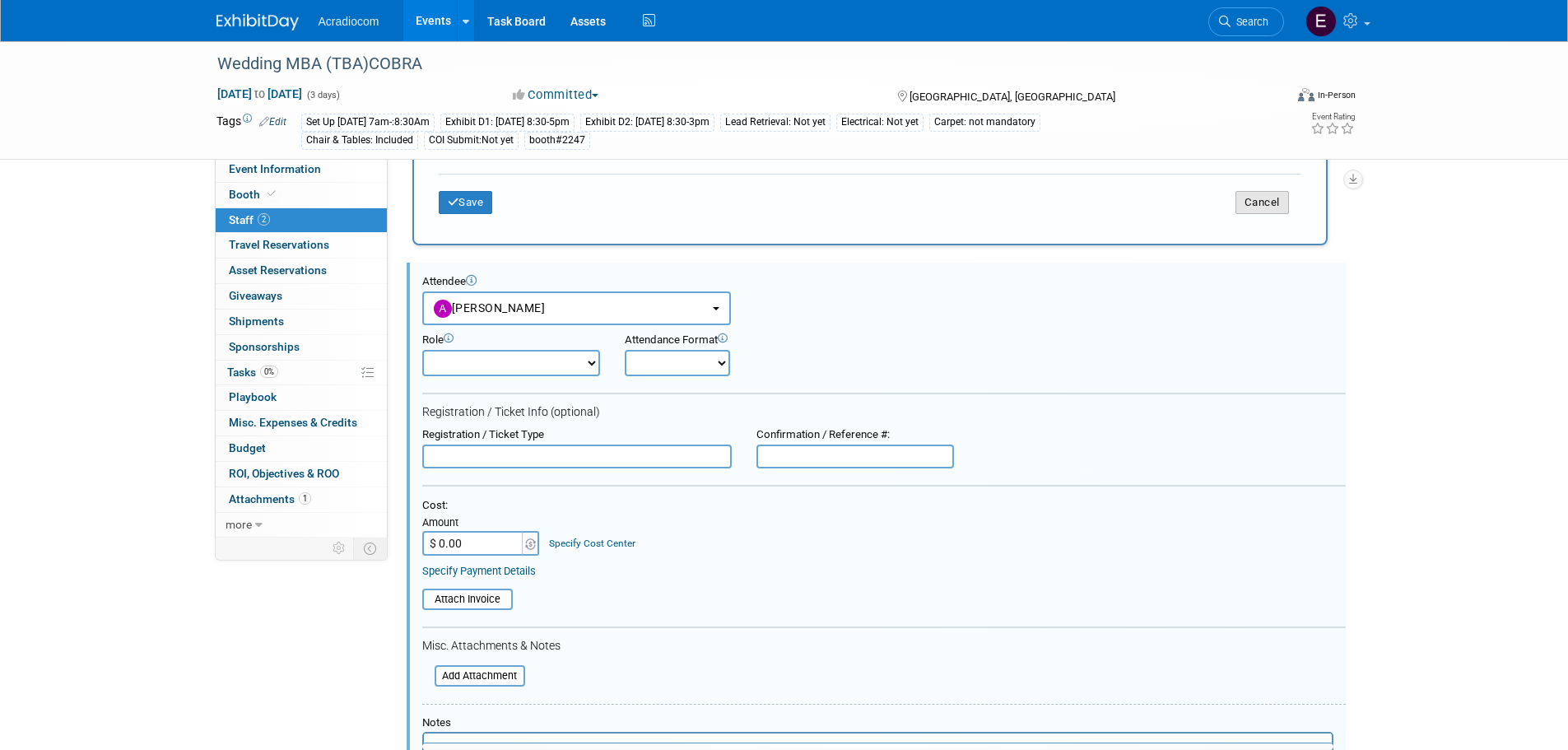
click at [1261, 205] on button "Cancel" at bounding box center [1261, 203] width 53 height 23
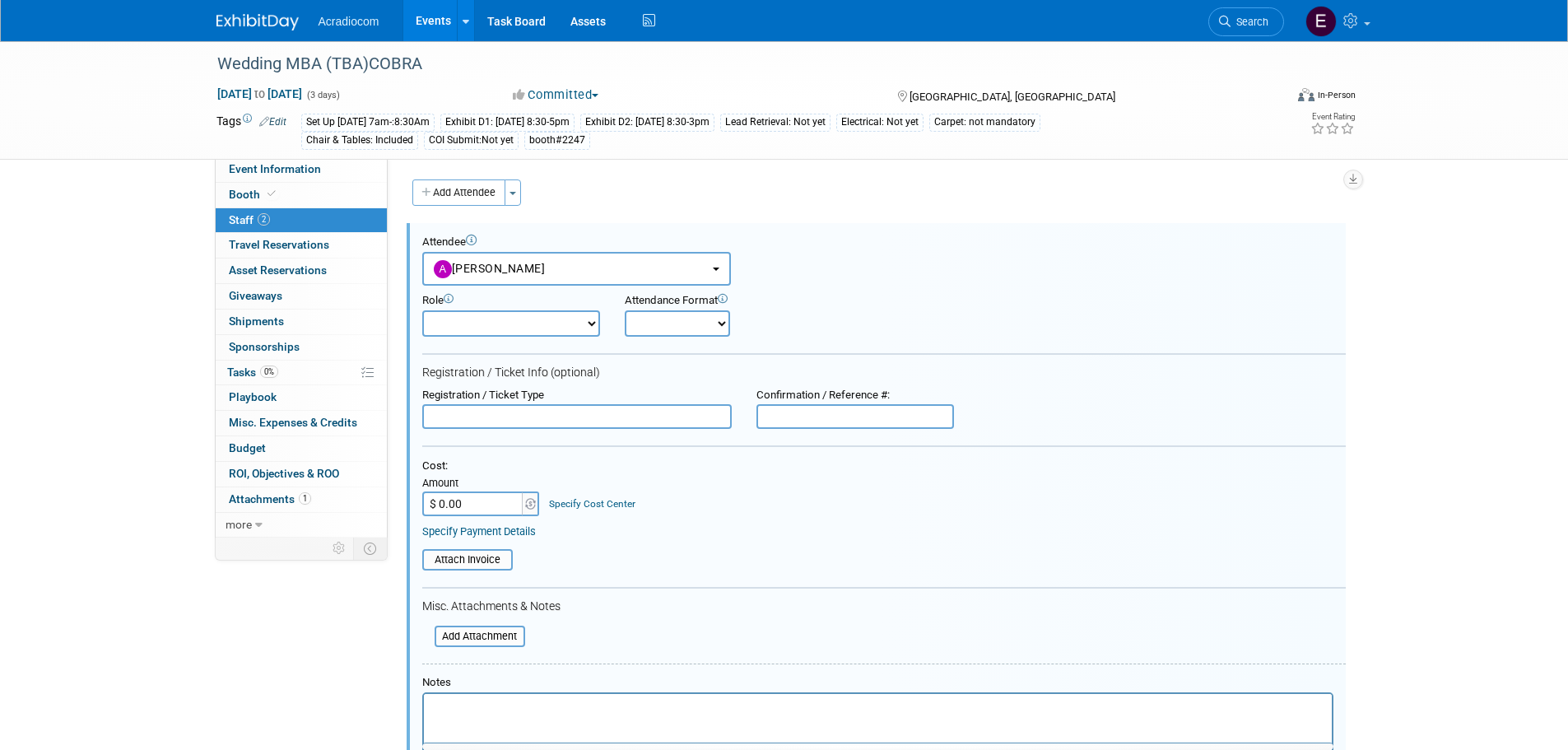
scroll to position [374, 0]
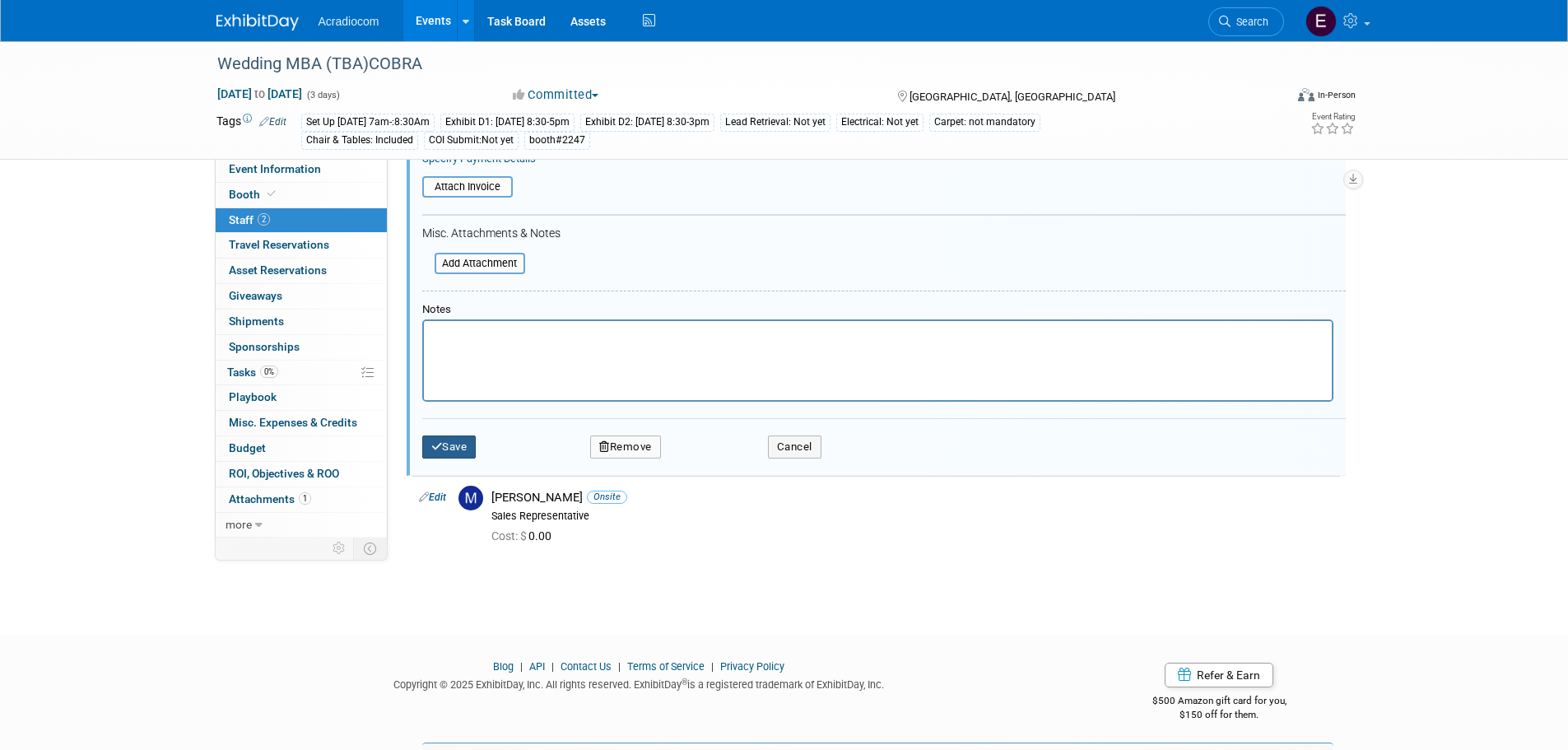
click at [472, 449] on button "Save" at bounding box center [449, 447] width 54 height 23
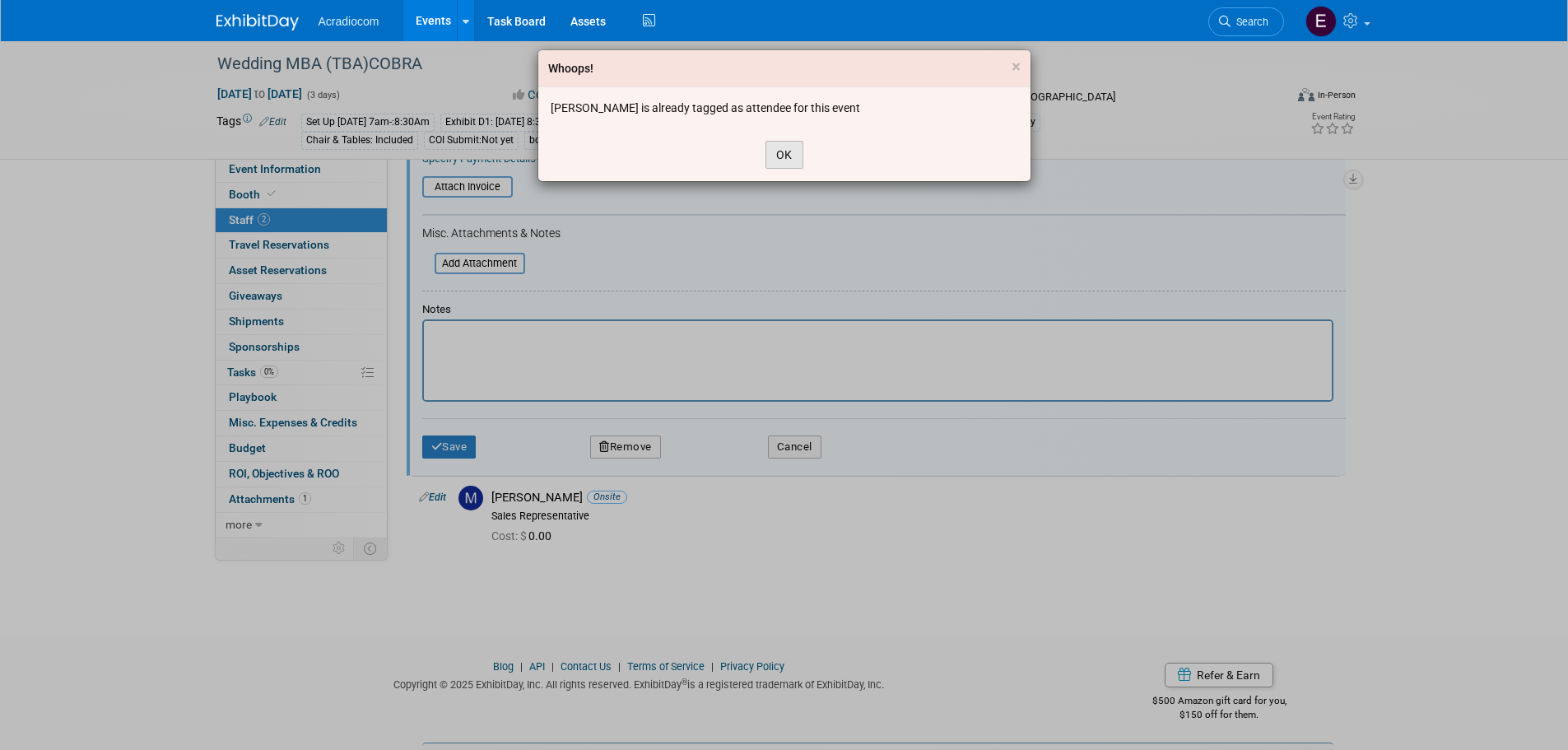
click at [767, 143] on button "OK" at bounding box center [784, 154] width 38 height 28
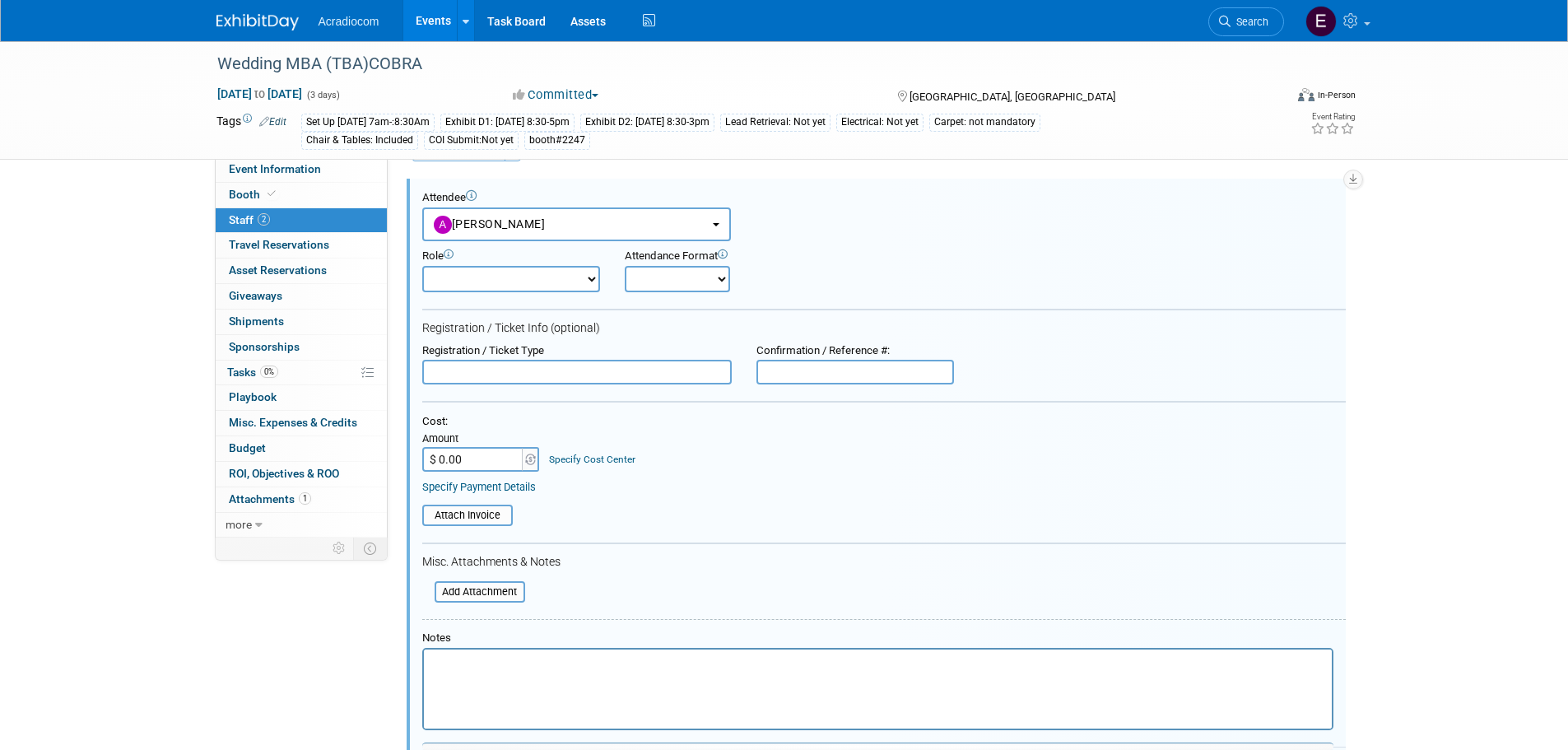
scroll to position [0, 0]
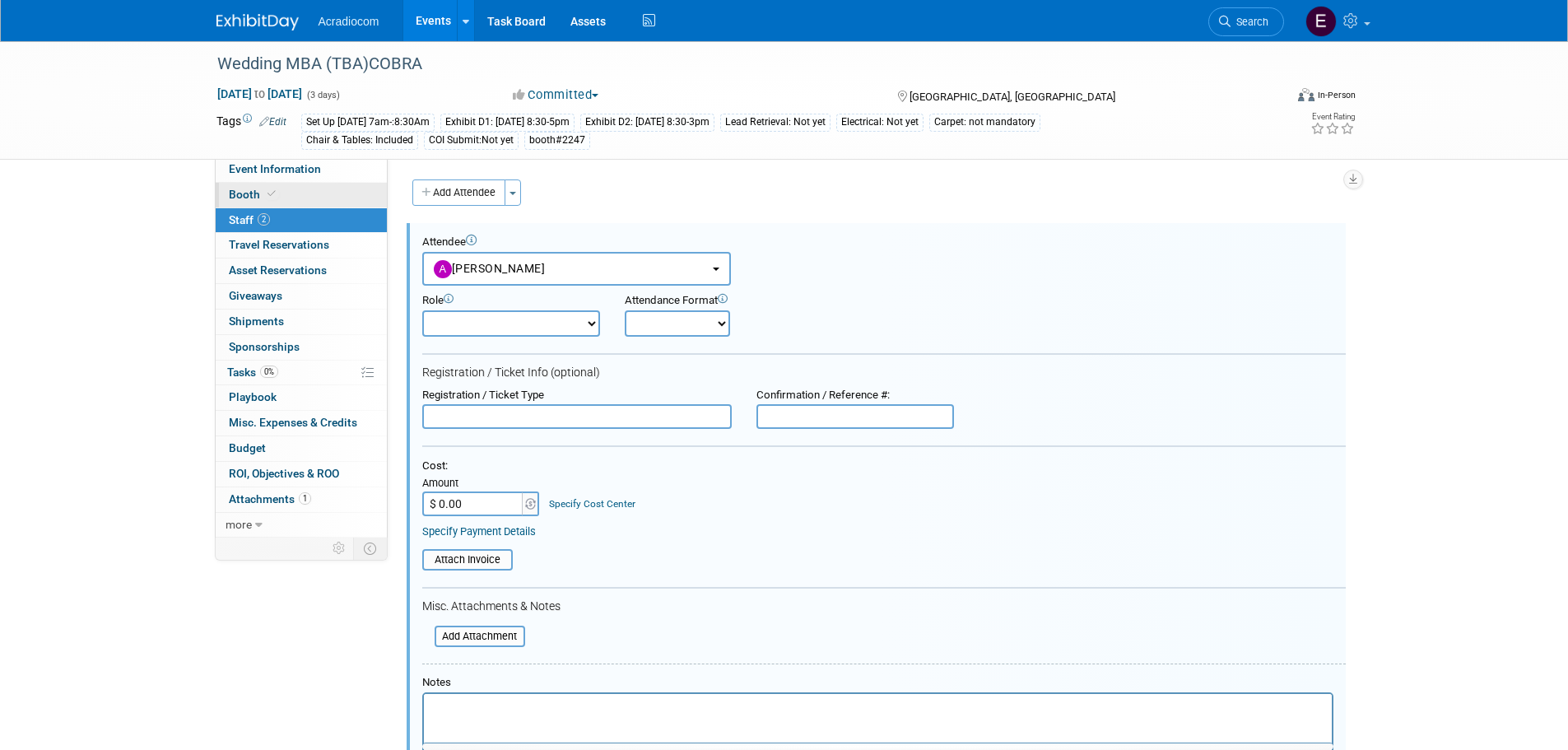
click at [325, 184] on link "Booth" at bounding box center [302, 194] width 171 height 24
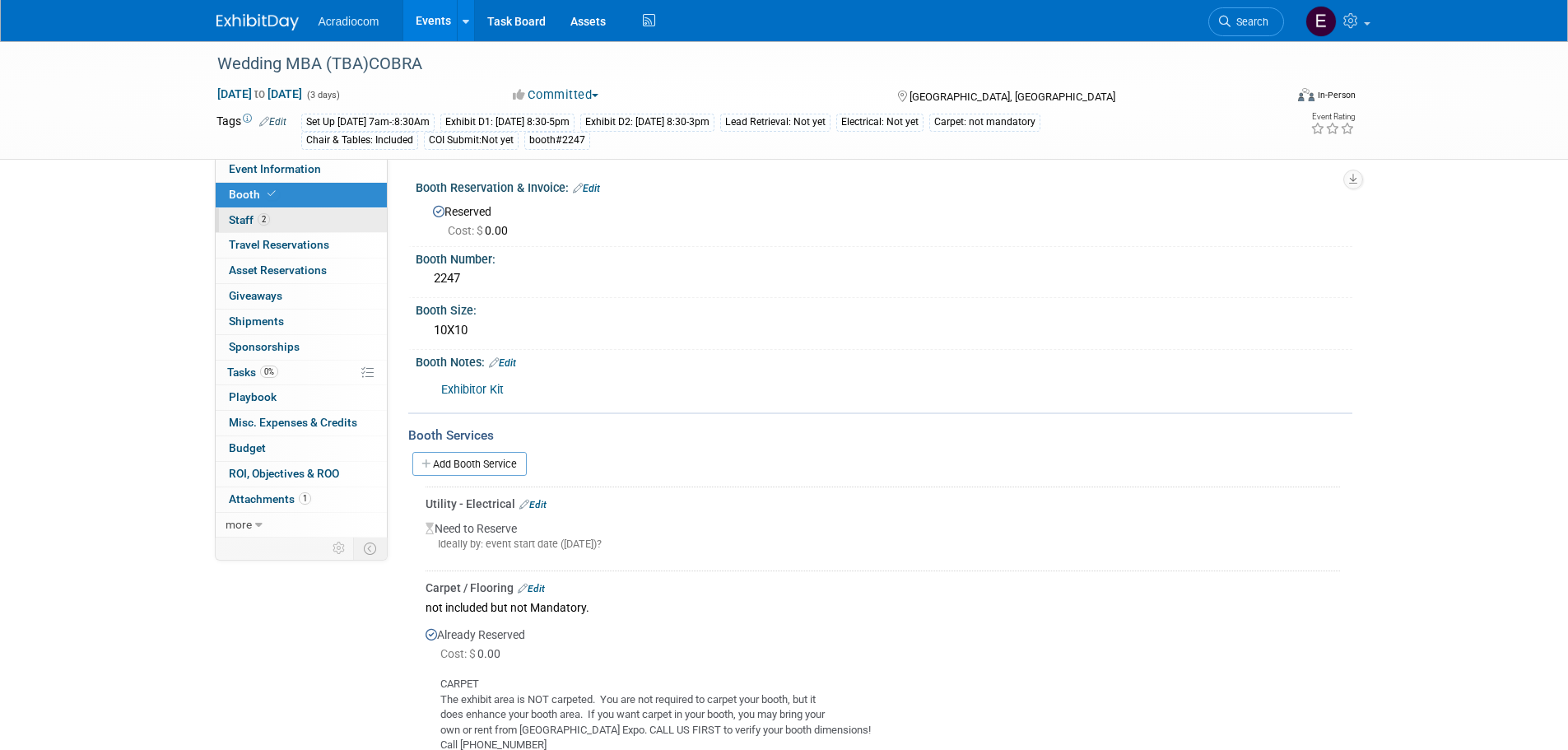
click at [324, 213] on link "2 Staff 2" at bounding box center [302, 220] width 171 height 24
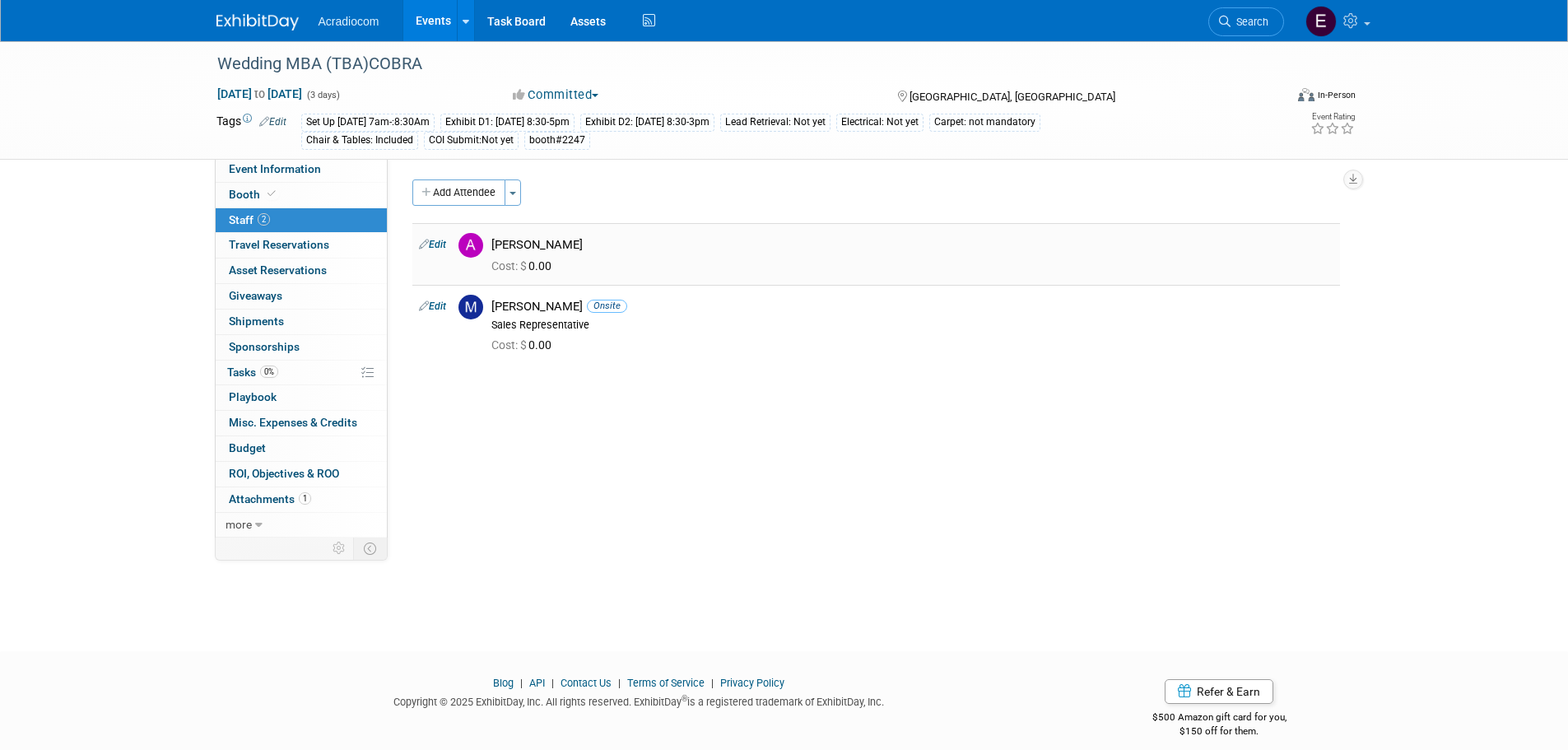
click at [444, 244] on link "Edit" at bounding box center [432, 244] width 27 height 12
select select "14dd37f1-005a-4d60-9927-acbb83db71c4"
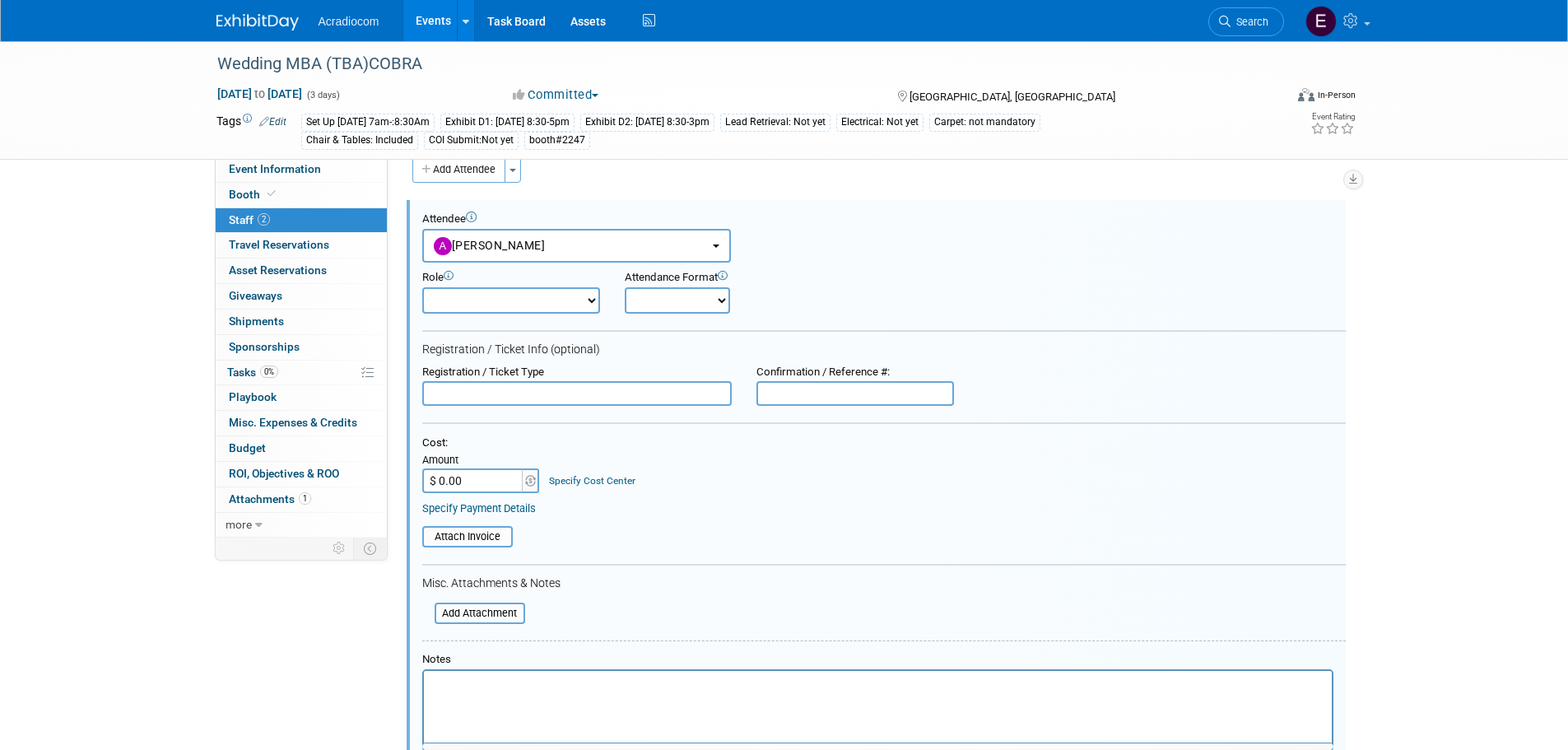
click at [635, 312] on select "Onsite Remote" at bounding box center [677, 300] width 105 height 26
select select "1"
click at [625, 287] on select "Onsite Remote" at bounding box center [677, 300] width 105 height 26
click at [523, 312] on select "Demonstrator Host Planner Presenter Sales Representative Set-up/Dismantle Crew …" at bounding box center [510, 300] width 177 height 26
click at [422, 287] on select "Demonstrator Host Planner Presenter Sales Representative Set-up/Dismantle Crew …" at bounding box center [510, 300] width 177 height 26
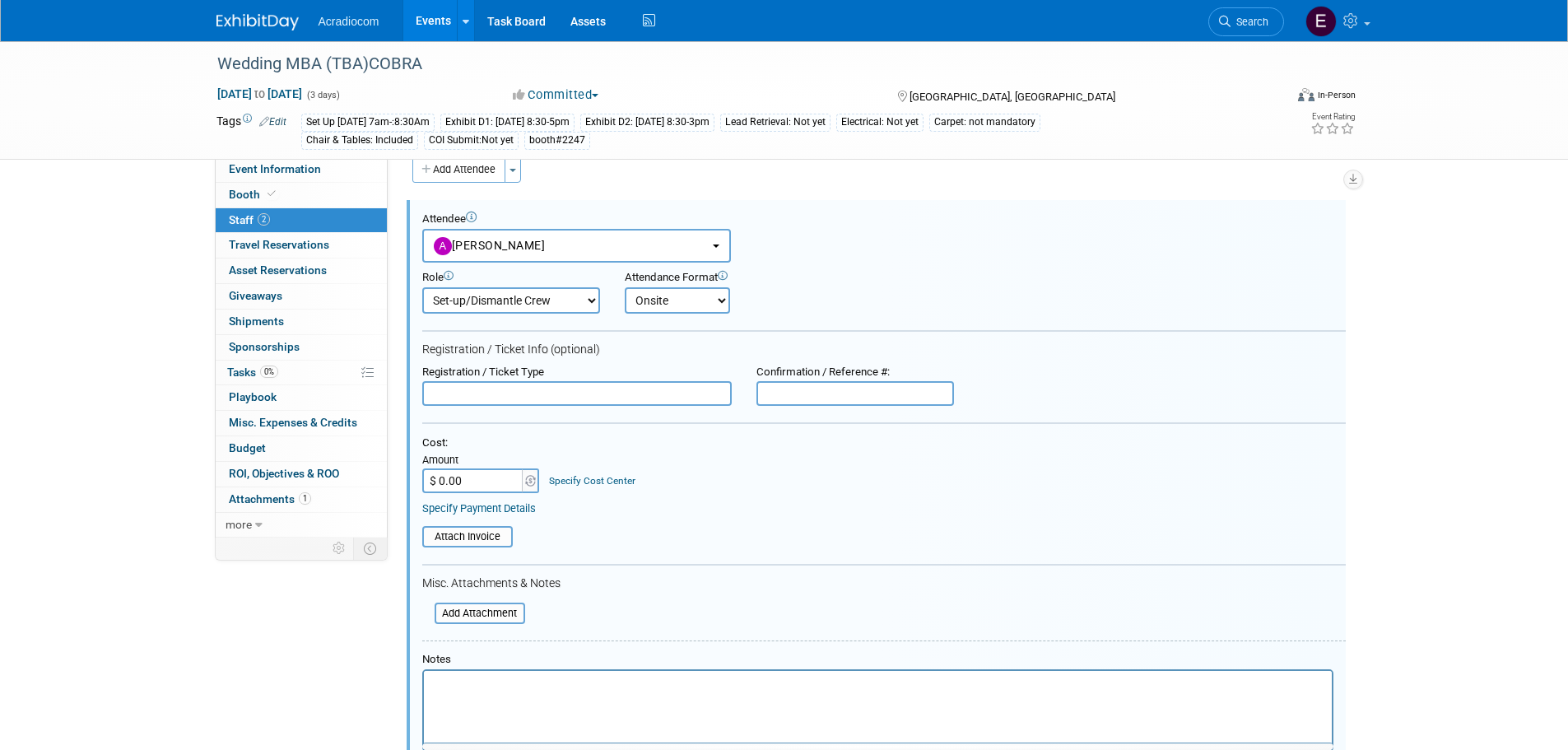
click at [535, 299] on select "Demonstrator Host Planner Presenter Sales Representative Set-up/Dismantle Crew …" at bounding box center [510, 300] width 177 height 26
select select "4"
click at [422, 287] on select "Demonstrator Host Planner Presenter Sales Representative Set-up/Dismantle Crew …" at bounding box center [510, 300] width 177 height 26
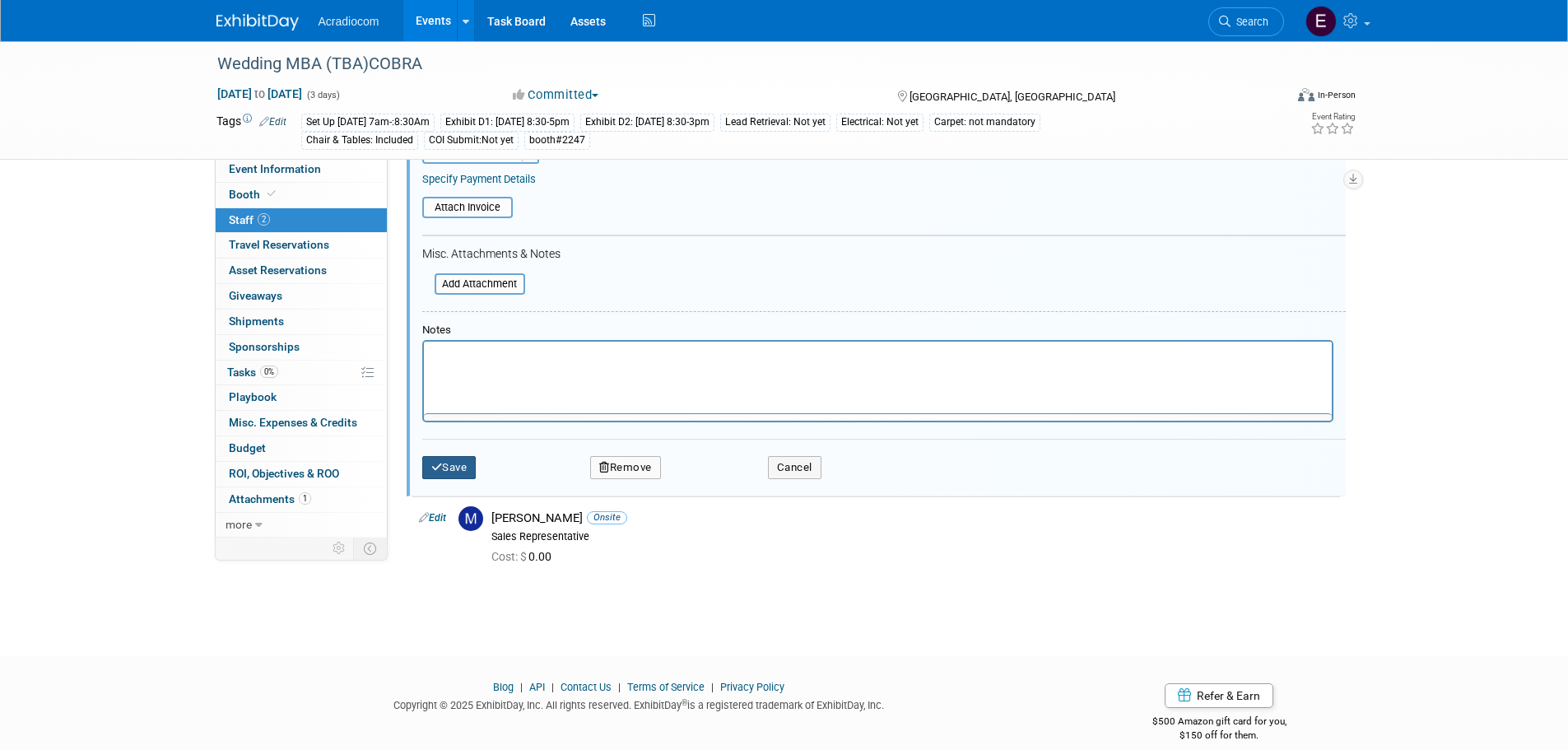
click at [426, 463] on button "Save" at bounding box center [449, 467] width 54 height 23
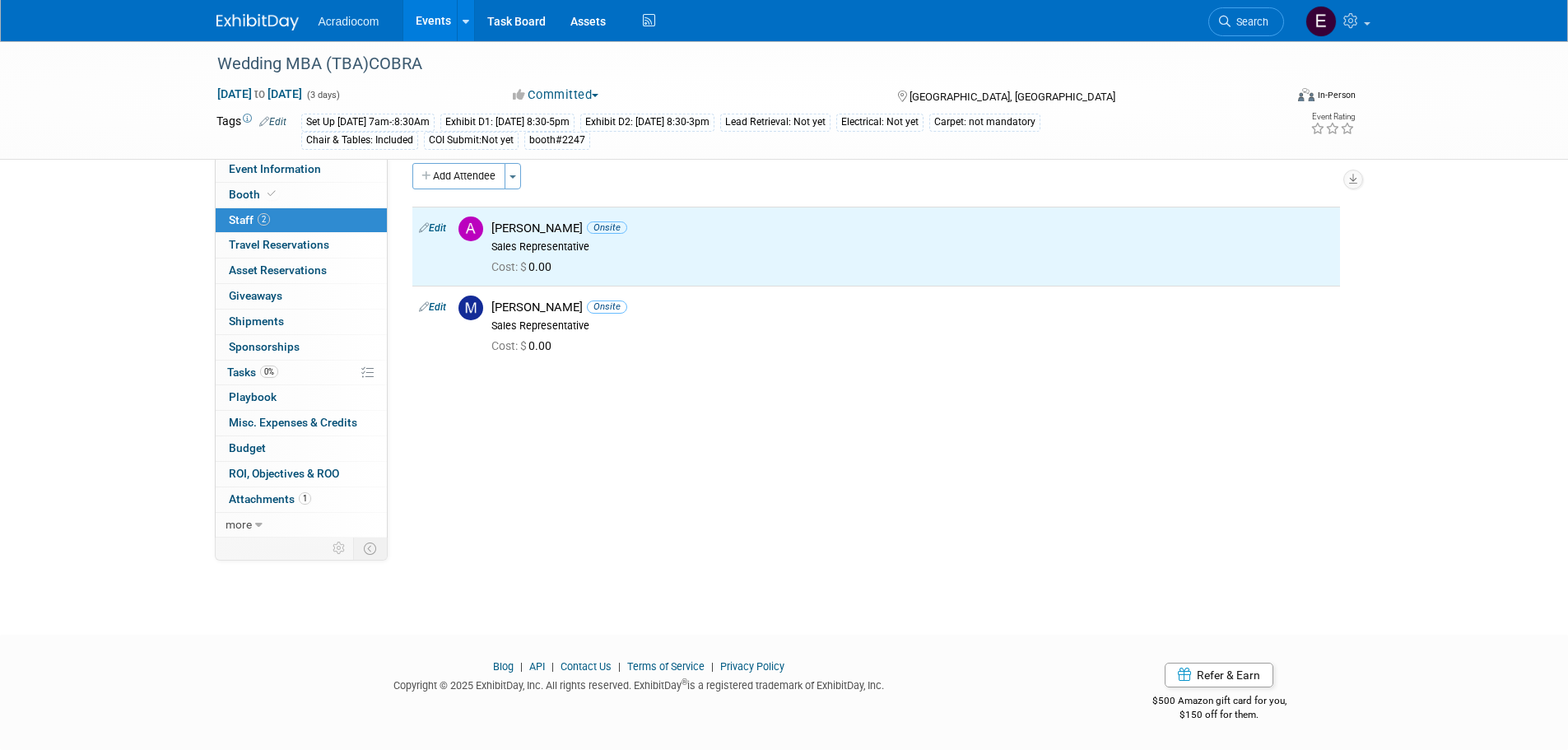
scroll to position [0, 0]
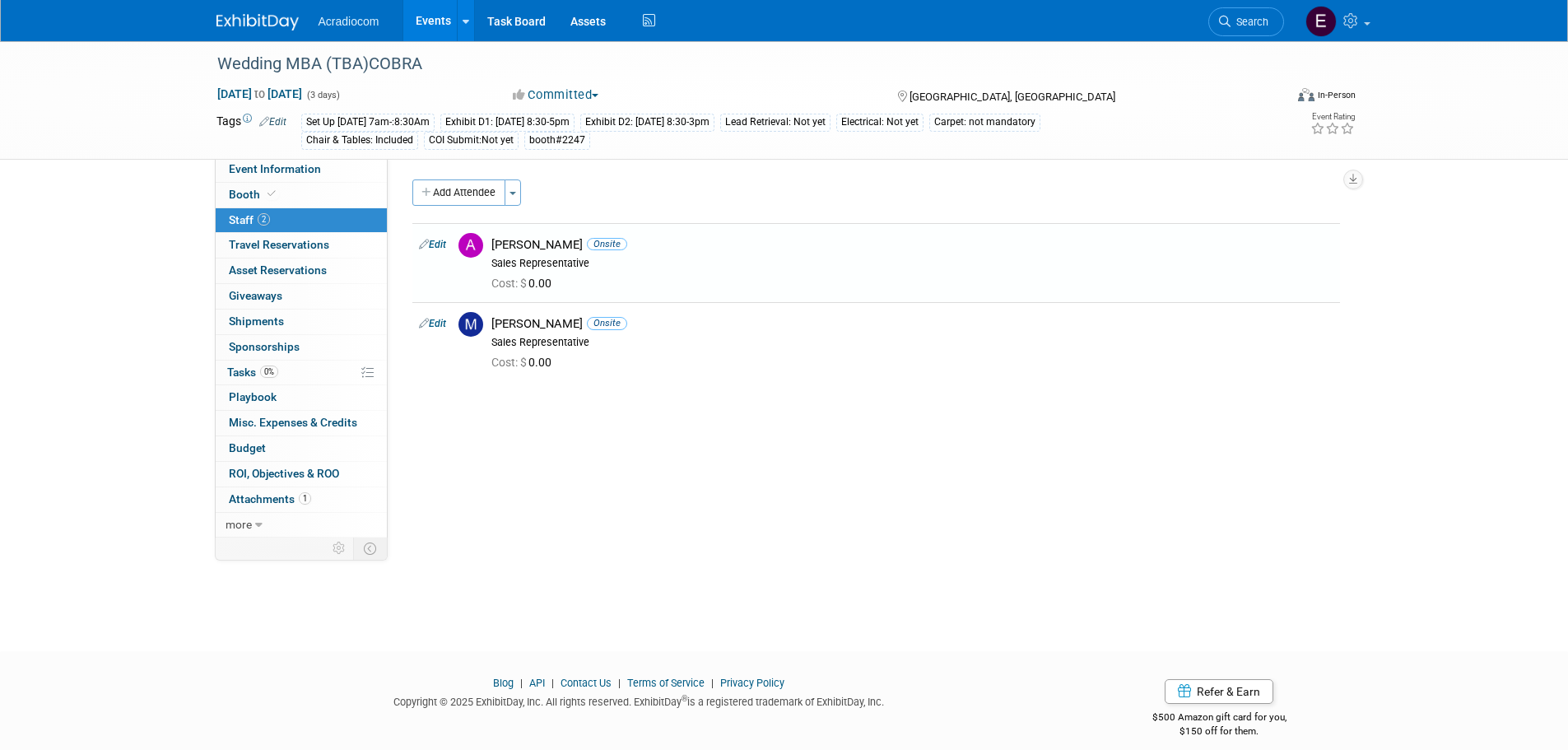
click at [830, 195] on div "Add Attendee Toggle Dropdown Quick -Tag Attendees Apply" at bounding box center [876, 192] width 927 height 26
click at [293, 30] on img at bounding box center [257, 23] width 82 height 16
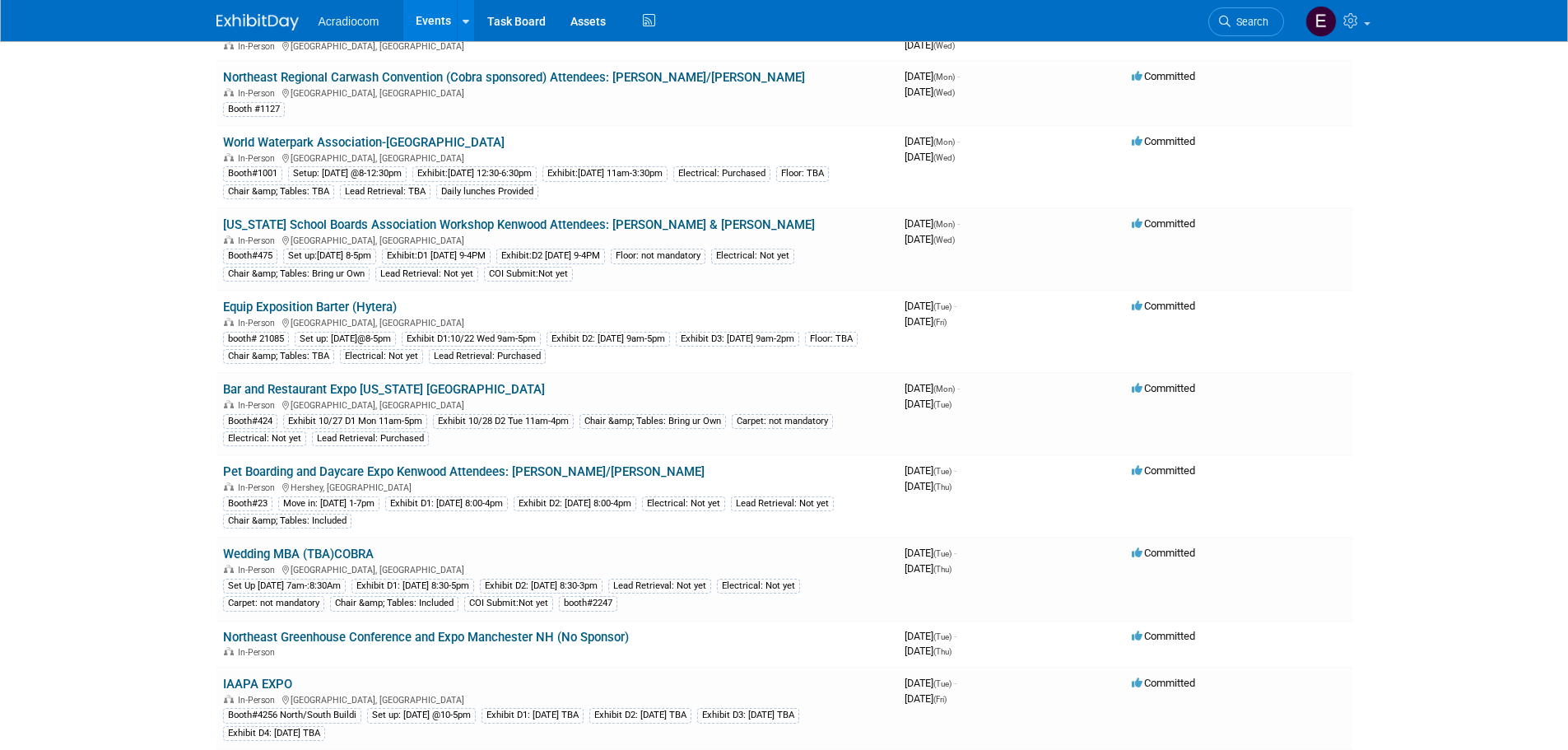
scroll to position [411, 0]
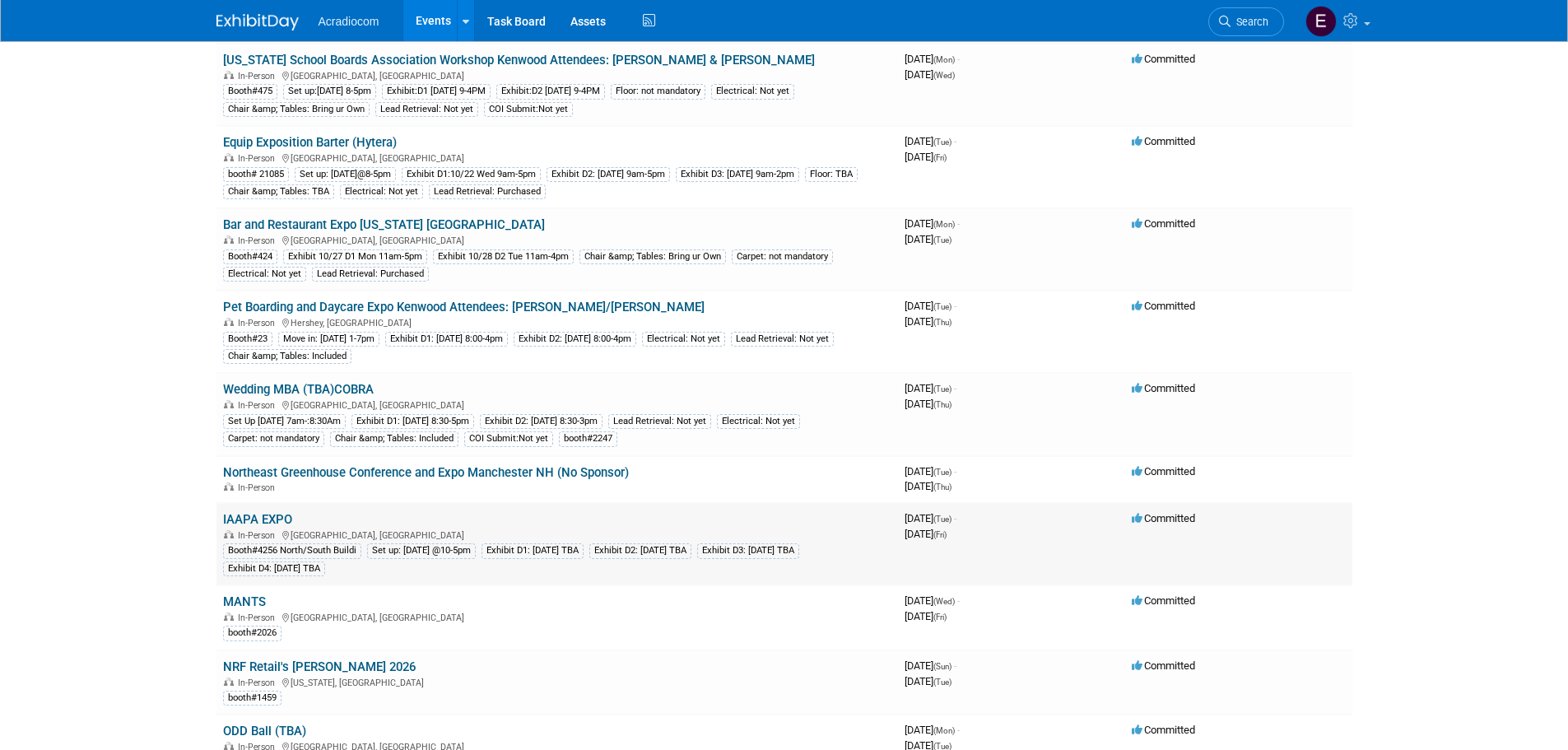
click at [289, 519] on link "IAAPA EXPO" at bounding box center [257, 520] width 69 height 14
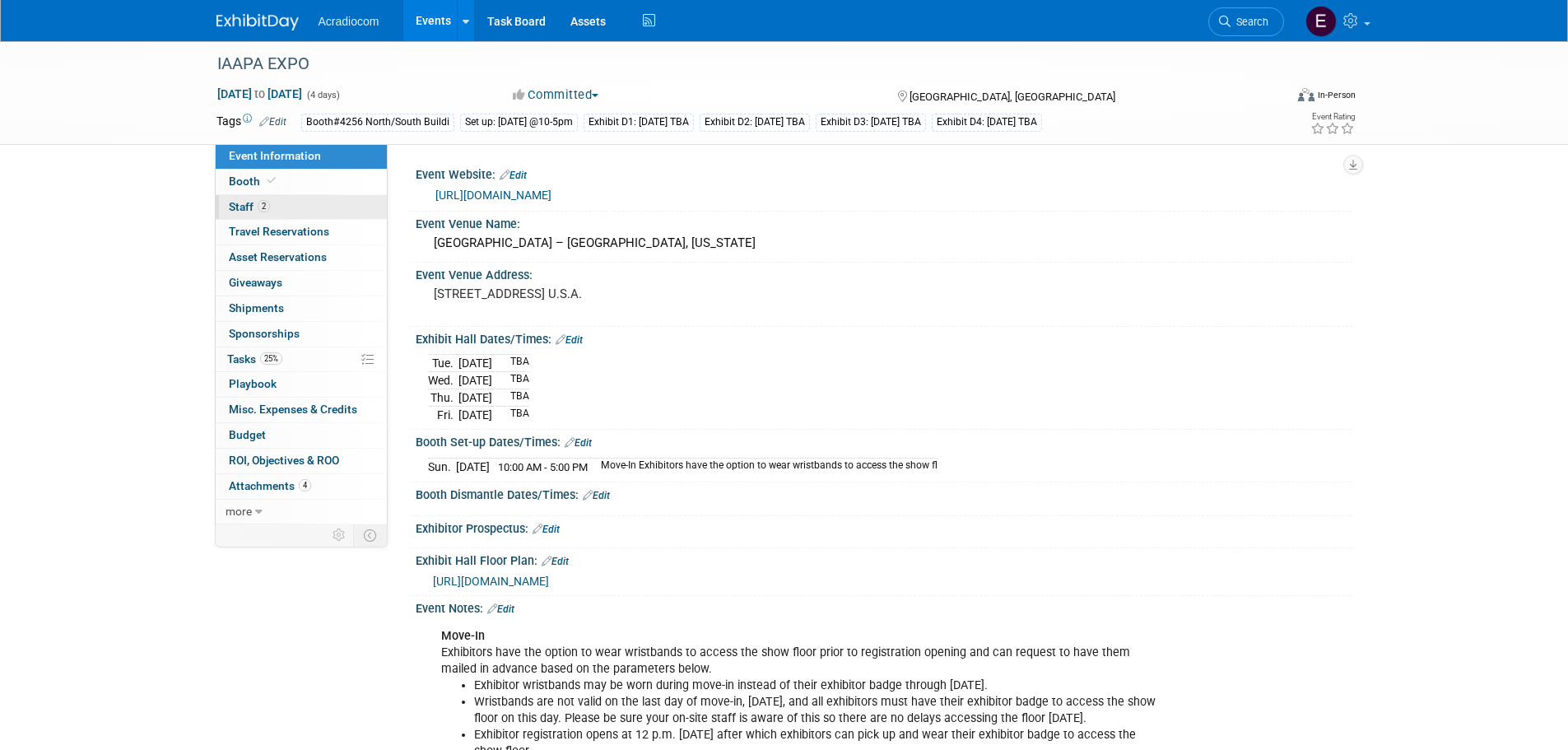
click at [320, 209] on link "2 Staff 2" at bounding box center [302, 207] width 171 height 24
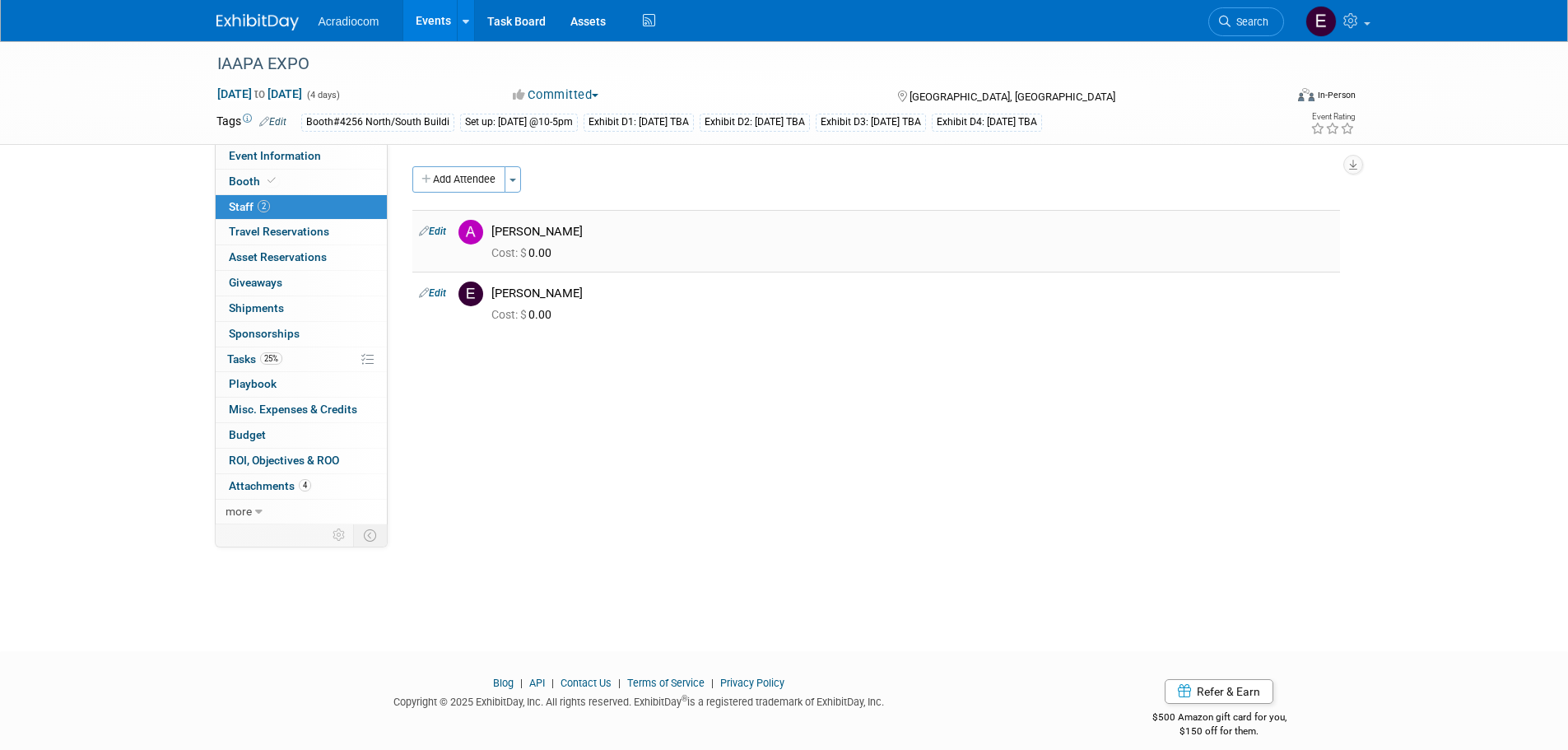
click at [427, 225] on icon at bounding box center [423, 230] width 10 height 17
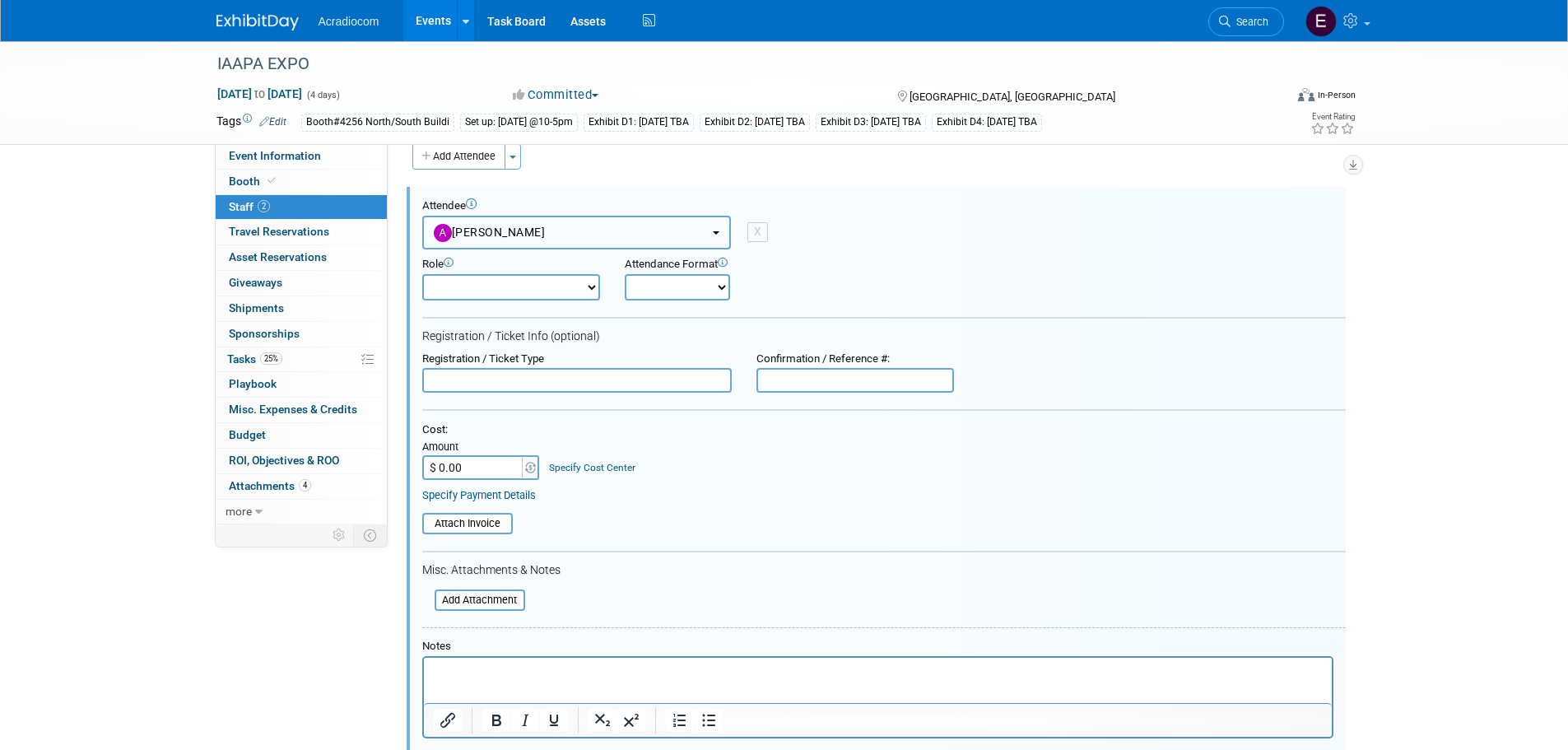
click at [546, 240] on button "[PERSON_NAME]" at bounding box center [576, 232] width 309 height 33
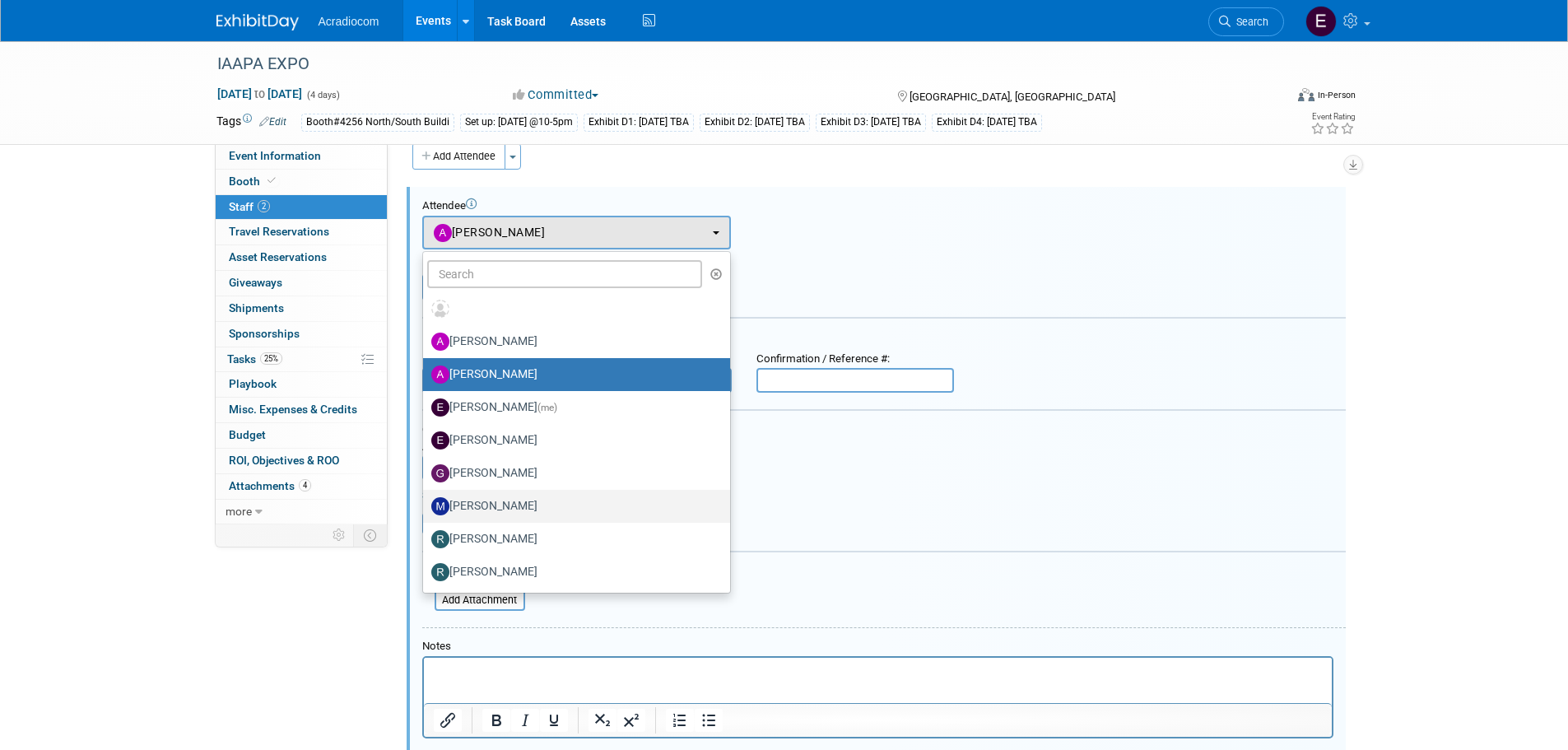
click at [484, 505] on label "Mike Pascuzzi" at bounding box center [572, 506] width 283 height 26
click at [426, 505] on input "Mike Pascuzzi" at bounding box center [420, 504] width 11 height 11
select select "5f2cbf7f-35e5-4fa4-8489-7bc72f42977b"
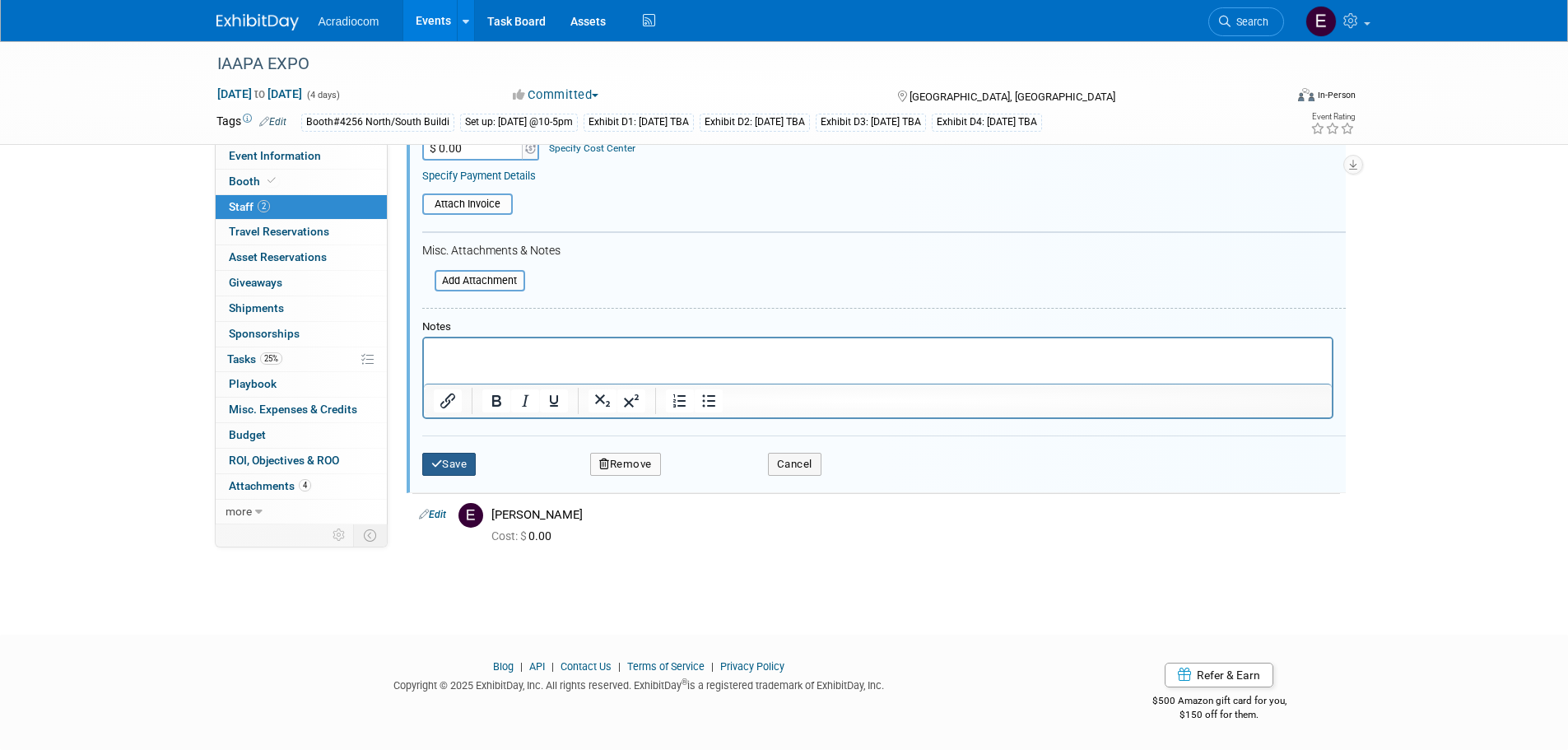
click at [435, 454] on button "Save" at bounding box center [449, 465] width 54 height 23
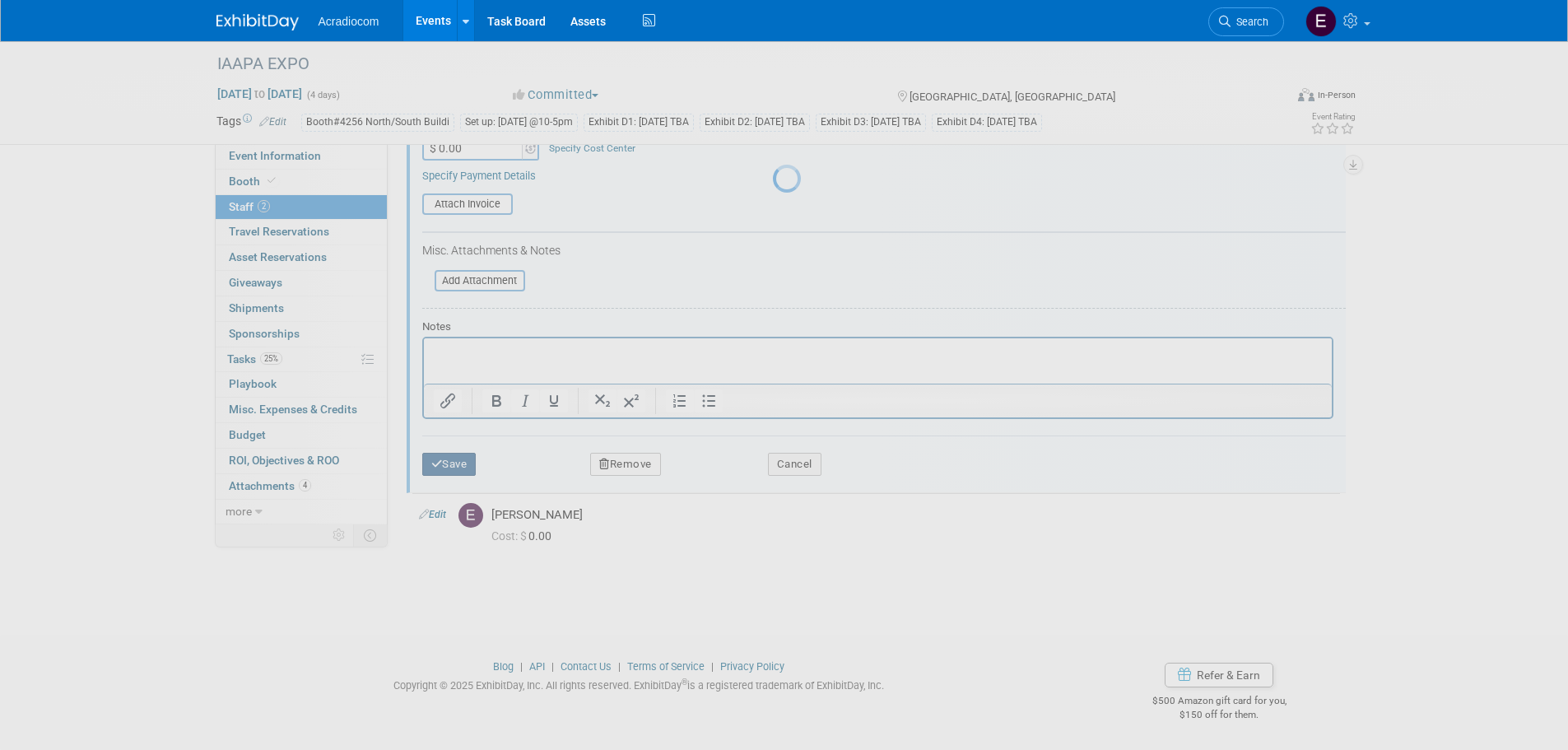
scroll to position [16, 0]
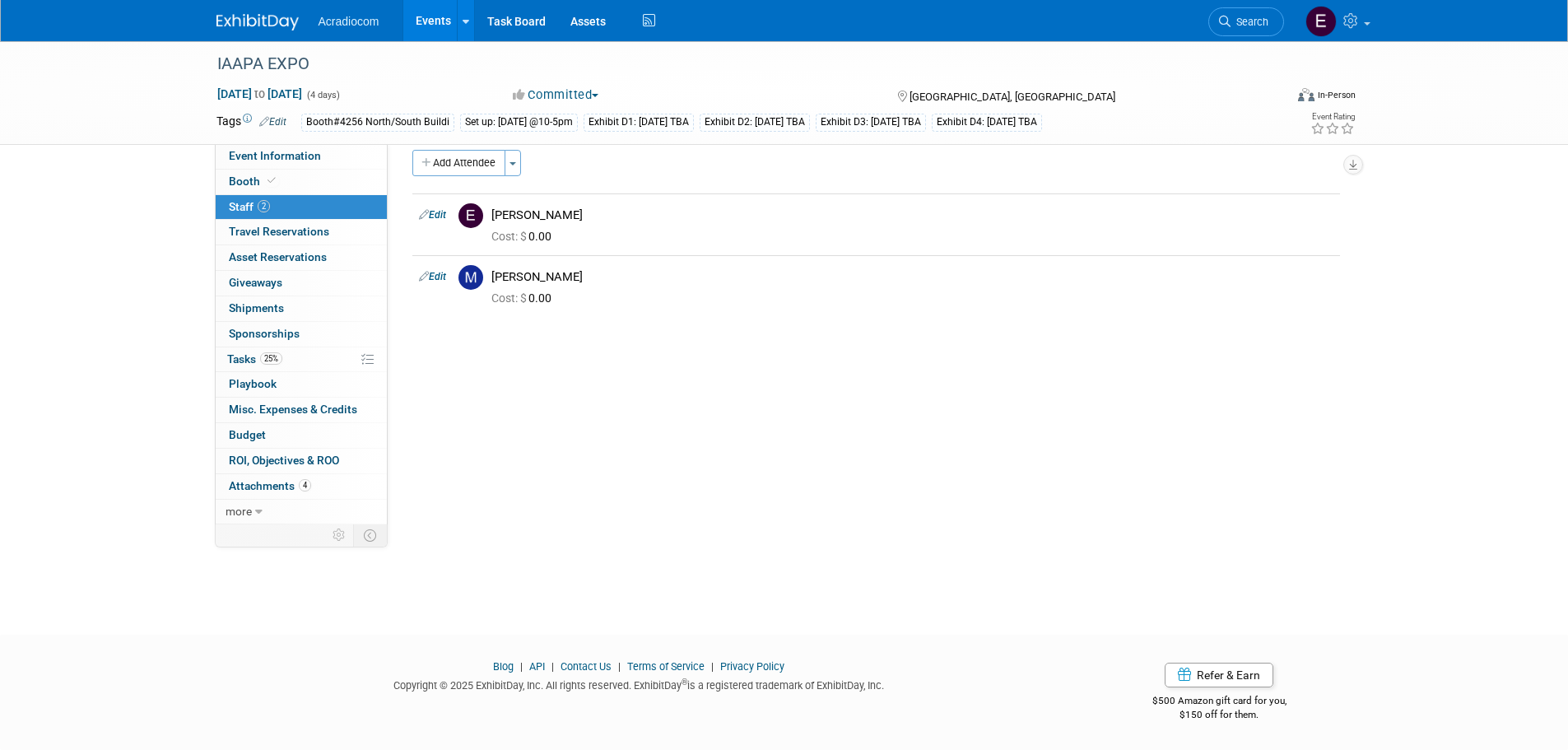
click at [249, 24] on img at bounding box center [257, 23] width 82 height 16
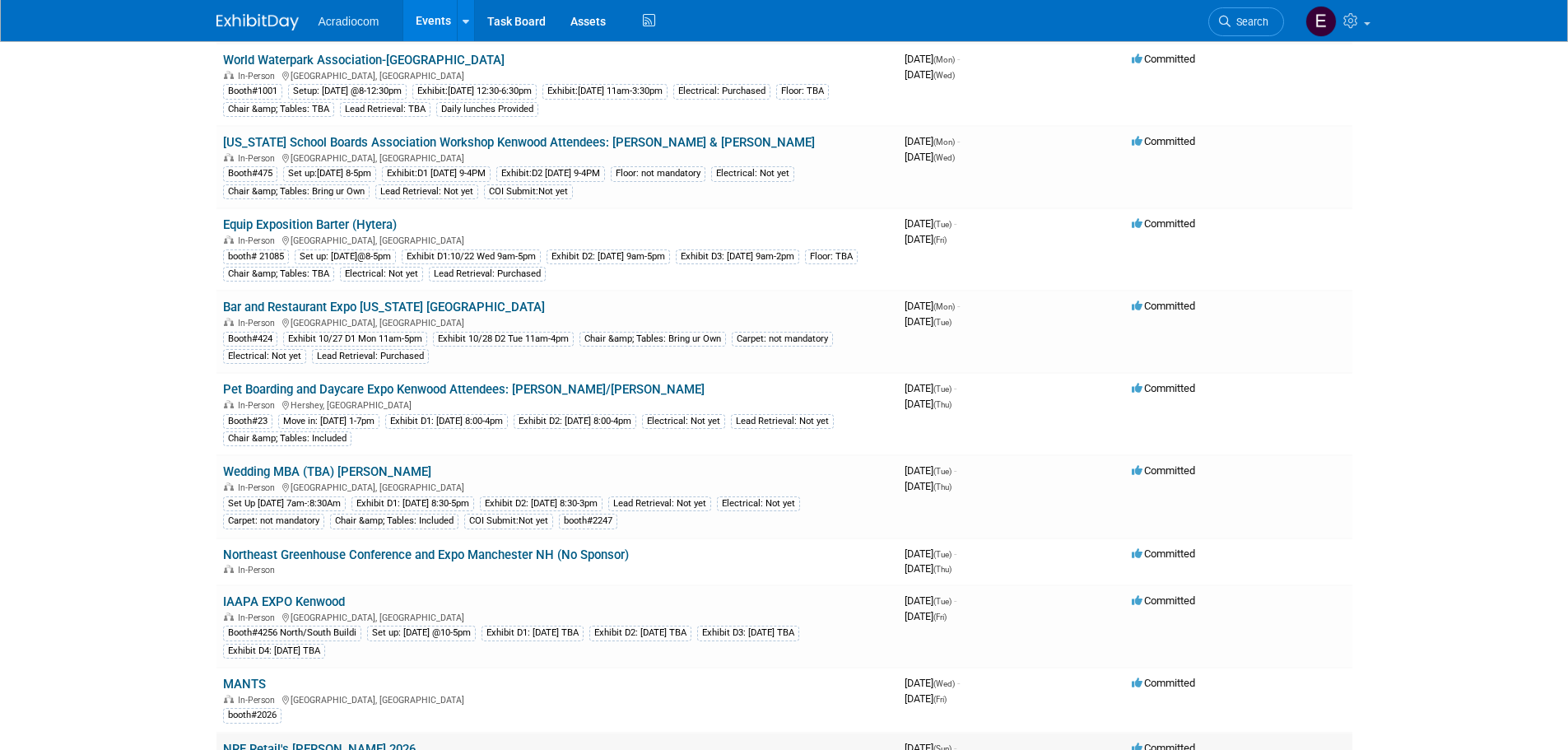
scroll to position [494, 0]
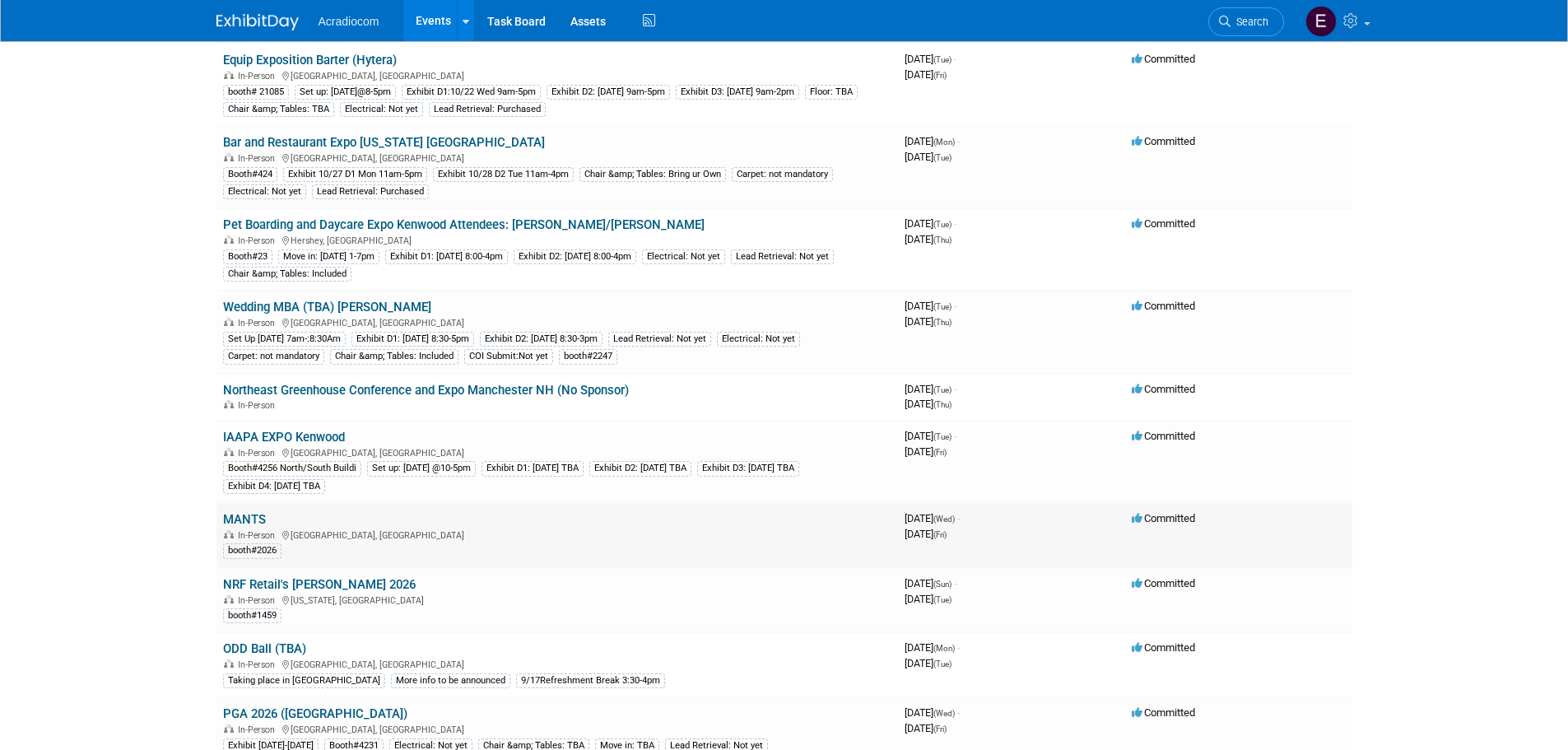
click at [243, 535] on span "In-Person" at bounding box center [258, 536] width 42 height 11
click at [248, 526] on link "MANTS" at bounding box center [245, 520] width 43 height 14
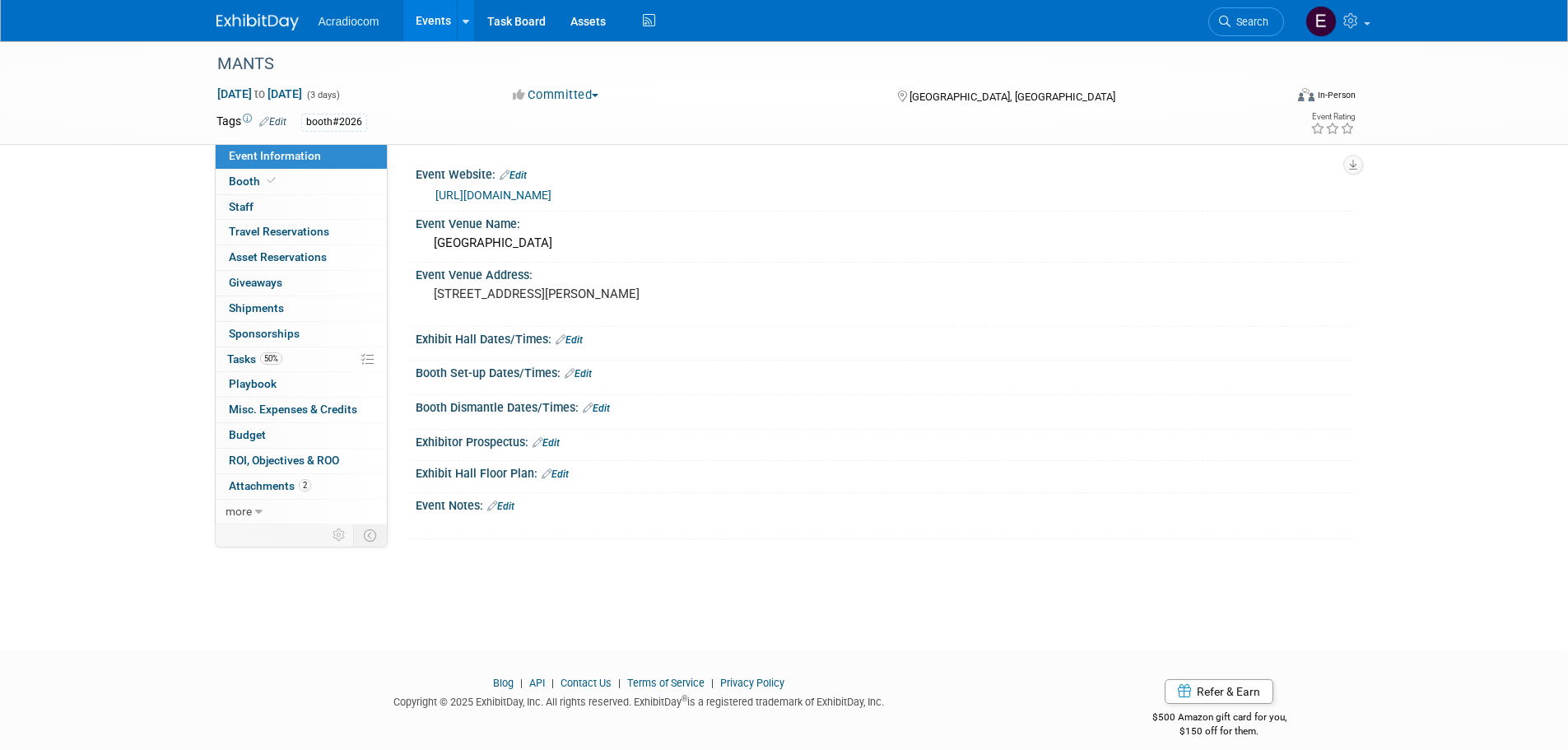
click at [216, 25] on img at bounding box center [257, 23] width 82 height 16
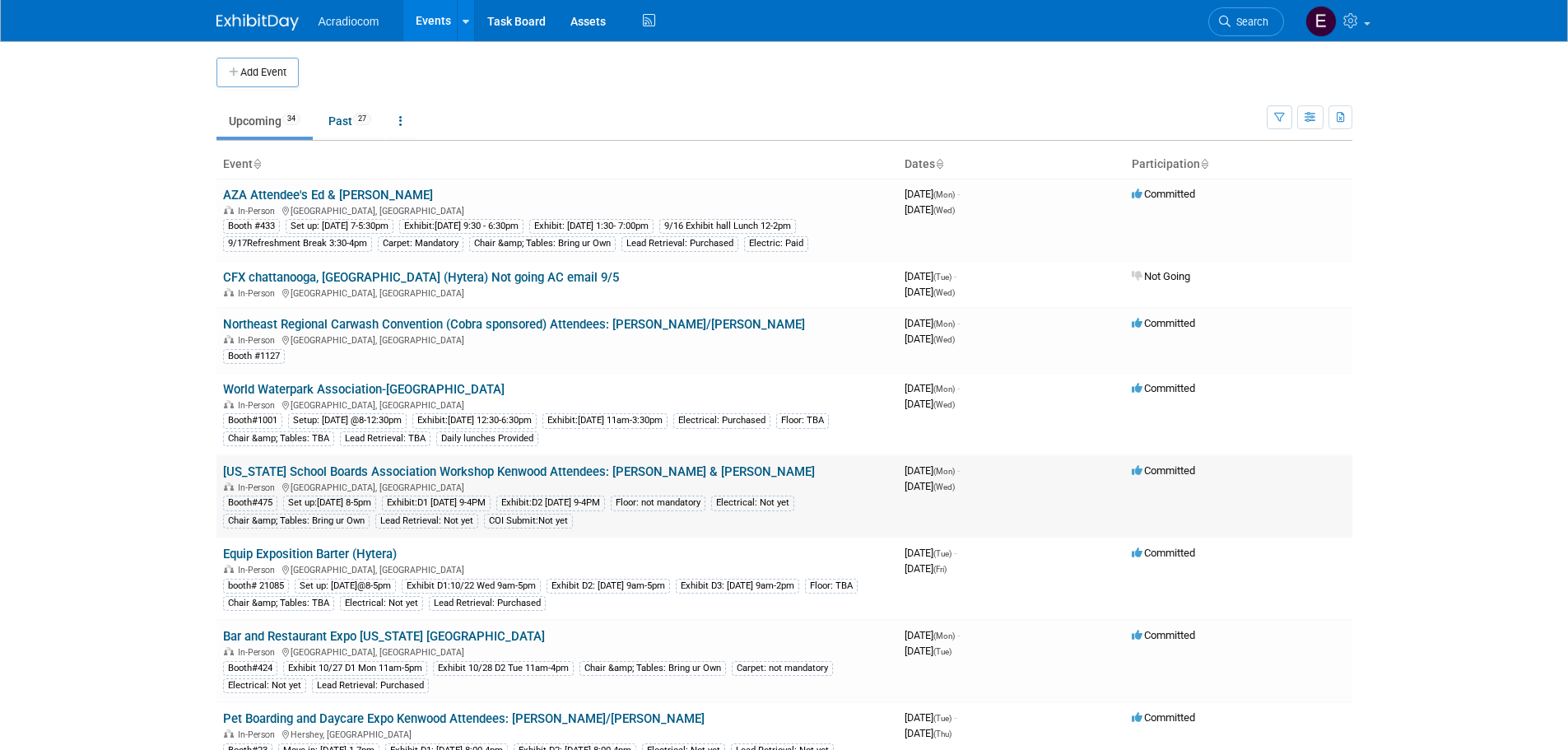
click at [339, 468] on link "[US_STATE] School Boards Association Workshop Kenwood Attendees: [PERSON_NAME] …" at bounding box center [518, 472] width 591 height 14
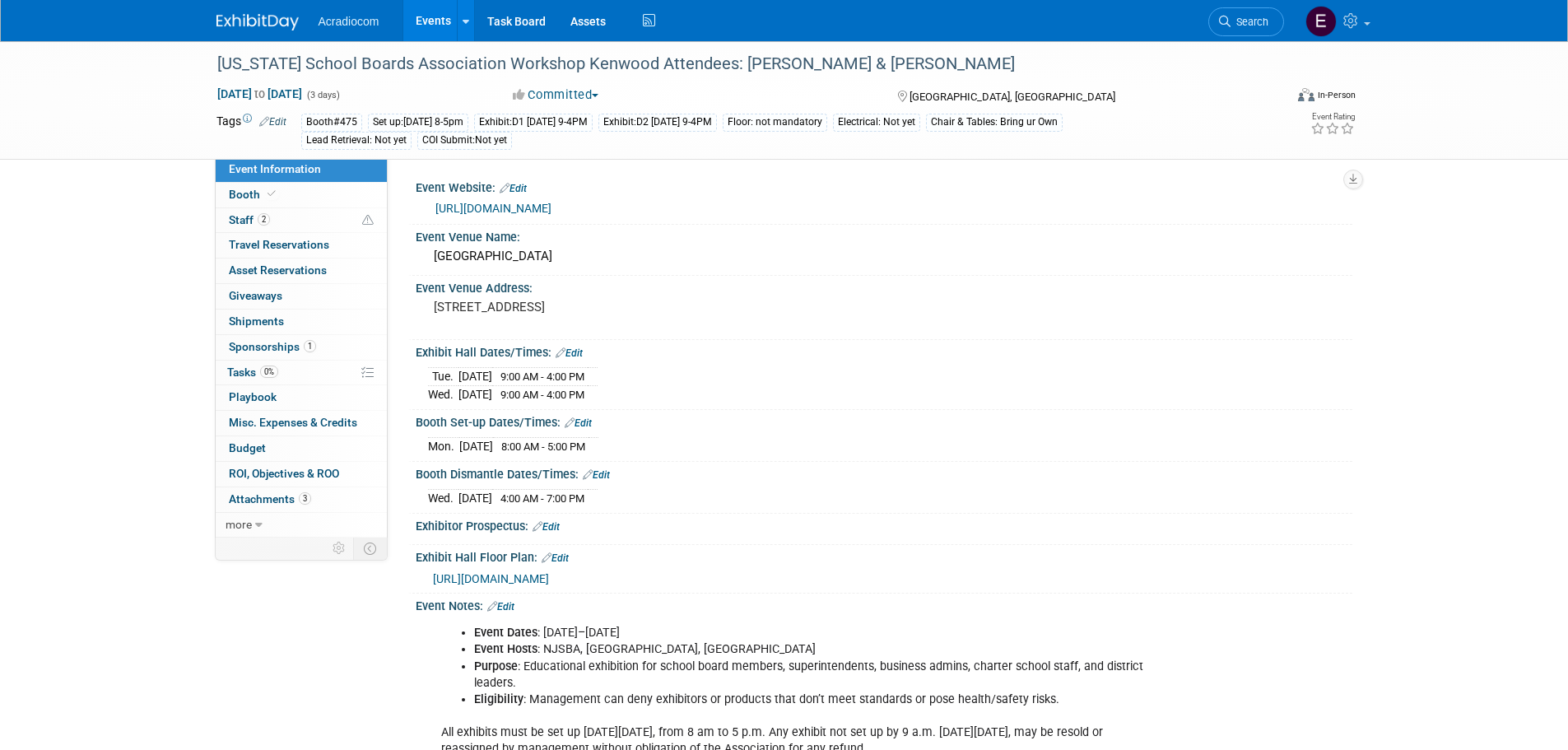
click at [518, 199] on div "[URL][DOMAIN_NAME]" at bounding box center [888, 208] width 905 height 19
click at [519, 206] on link "[URL][DOMAIN_NAME]" at bounding box center [493, 208] width 116 height 14
